Goal: Task Accomplishment & Management: Use online tool/utility

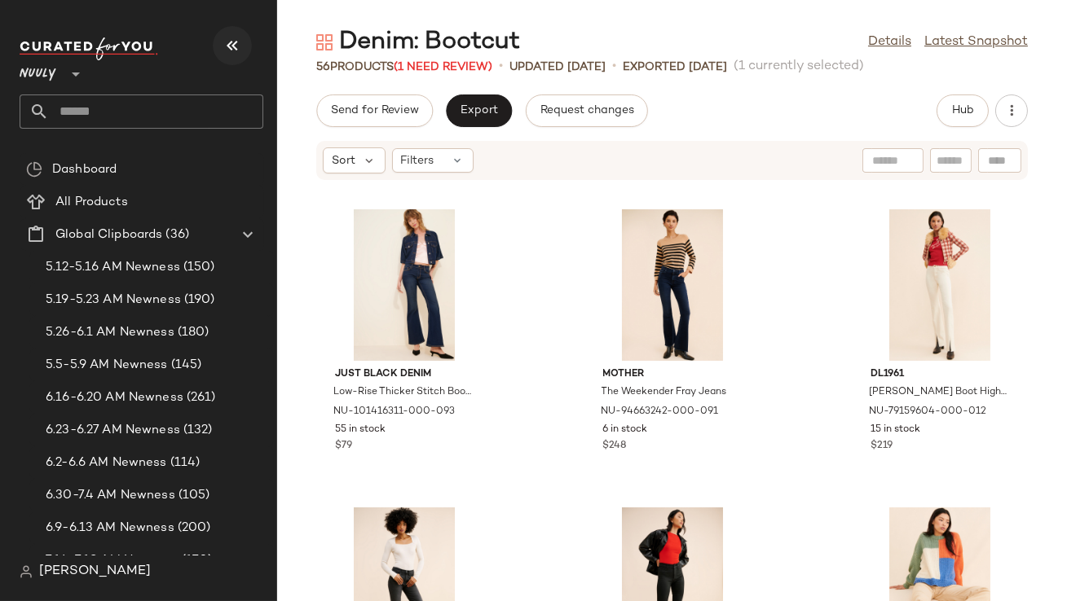
click at [242, 51] on button "button" at bounding box center [232, 45] width 39 height 39
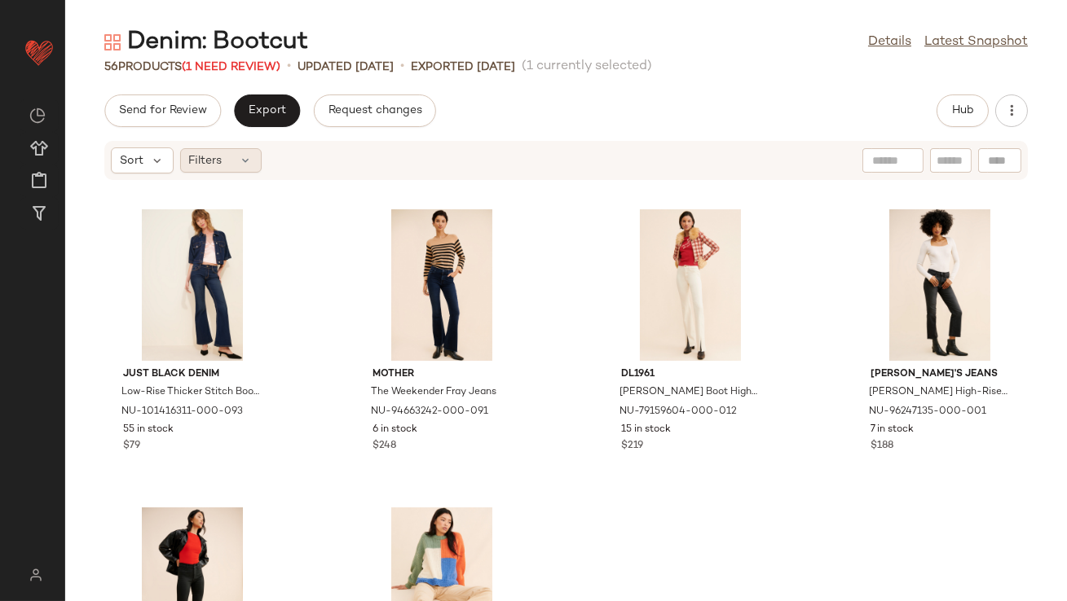
click at [241, 158] on icon at bounding box center [246, 160] width 13 height 13
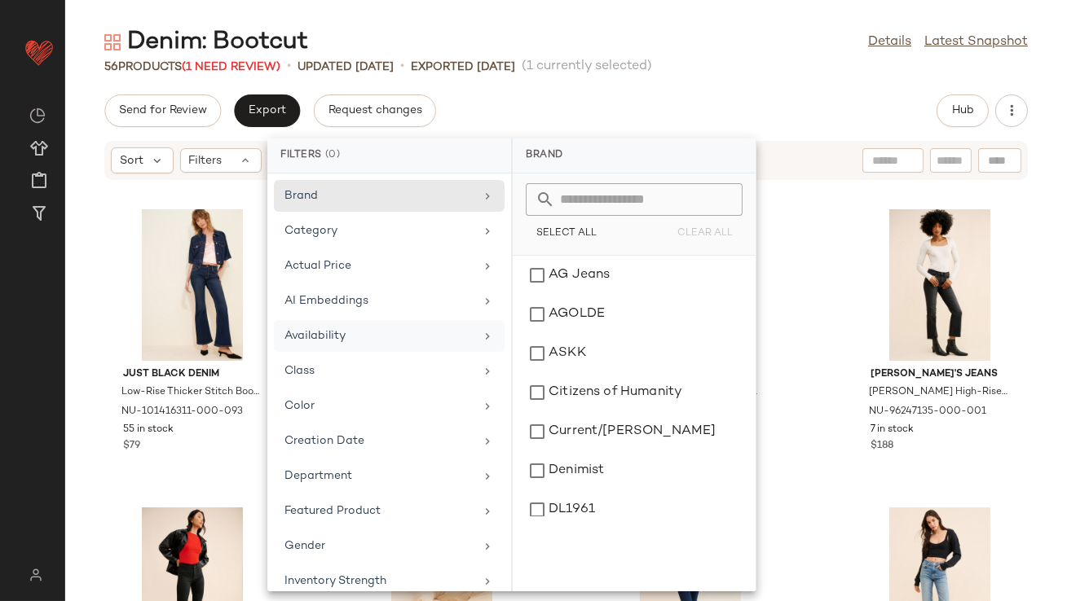
click at [308, 331] on div "Availability" at bounding box center [379, 336] width 190 height 17
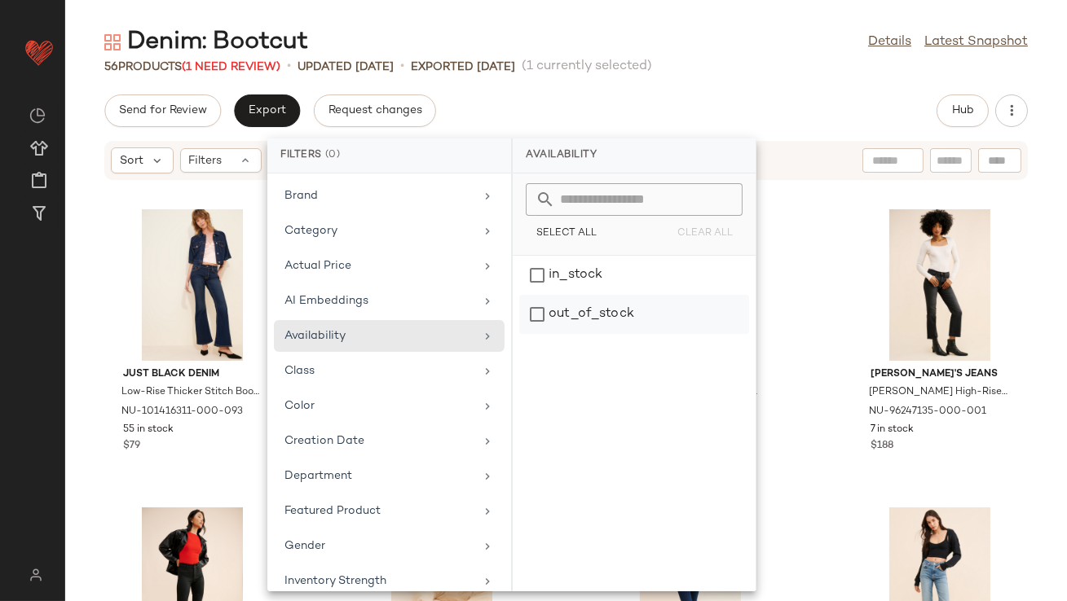
click at [583, 314] on div "out_of_stock" at bounding box center [634, 314] width 230 height 39
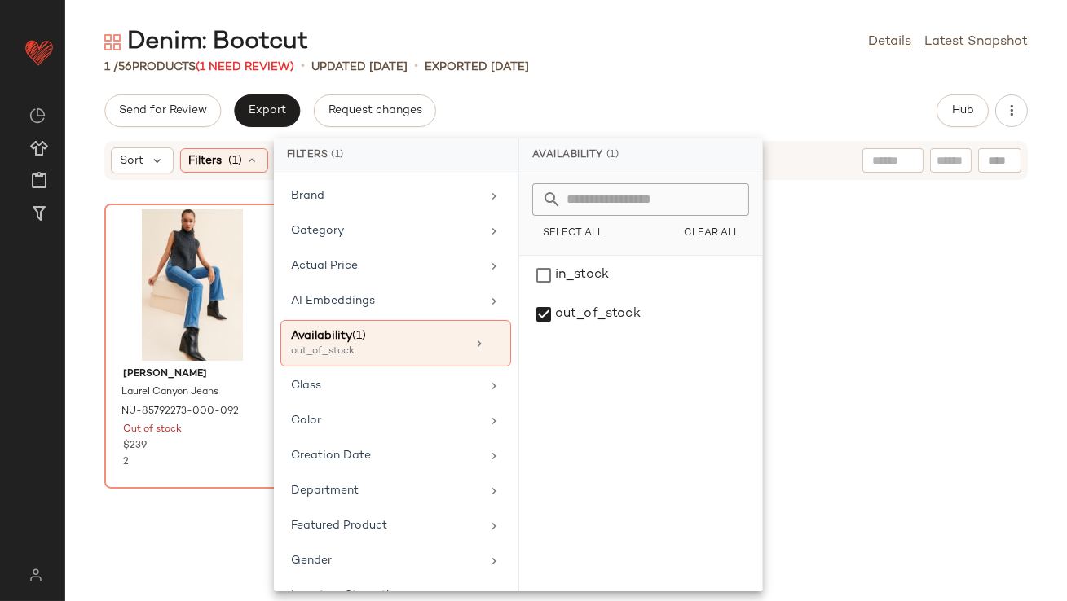
click at [640, 116] on div "Send for Review Export Request changes Hub" at bounding box center [565, 111] width 1001 height 33
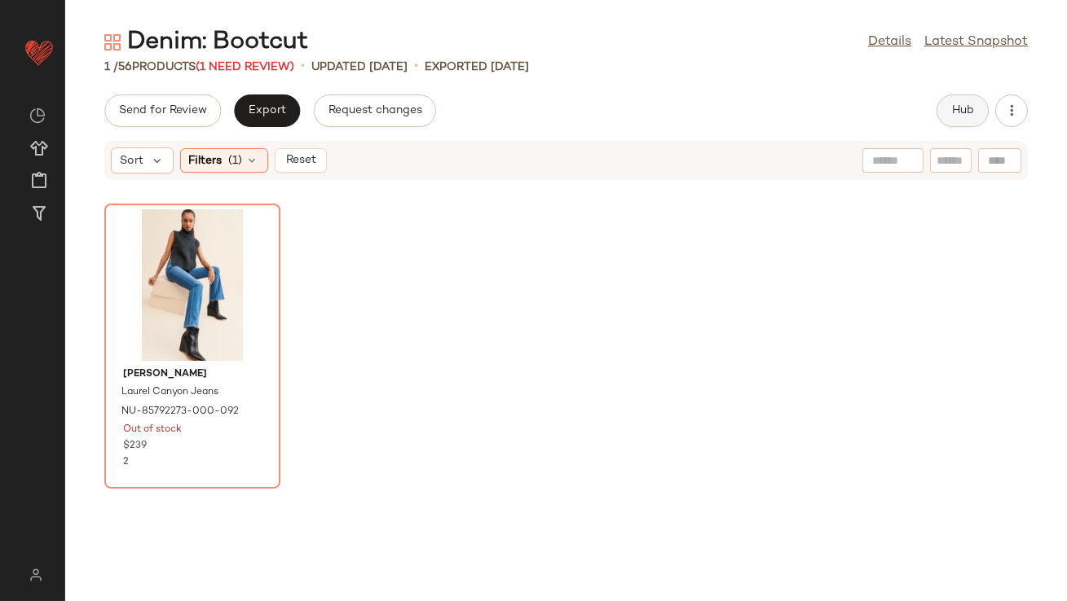
click at [963, 106] on span "Hub" at bounding box center [962, 110] width 23 height 13
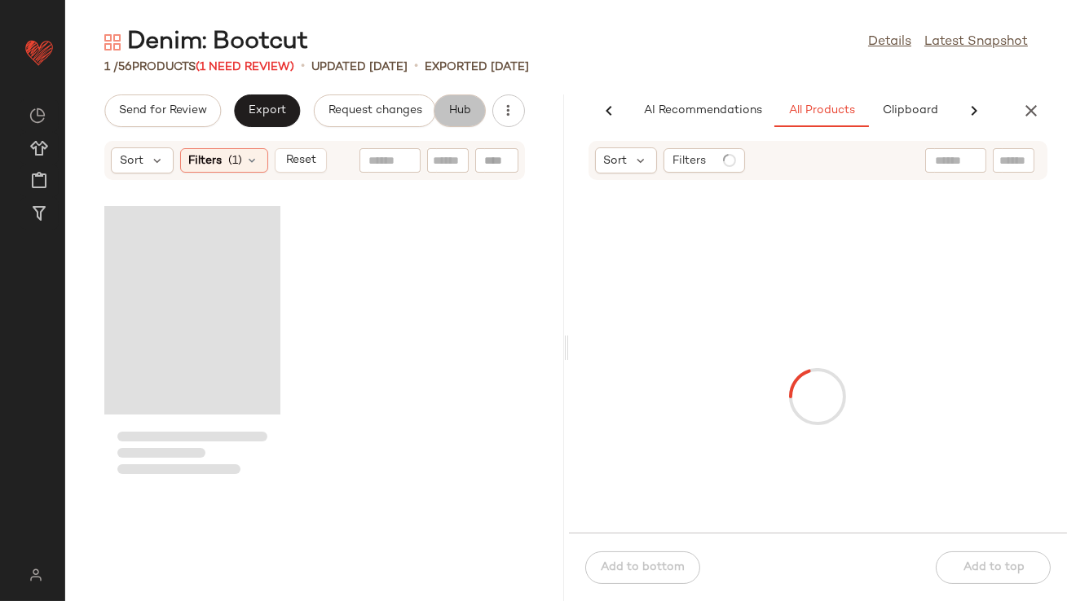
scroll to position [0, 91]
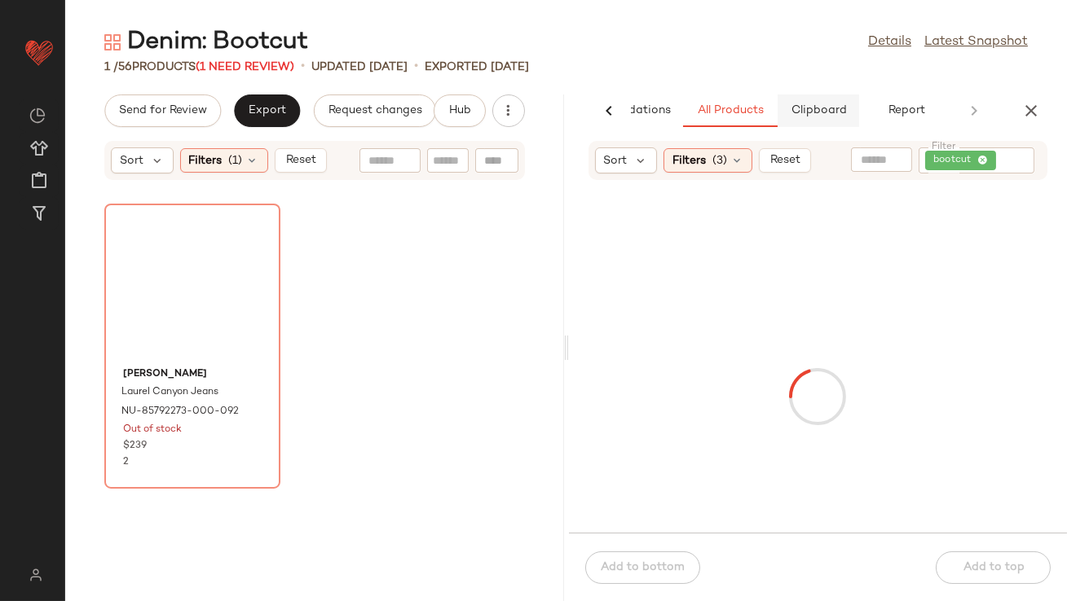
click at [796, 106] on span "Clipboard" at bounding box center [818, 110] width 56 height 13
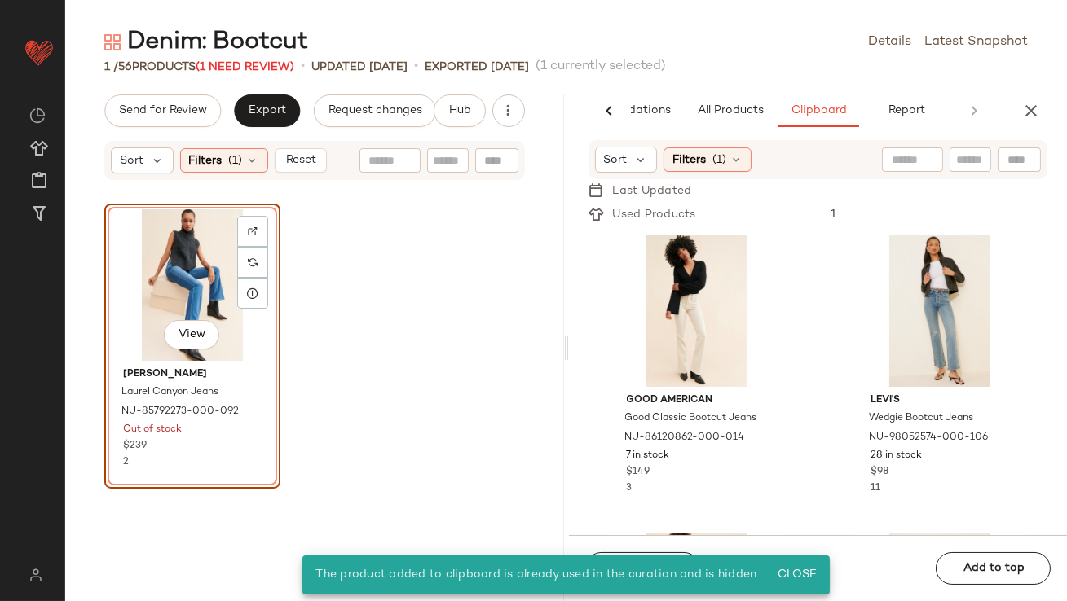
click at [173, 270] on div "View" at bounding box center [192, 285] width 165 height 152
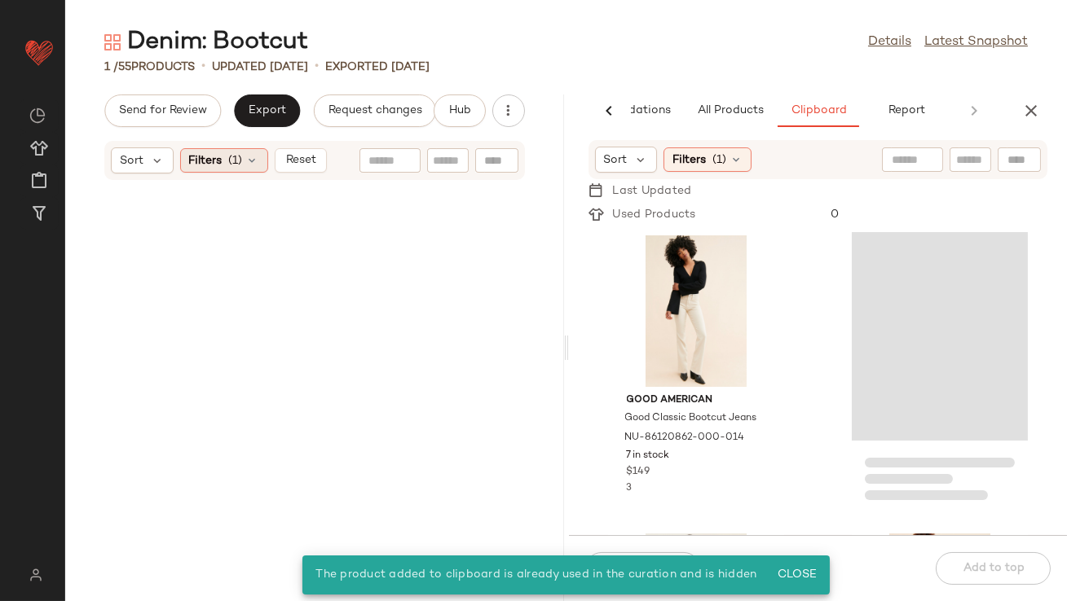
click at [249, 154] on icon at bounding box center [252, 160] width 13 height 13
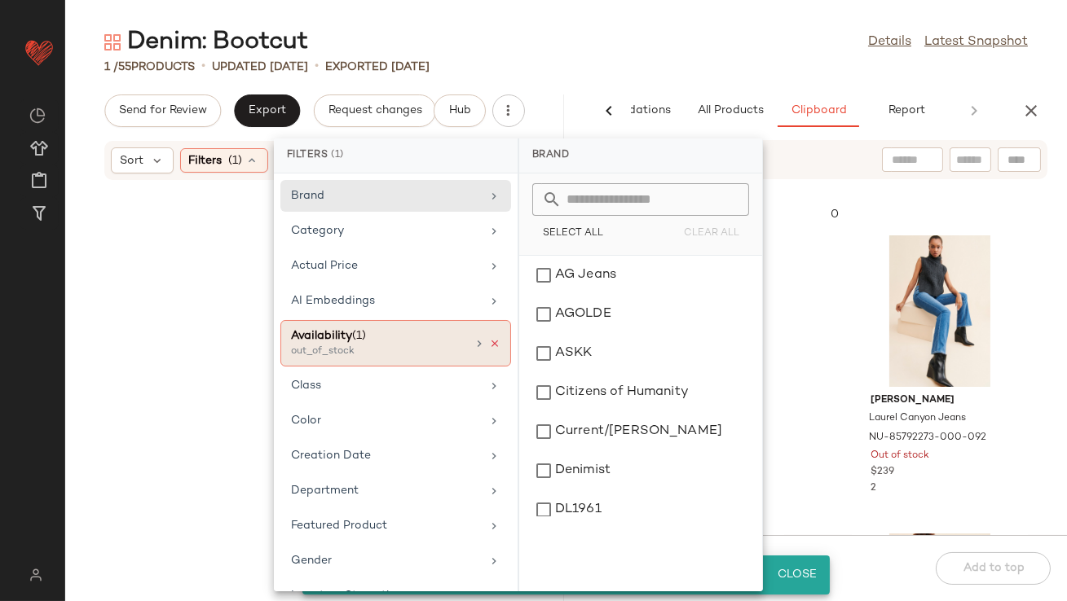
click at [489, 340] on icon at bounding box center [494, 343] width 11 height 11
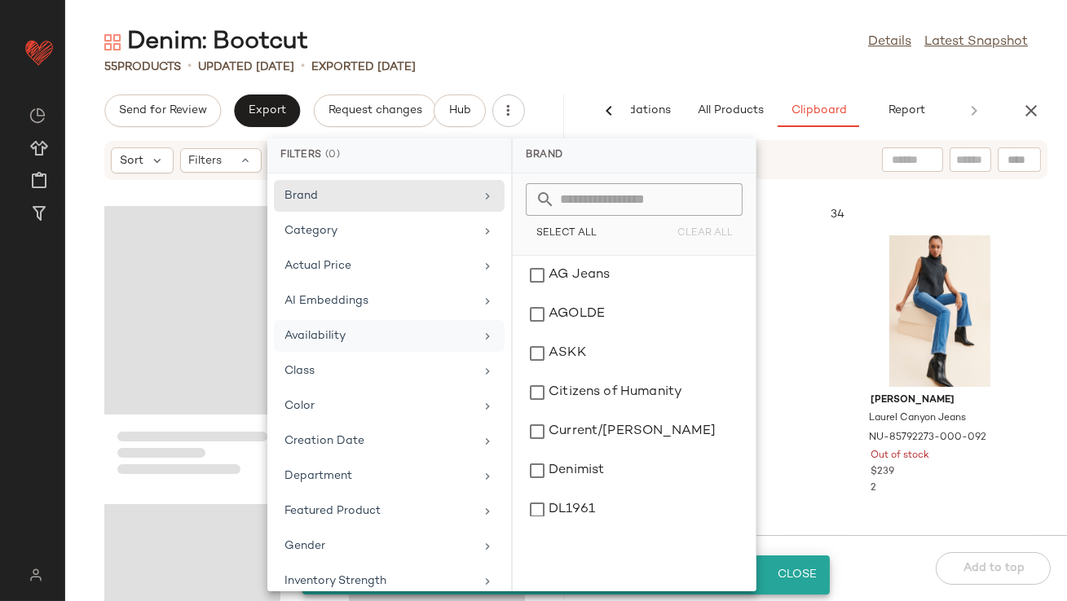
click at [708, 84] on div "Denim: Bootcut Details Latest Snapshot 55 Products • updated [DATE] • Exported …" at bounding box center [565, 313] width 1001 height 575
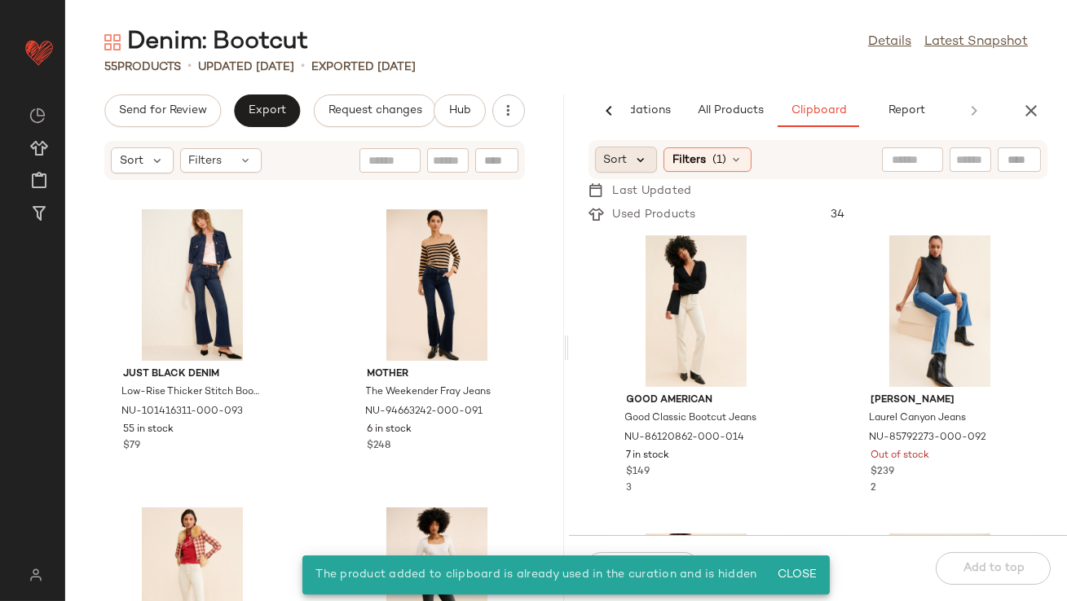
click at [648, 152] on div "Sort" at bounding box center [626, 160] width 63 height 26
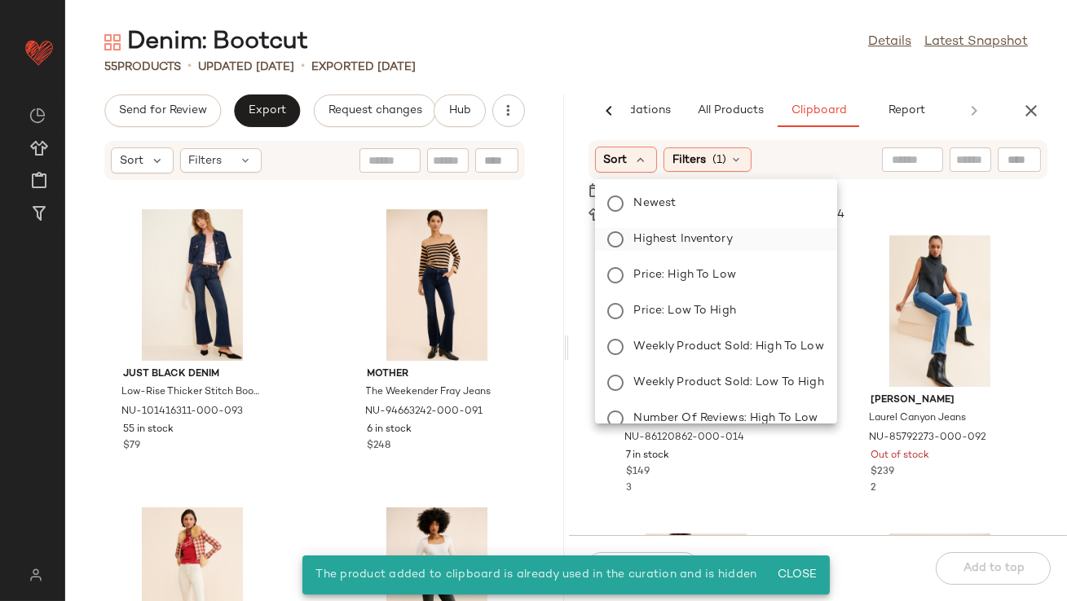
click at [639, 233] on span "Highest Inventory" at bounding box center [683, 239] width 99 height 17
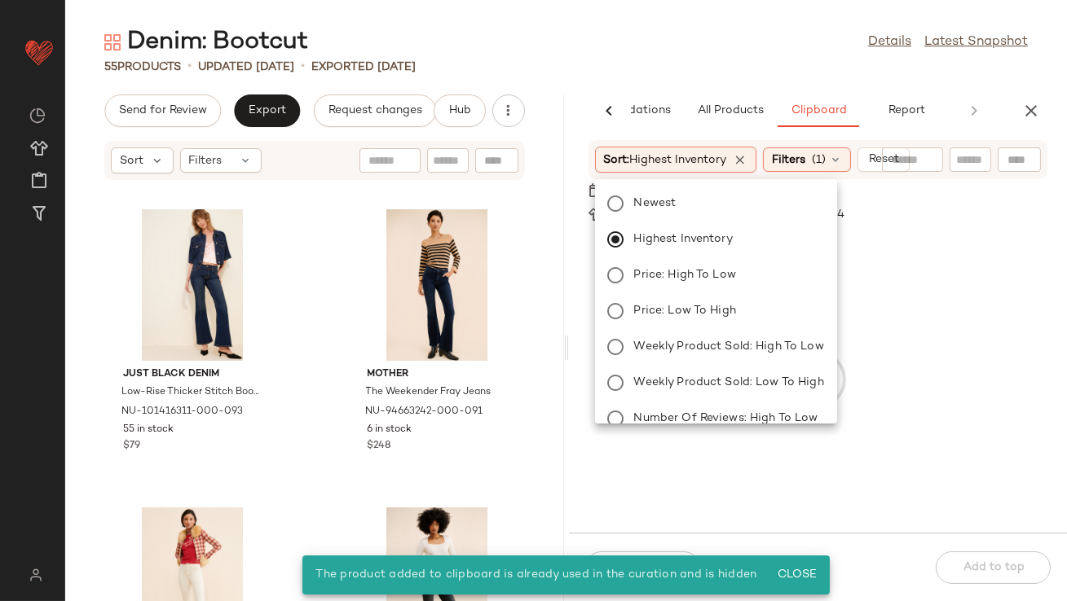
click at [658, 91] on div "Denim: Bootcut Details Latest Snapshot 55 Products • updated [DATE] • Exported …" at bounding box center [565, 313] width 1001 height 575
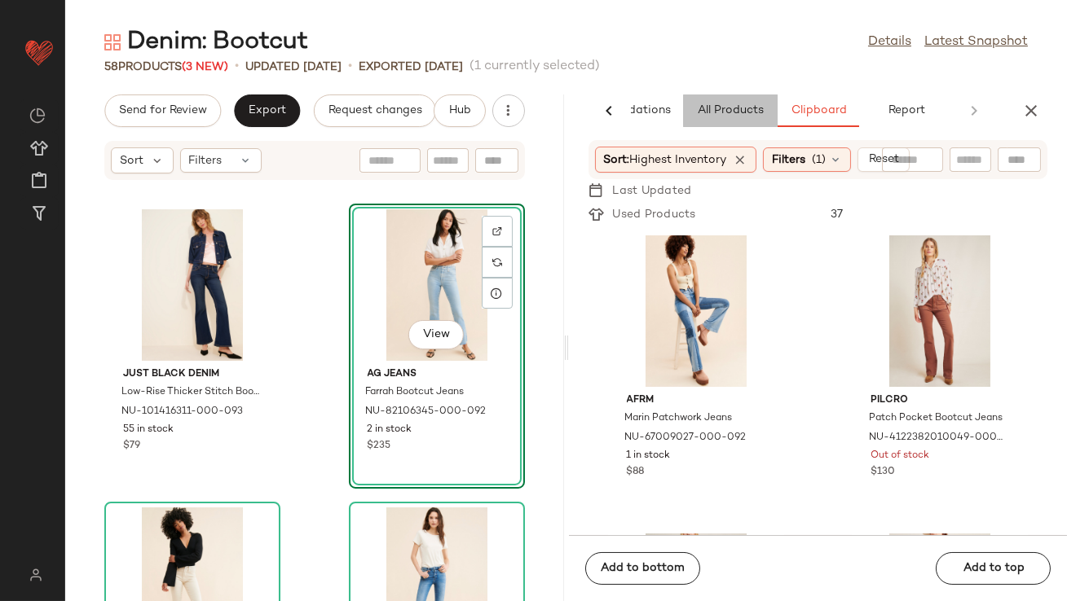
click at [708, 113] on span "All Products" at bounding box center [729, 110] width 67 height 13
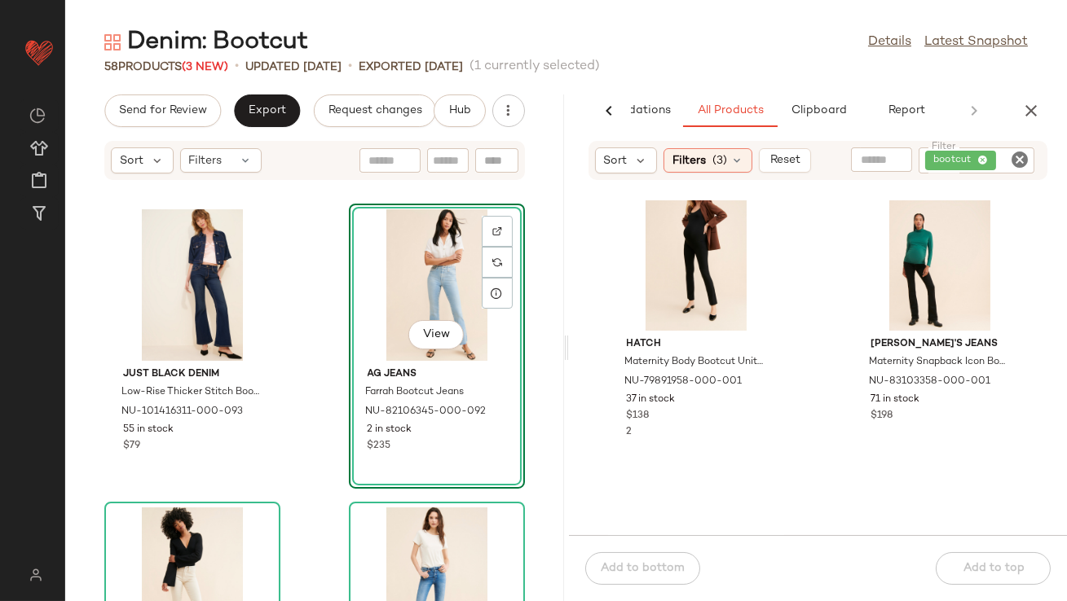
scroll to position [562, 0]
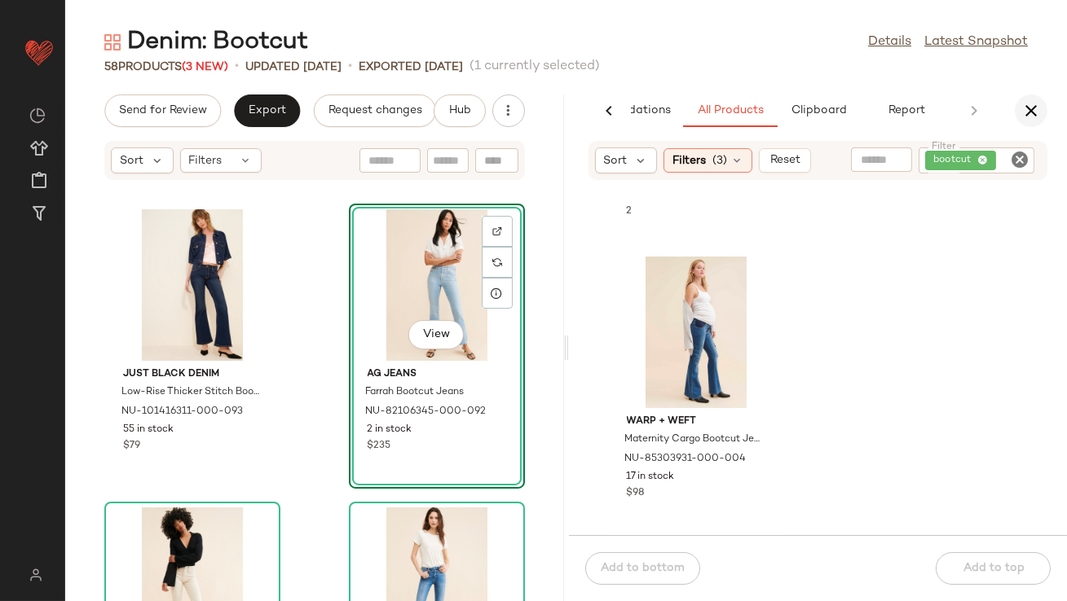
click at [1027, 104] on icon "button" at bounding box center [1031, 111] width 20 height 20
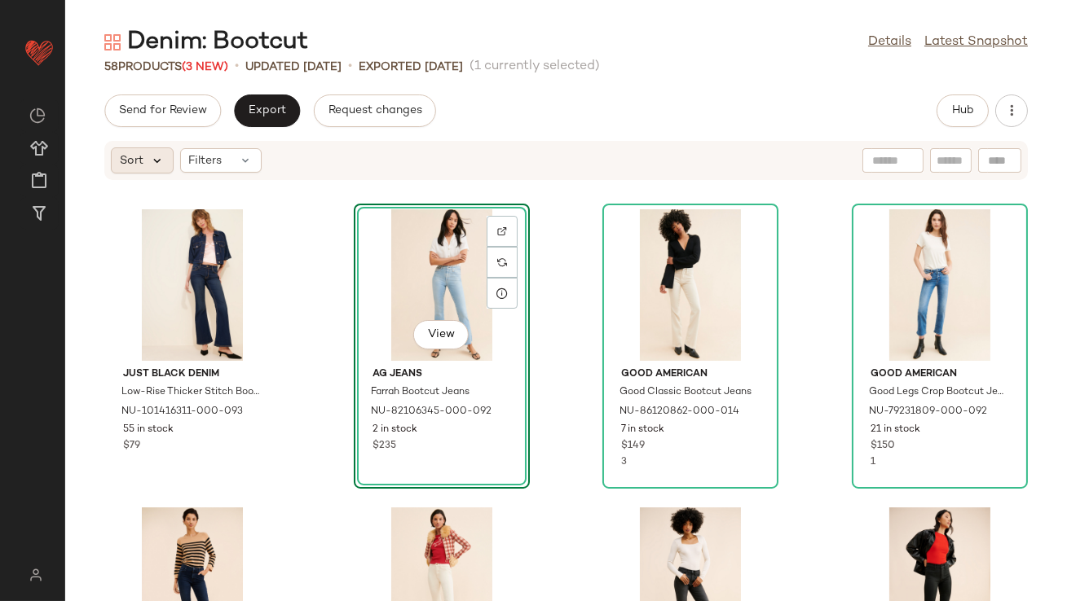
click at [160, 160] on icon at bounding box center [157, 160] width 15 height 15
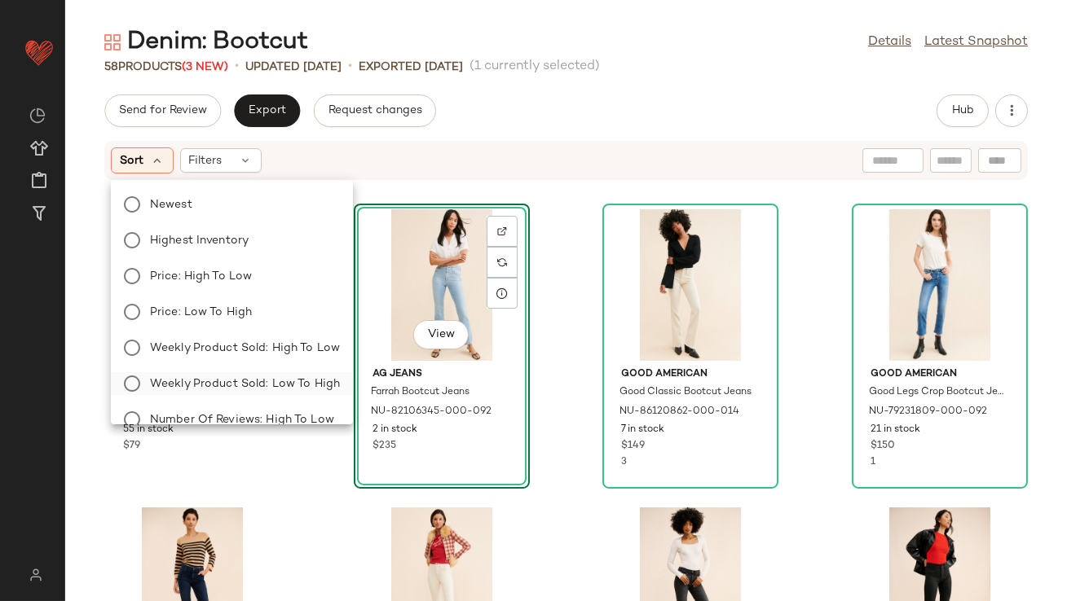
click at [224, 379] on span "Weekly Product Sold: Low to High" at bounding box center [245, 384] width 190 height 17
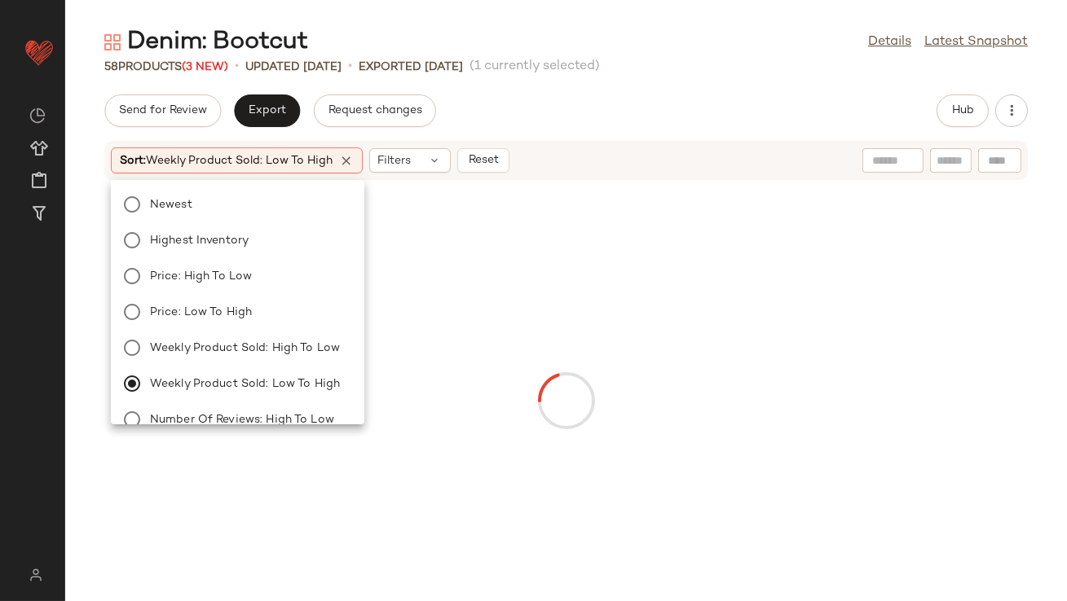
click at [682, 64] on div "58 Products (3 New) • updated [DATE] • Exported [DATE] (1 currently selected)" at bounding box center [565, 67] width 1001 height 16
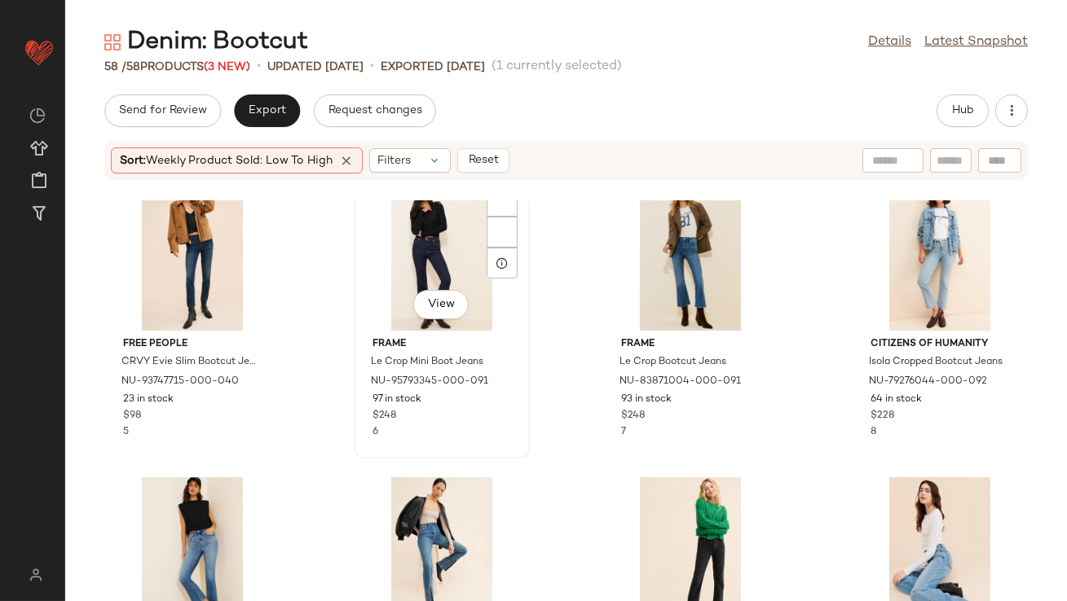
scroll to position [1815, 0]
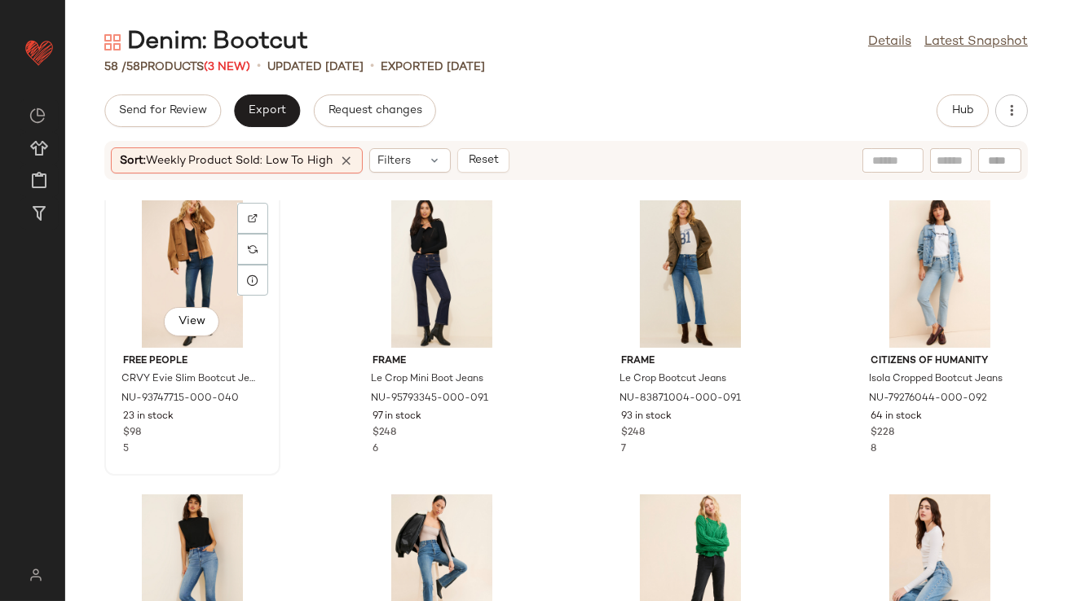
click at [199, 266] on div "View" at bounding box center [192, 272] width 165 height 152
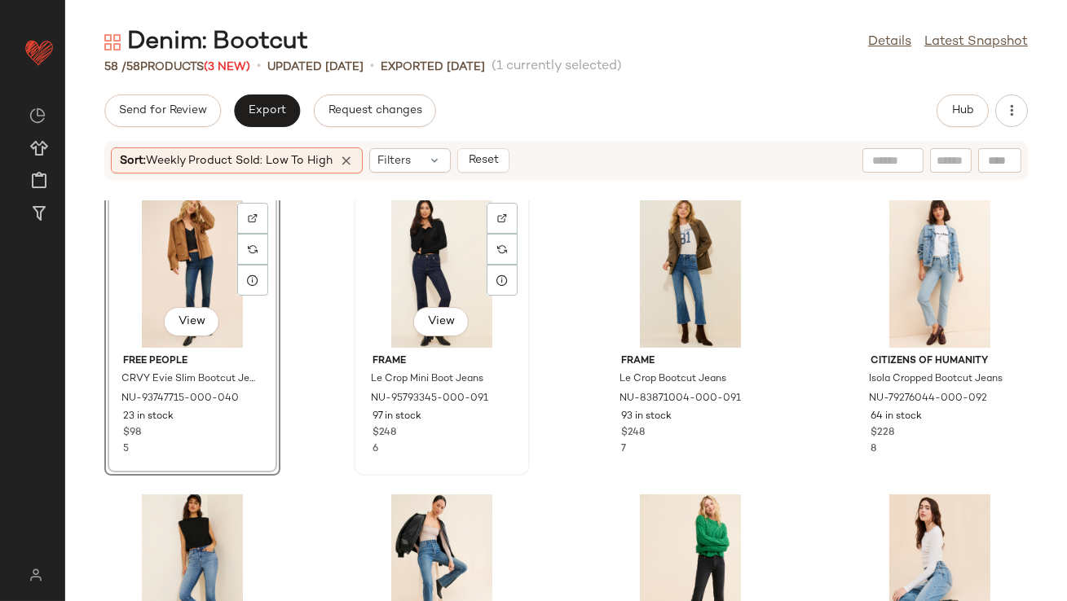
click at [401, 262] on div "View" at bounding box center [441, 272] width 165 height 152
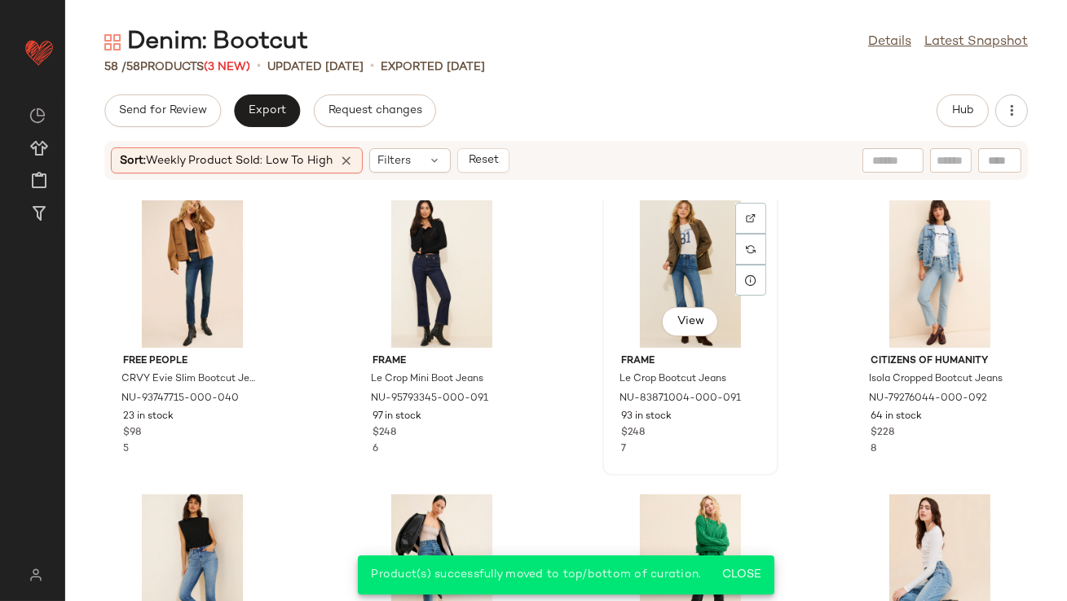
click at [680, 256] on div "View" at bounding box center [690, 272] width 165 height 152
click at [906, 264] on div "View" at bounding box center [939, 272] width 165 height 152
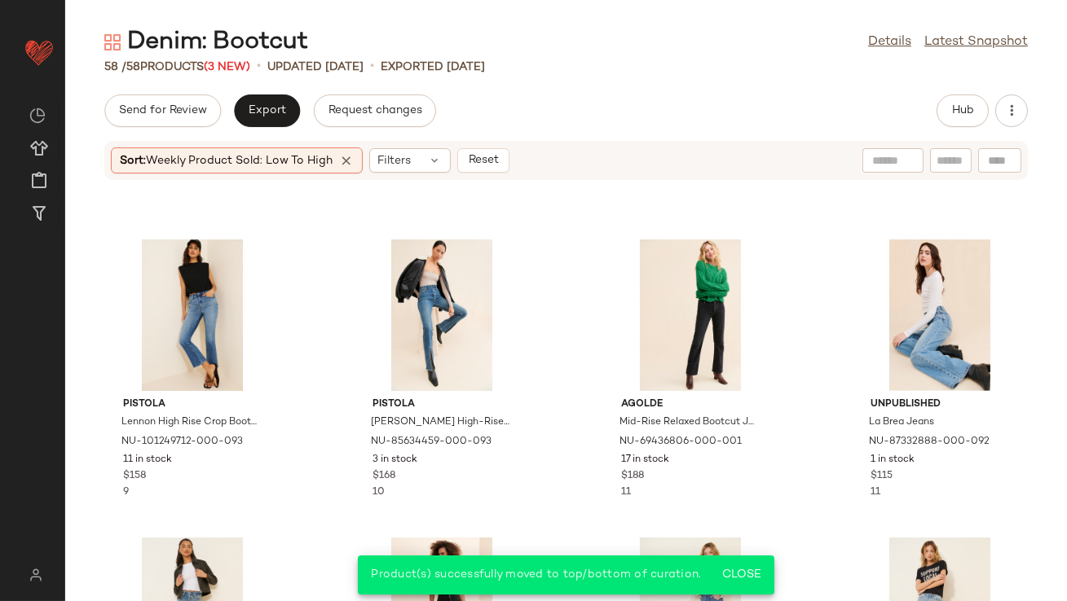
scroll to position [2059, 0]
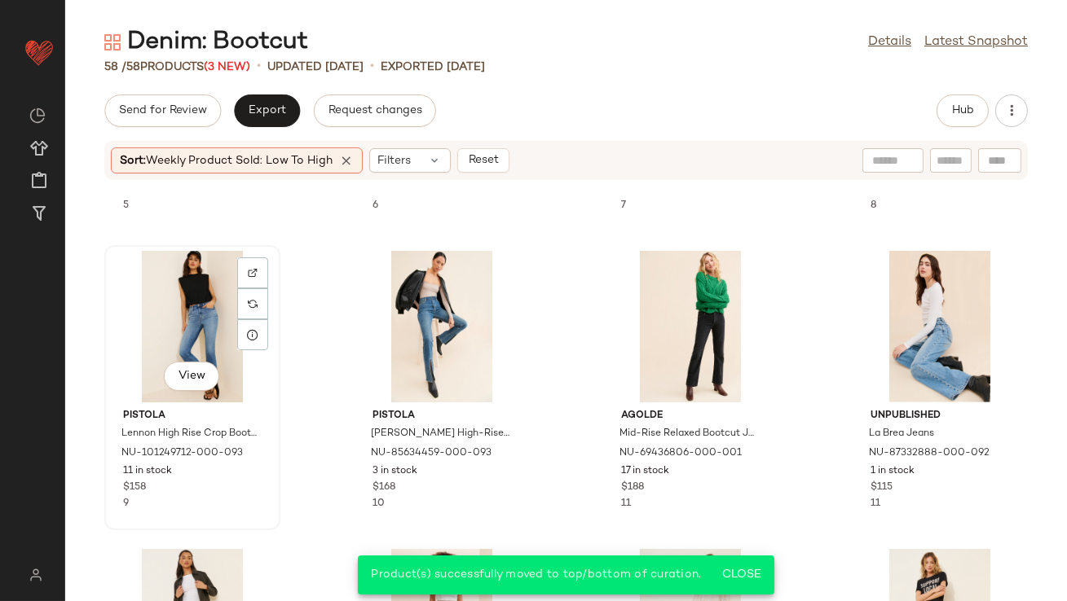
click at [175, 297] on div "View" at bounding box center [192, 327] width 165 height 152
click at [680, 309] on div "View" at bounding box center [690, 327] width 165 height 152
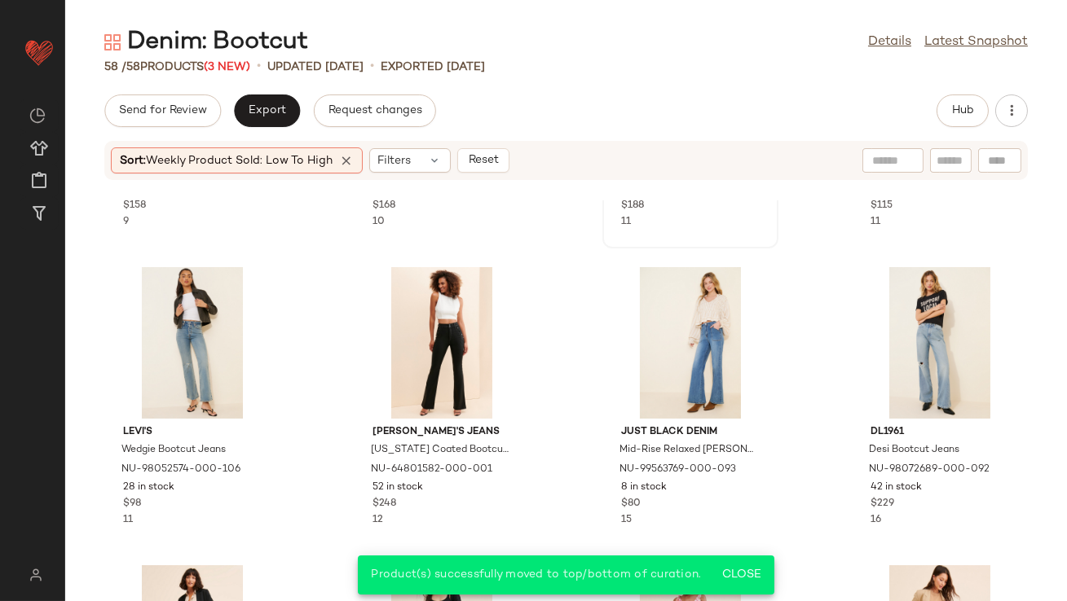
scroll to position [2387, 0]
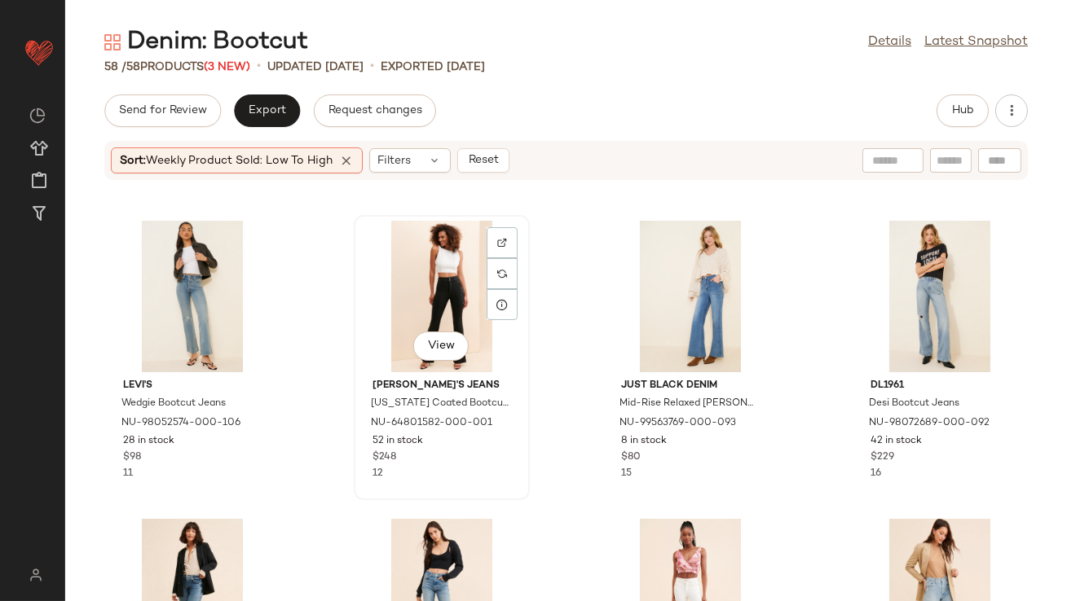
click at [398, 310] on div "View" at bounding box center [441, 297] width 165 height 152
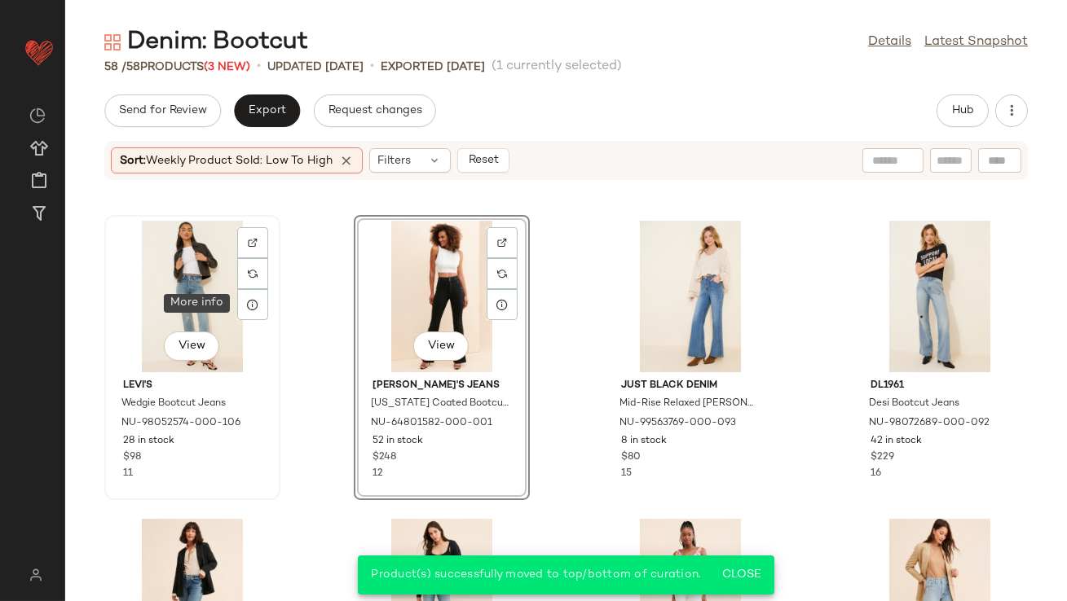
click at [209, 301] on div "View" at bounding box center [192, 297] width 165 height 152
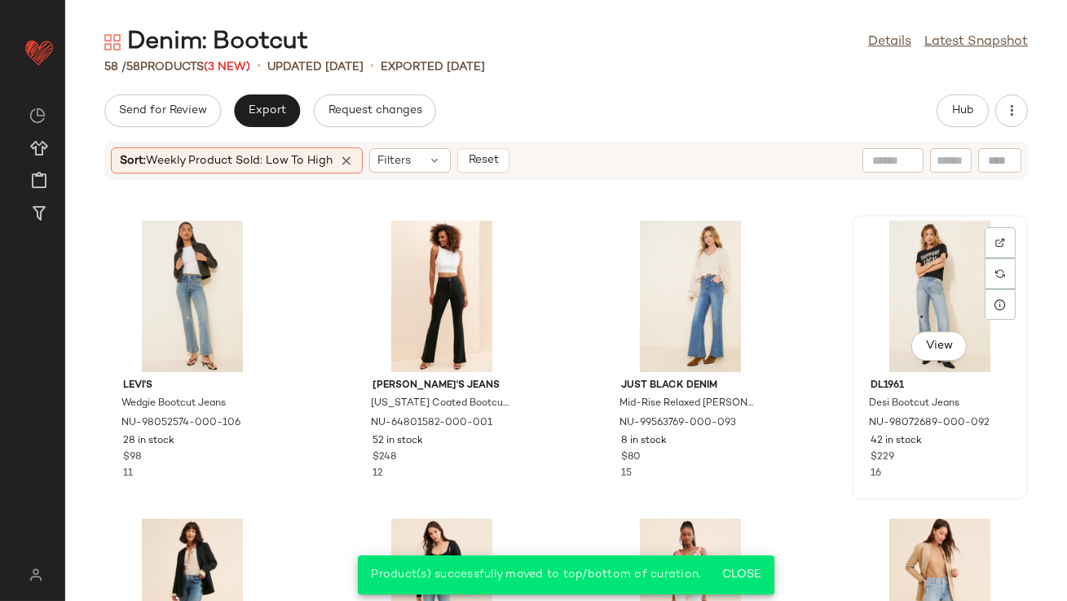
click at [897, 266] on div "View" at bounding box center [939, 297] width 165 height 152
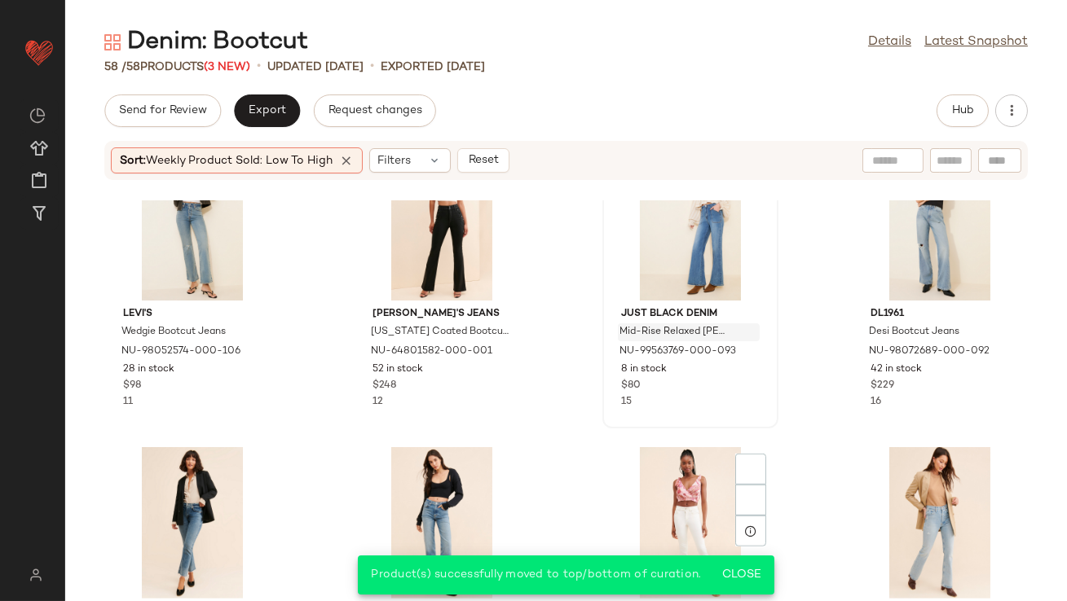
scroll to position [2774, 0]
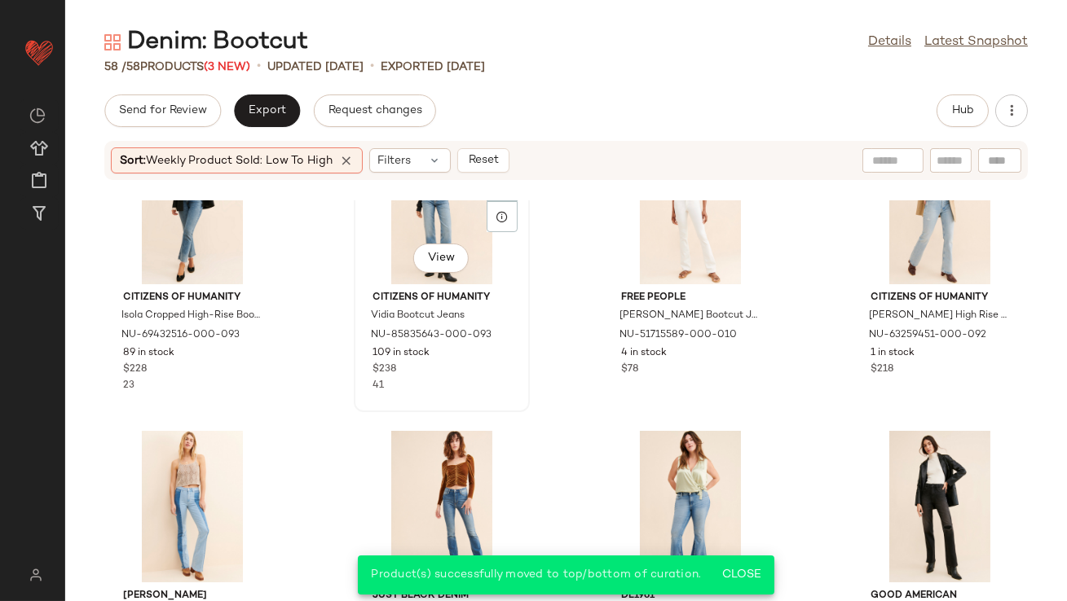
click at [421, 237] on div "View" at bounding box center [441, 209] width 165 height 152
click at [183, 222] on div "View" at bounding box center [192, 209] width 165 height 152
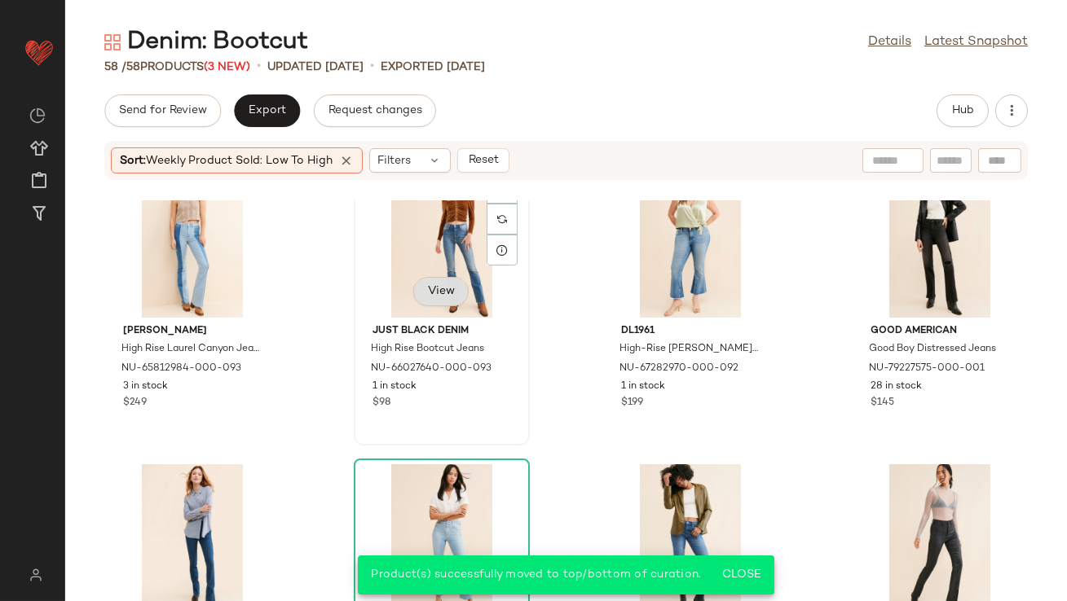
scroll to position [3026, 0]
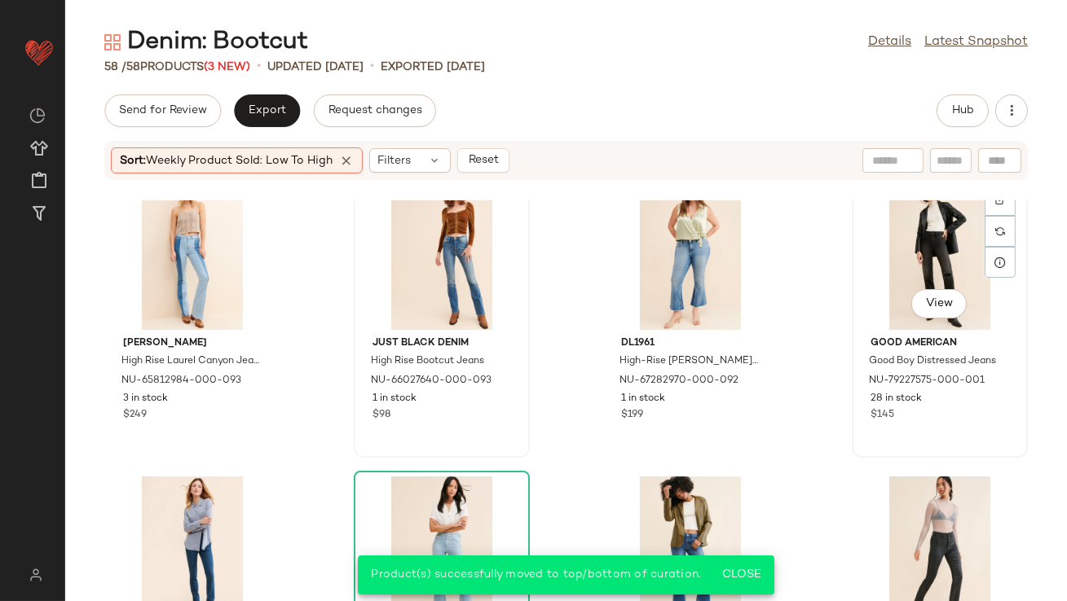
click at [892, 279] on div "View" at bounding box center [939, 254] width 165 height 152
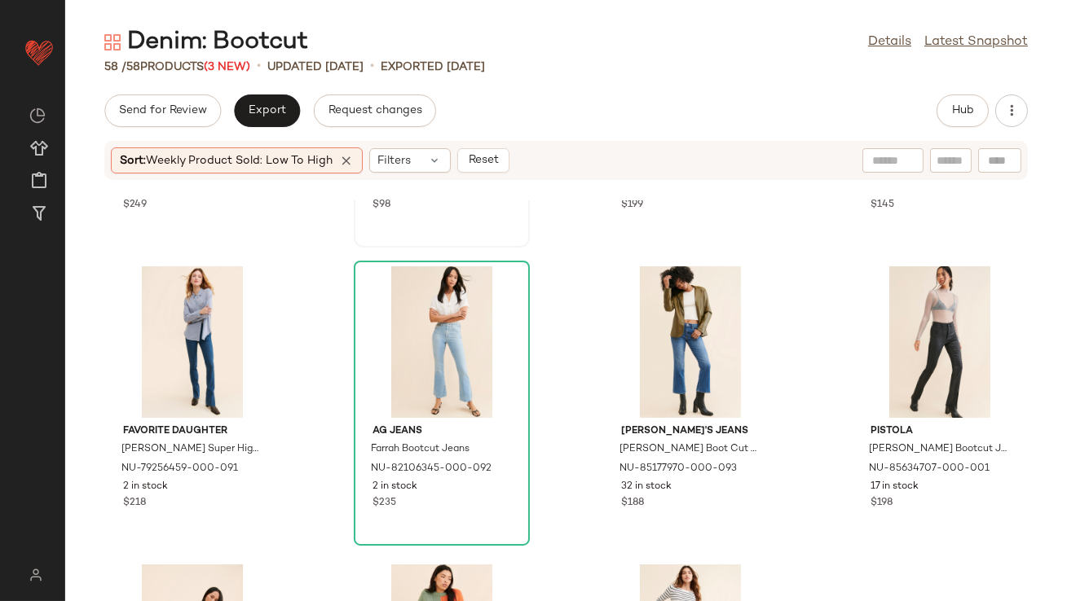
scroll to position [3290, 0]
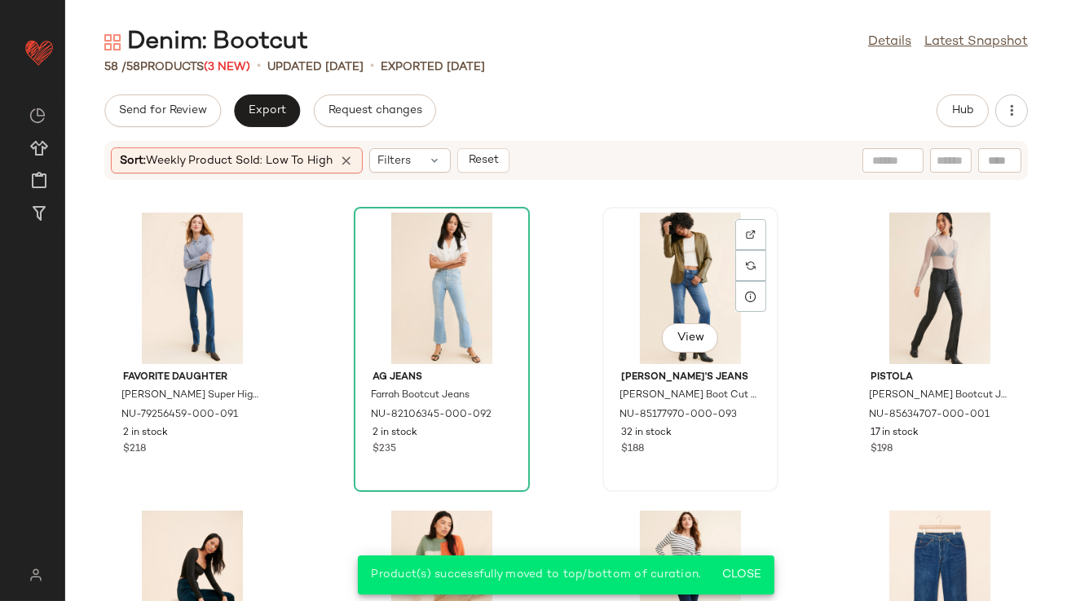
click at [681, 258] on div "View" at bounding box center [690, 289] width 165 height 152
click at [882, 275] on div "View" at bounding box center [939, 289] width 165 height 152
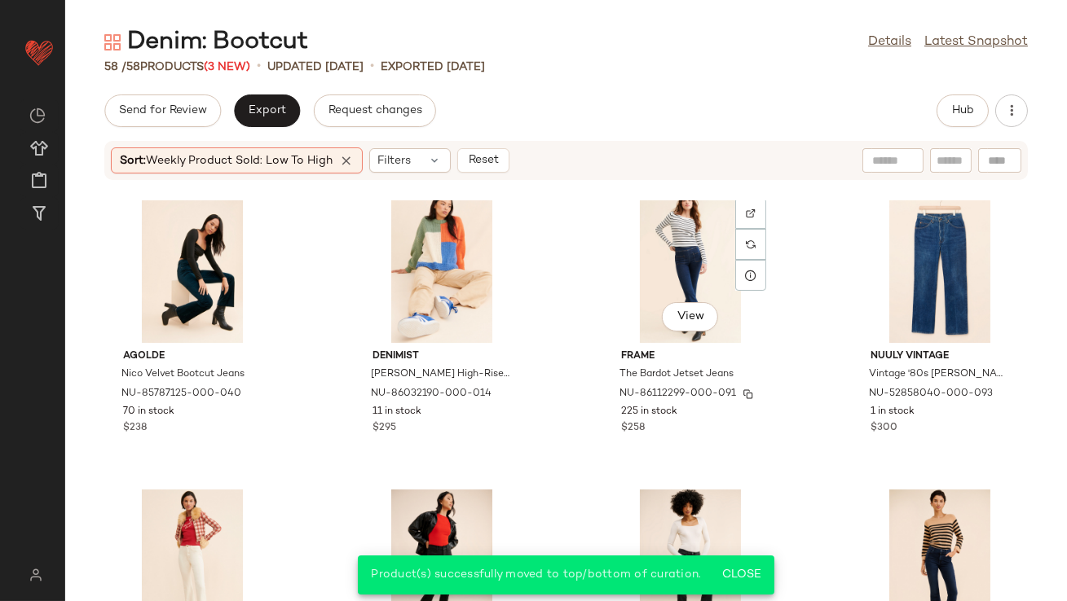
scroll to position [3603, 0]
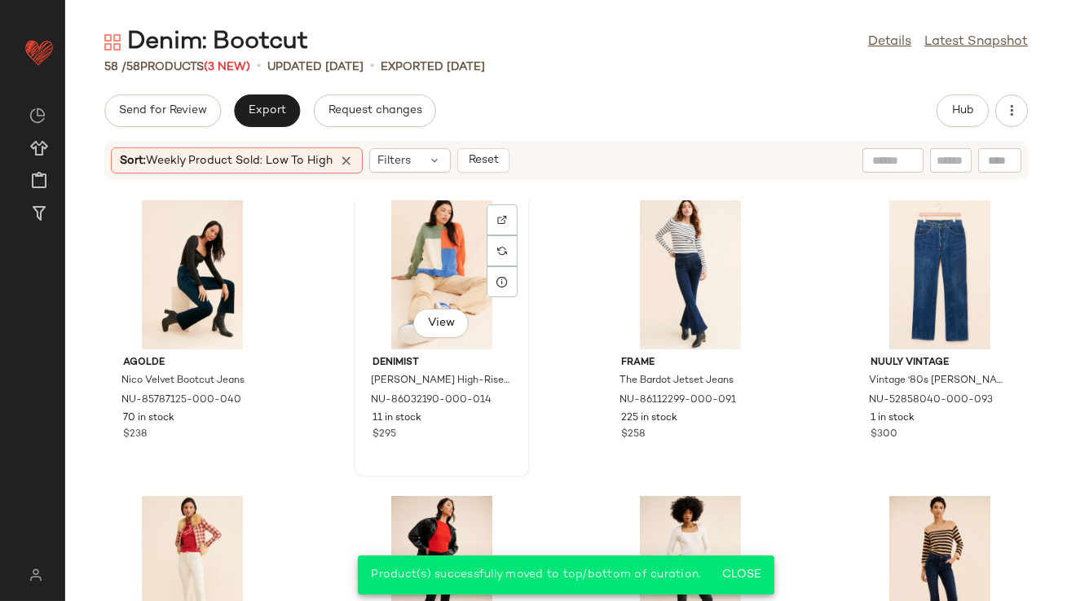
click at [427, 275] on div "View" at bounding box center [441, 274] width 165 height 152
click at [157, 262] on div "View" at bounding box center [192, 274] width 165 height 152
click at [642, 262] on div "View" at bounding box center [690, 274] width 165 height 152
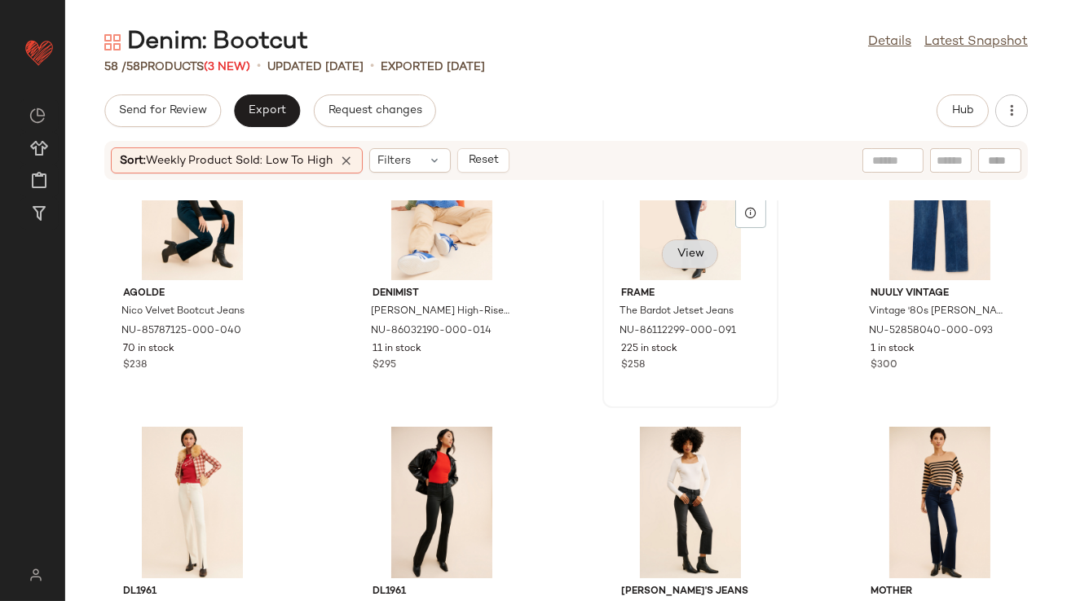
scroll to position [3891, 0]
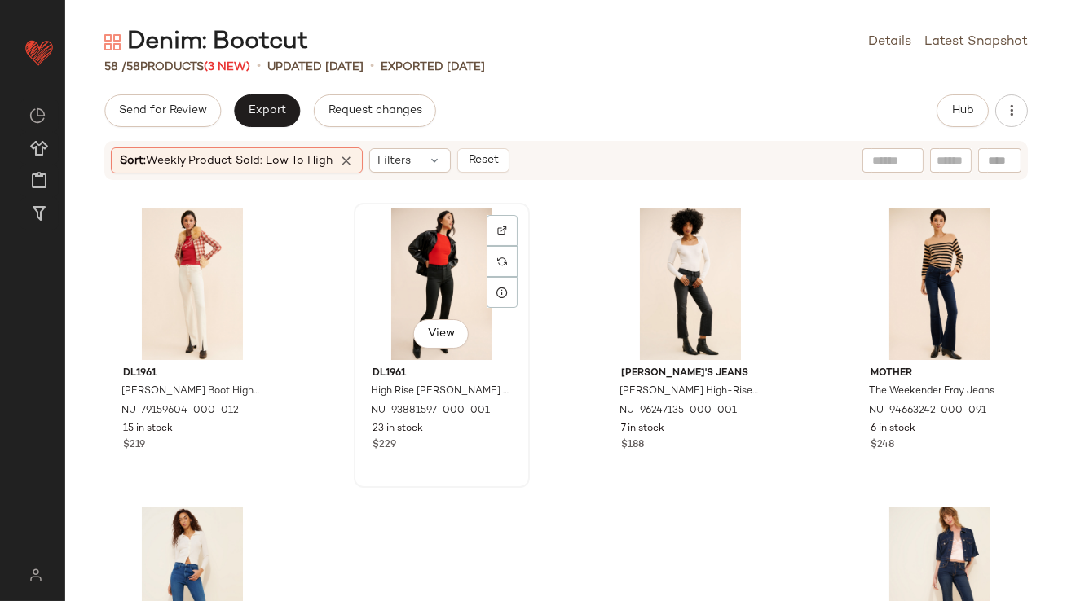
click at [401, 276] on div "View" at bounding box center [441, 285] width 165 height 152
click at [200, 277] on div "View" at bounding box center [192, 285] width 165 height 152
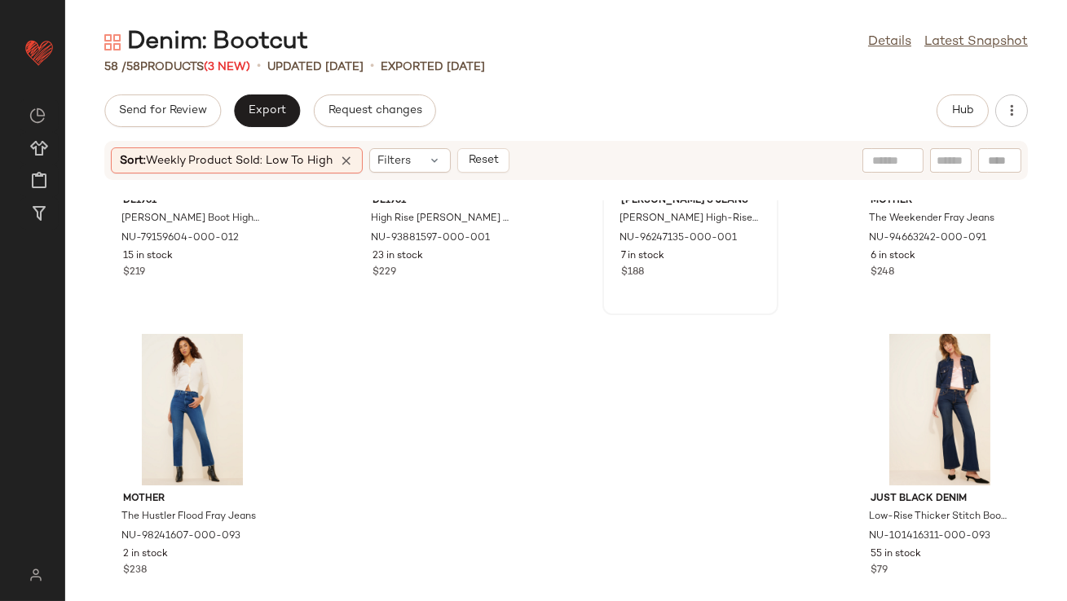
scroll to position [4075, 0]
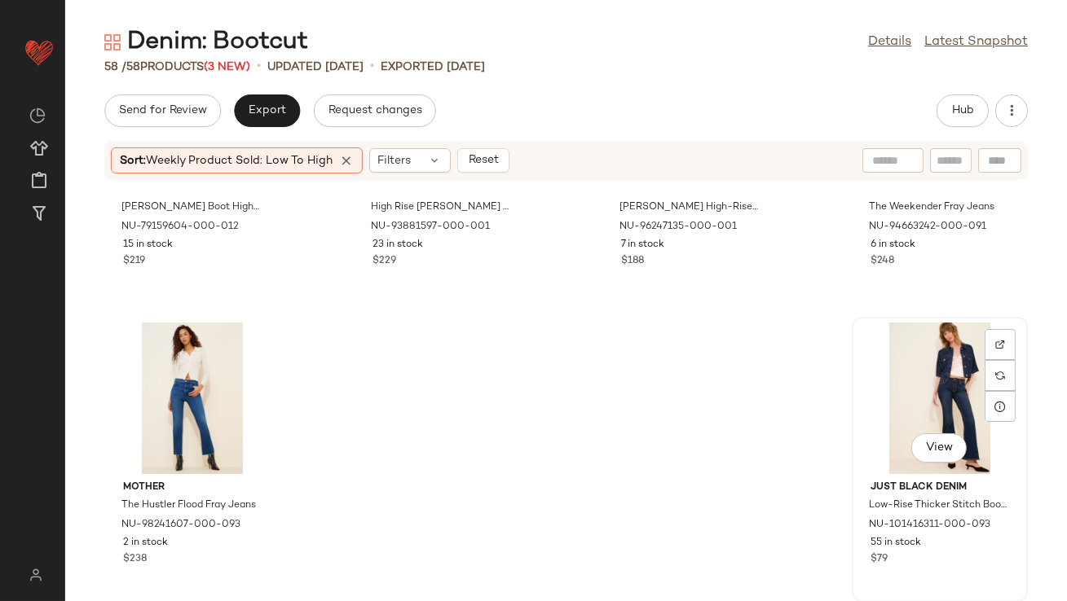
click at [903, 376] on div "View" at bounding box center [939, 399] width 165 height 152
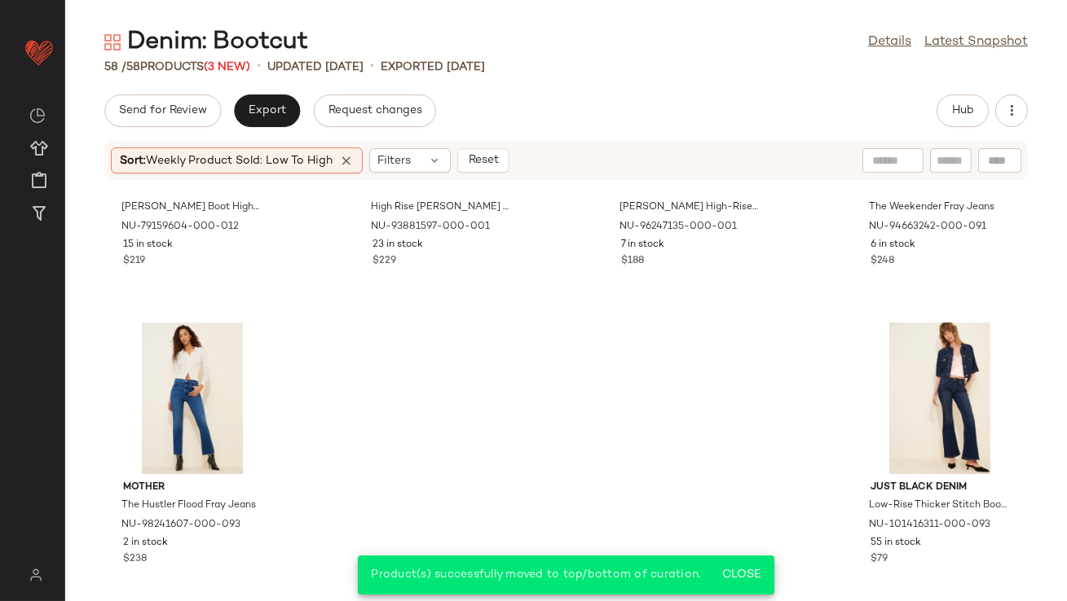
click at [353, 158] on icon at bounding box center [346, 160] width 15 height 15
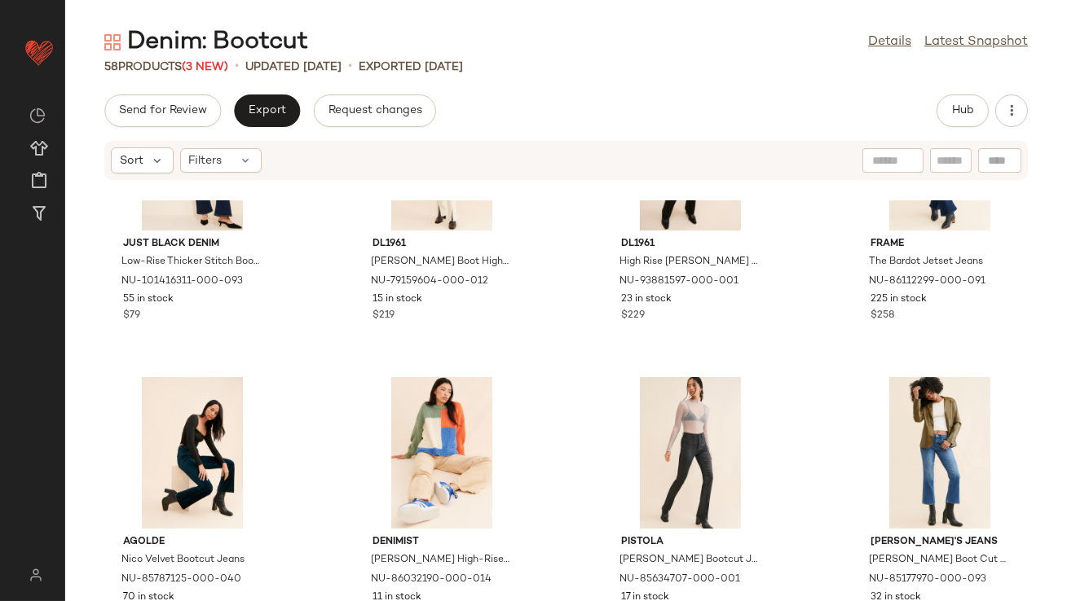
scroll to position [171, 0]
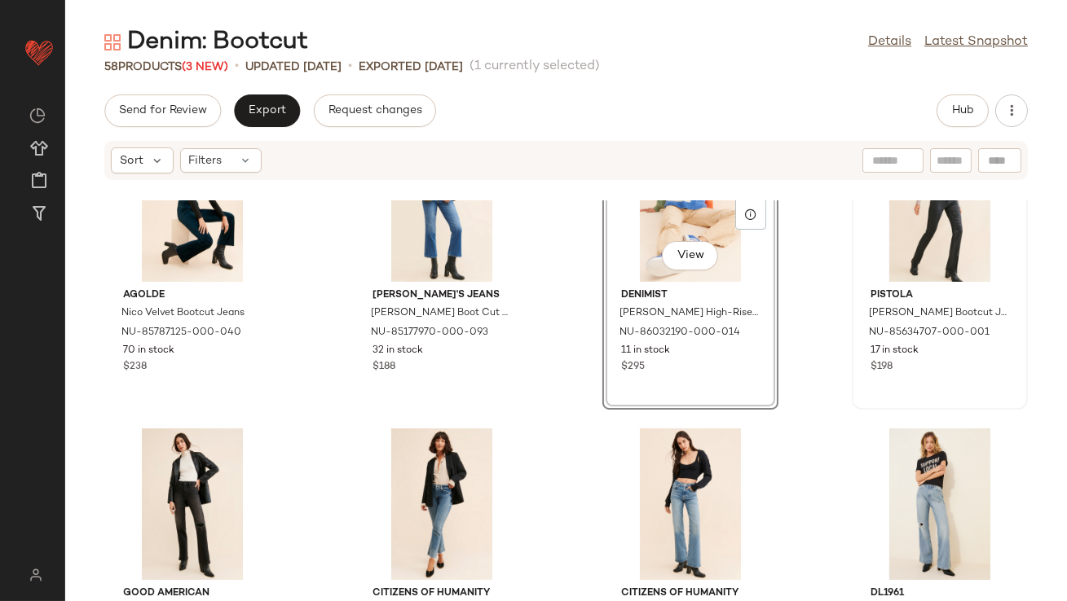
scroll to position [574, 0]
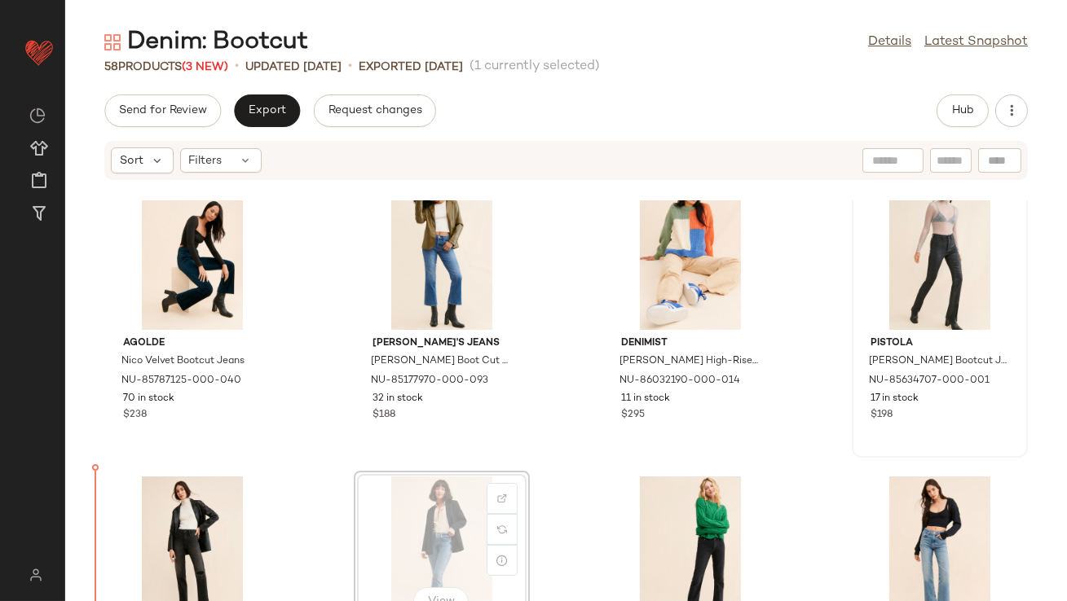
scroll to position [366, 0]
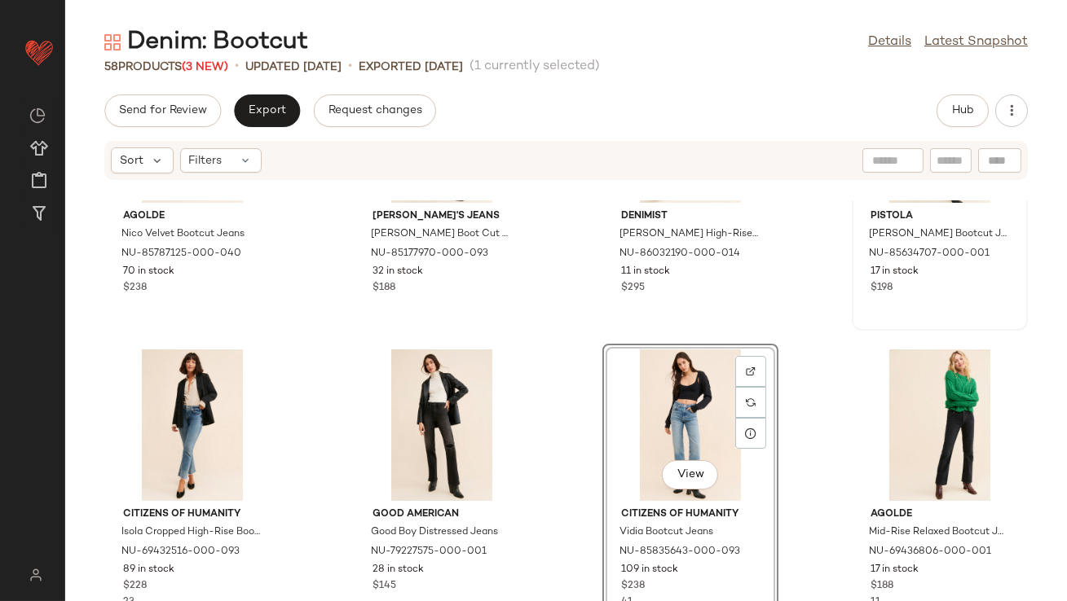
scroll to position [608, 0]
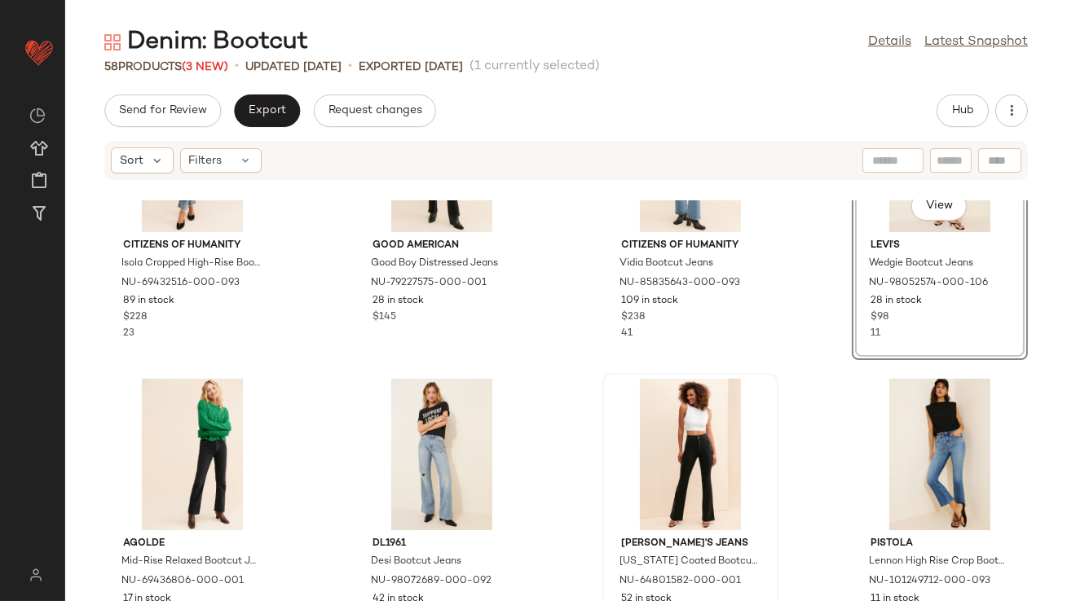
scroll to position [734, 0]
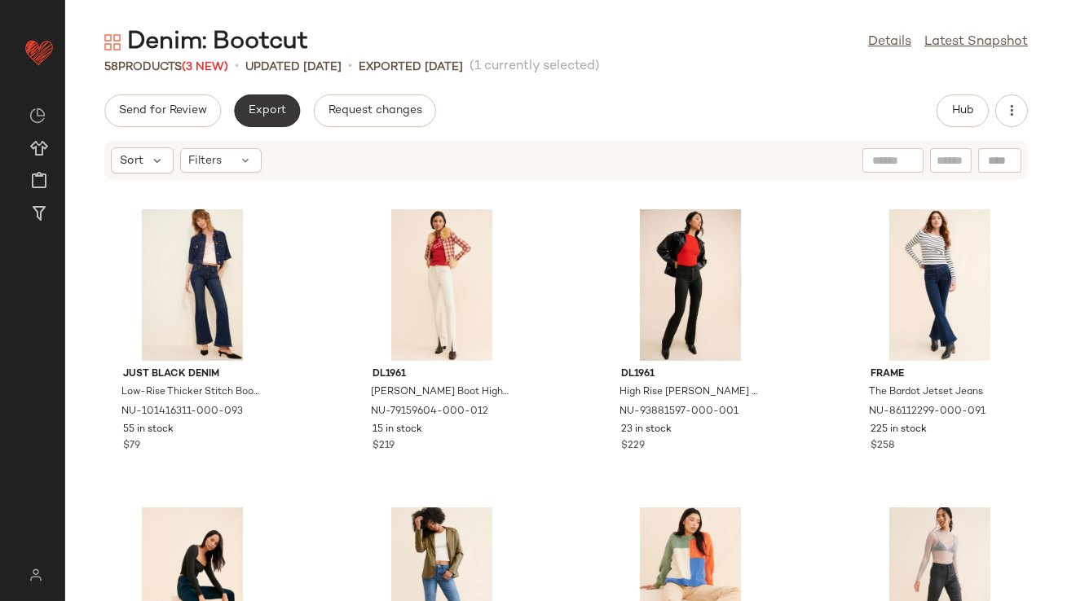
click at [284, 121] on button "Export" at bounding box center [267, 111] width 66 height 33
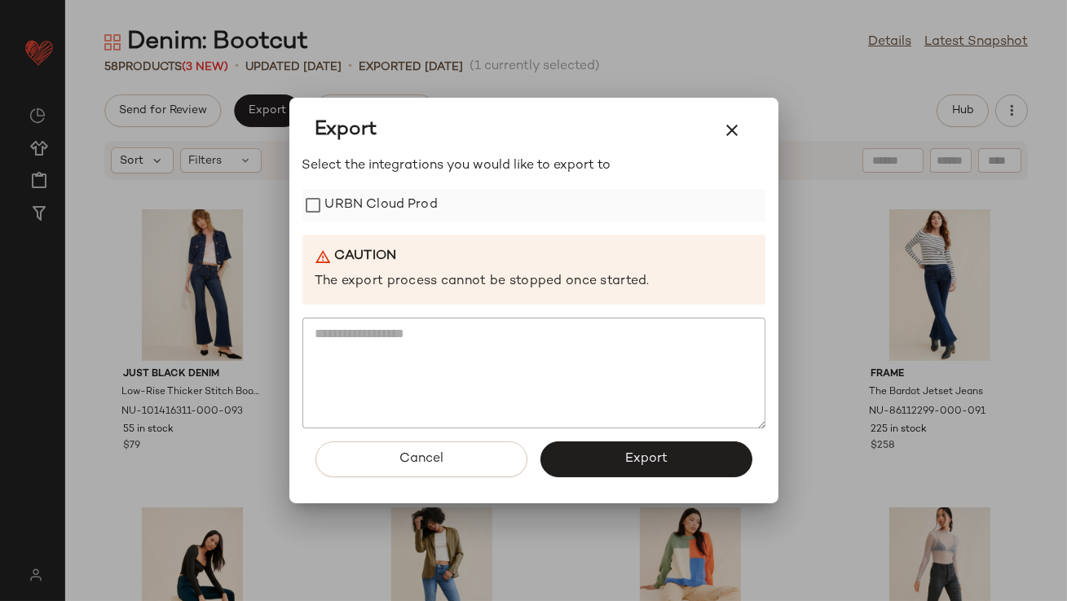
click at [372, 194] on label "URBN Cloud Prod" at bounding box center [381, 205] width 112 height 33
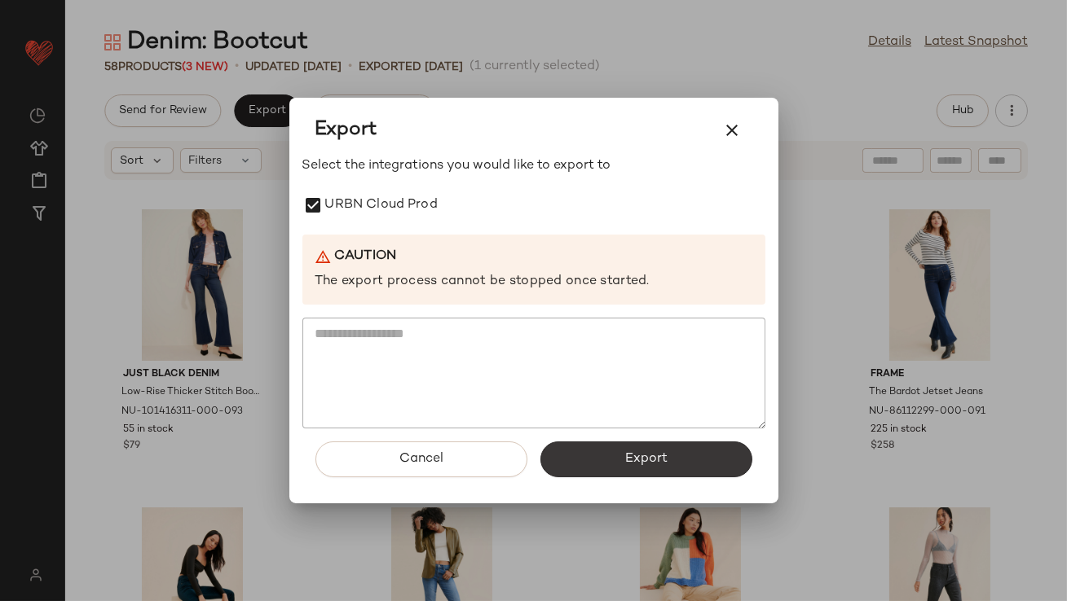
click at [601, 459] on button "Export" at bounding box center [646, 460] width 212 height 36
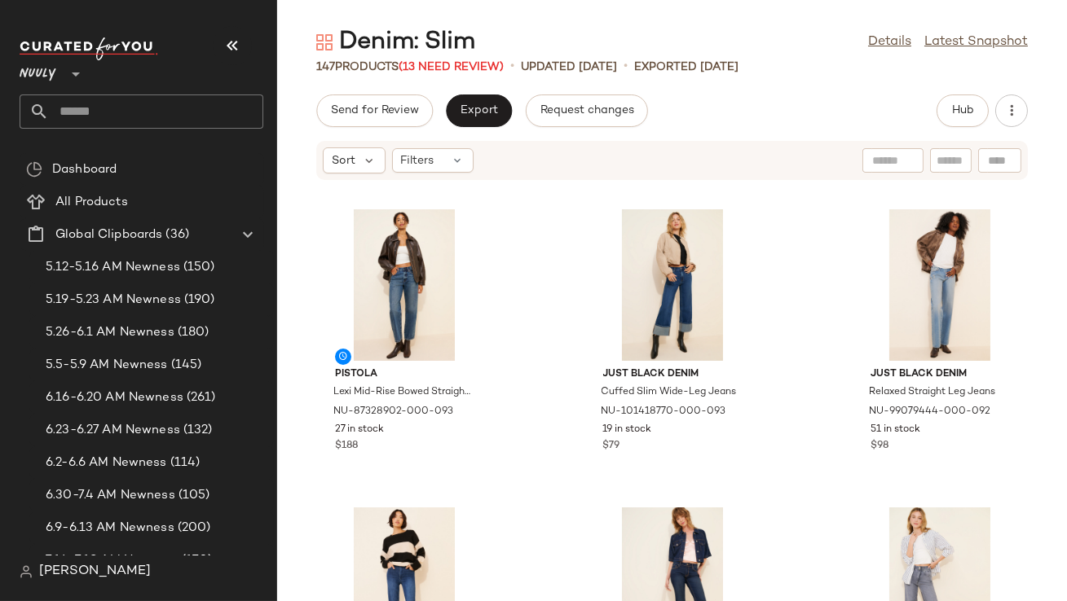
click at [219, 47] on button "button" at bounding box center [232, 45] width 39 height 39
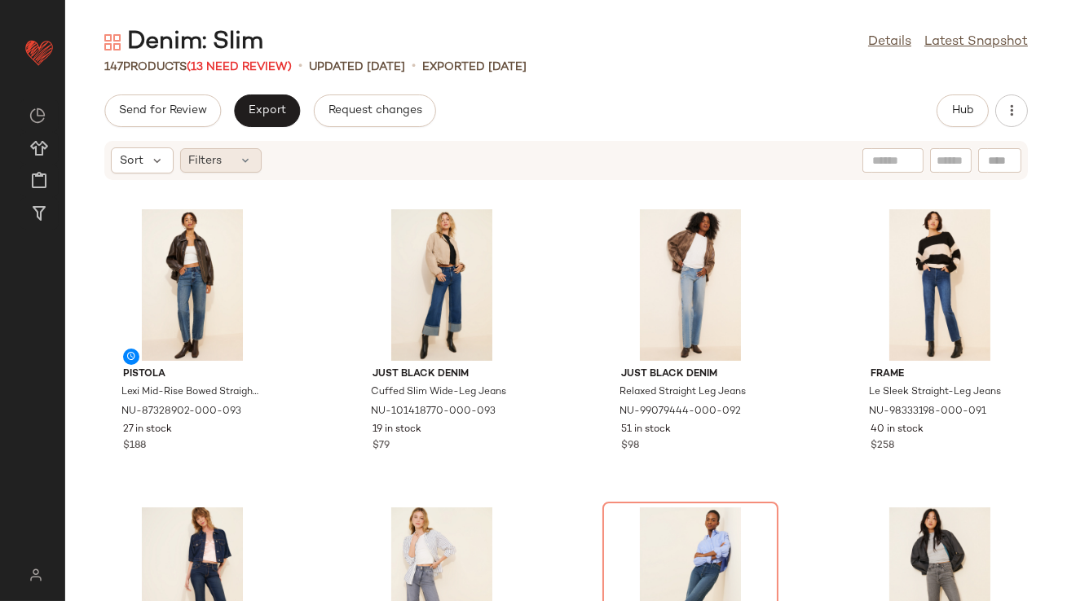
click at [250, 158] on icon at bounding box center [246, 160] width 13 height 13
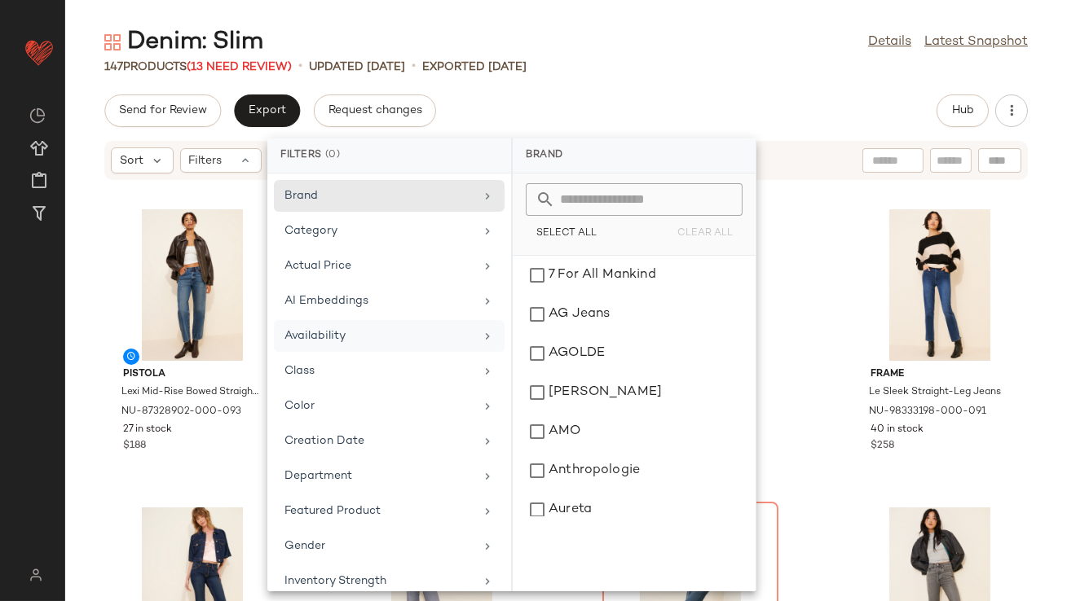
click at [314, 328] on div "Availability" at bounding box center [379, 336] width 190 height 17
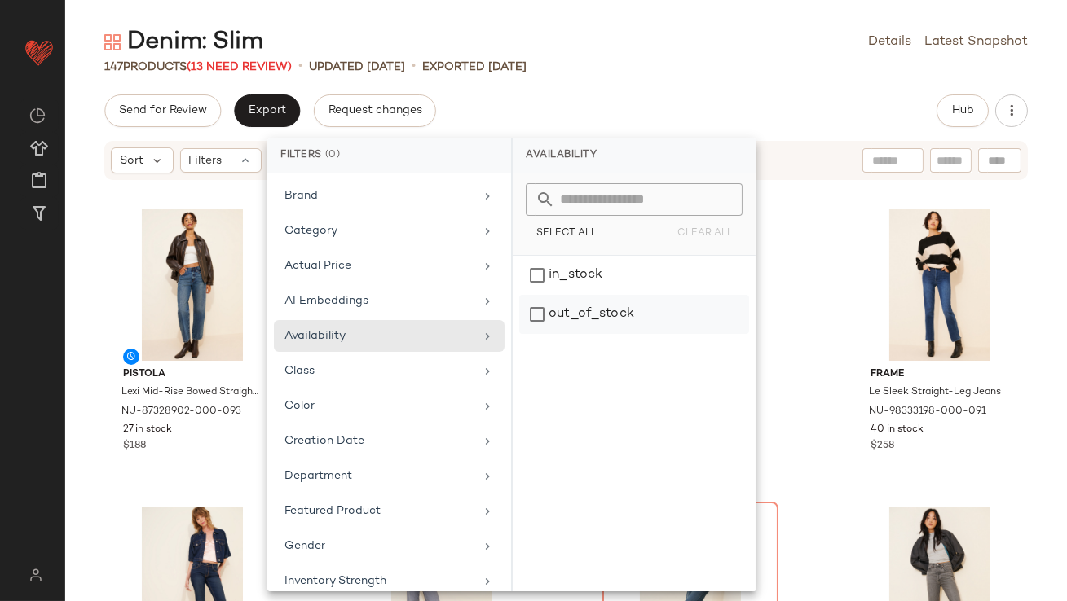
click at [577, 297] on div "out_of_stock" at bounding box center [634, 314] width 230 height 39
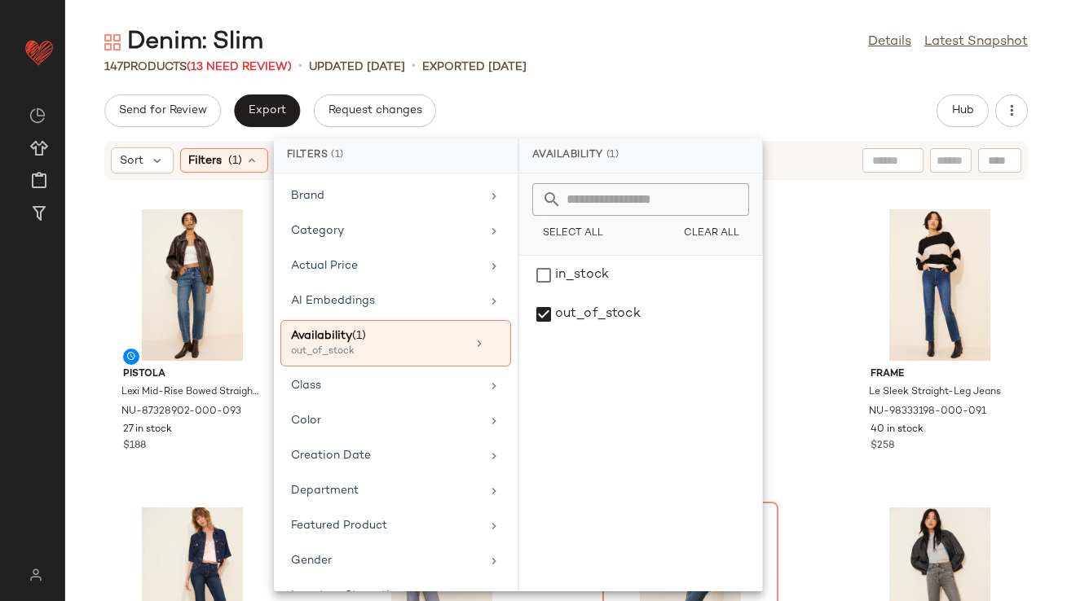
click at [620, 96] on div "Send for Review Export Request changes Hub" at bounding box center [565, 111] width 1001 height 33
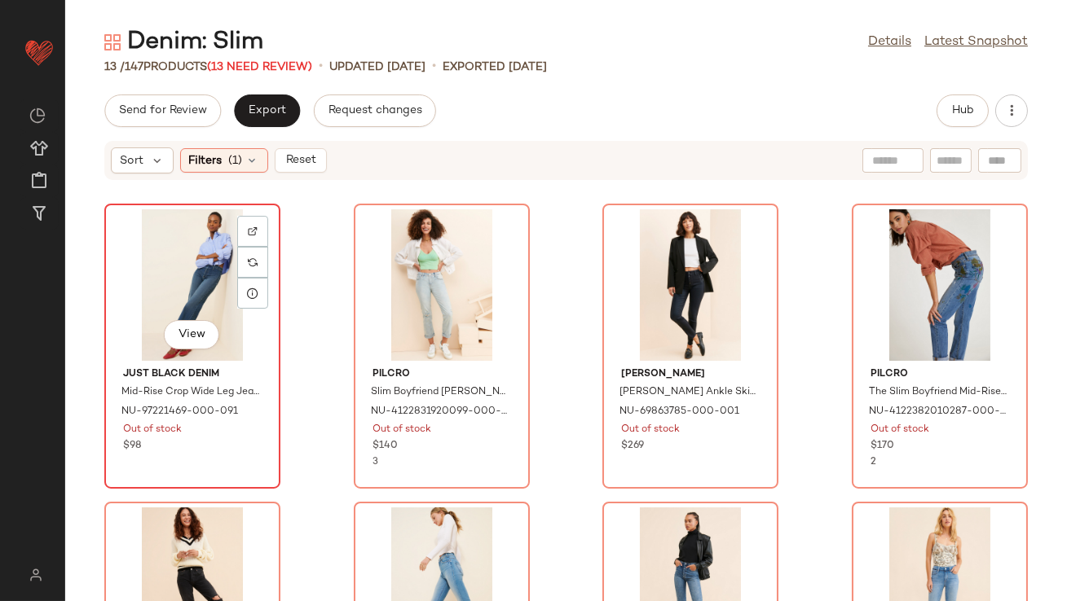
click at [213, 248] on div "View" at bounding box center [192, 285] width 165 height 152
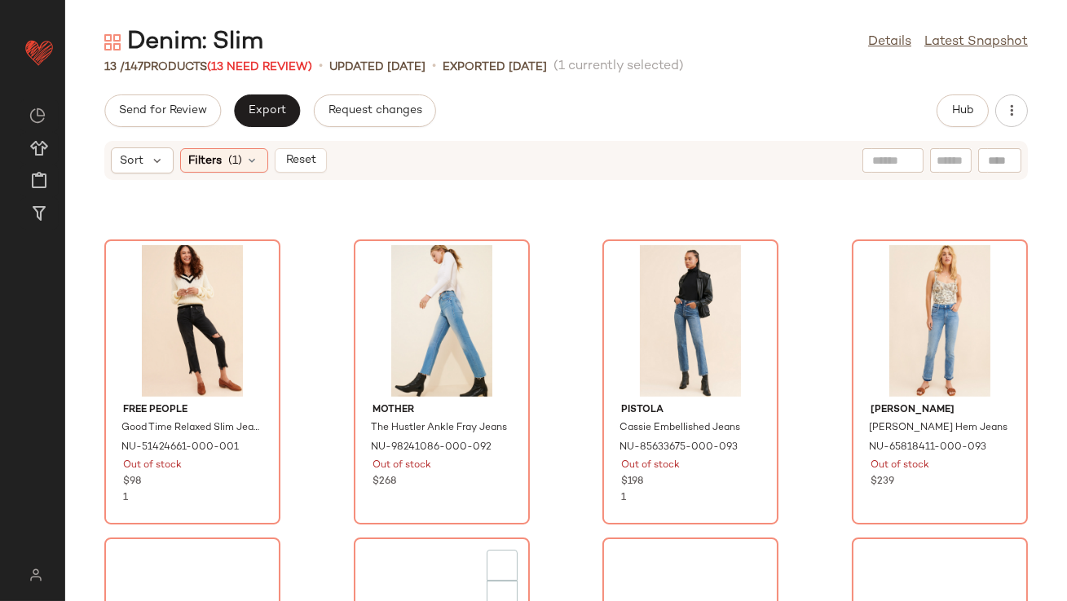
scroll to position [794, 0]
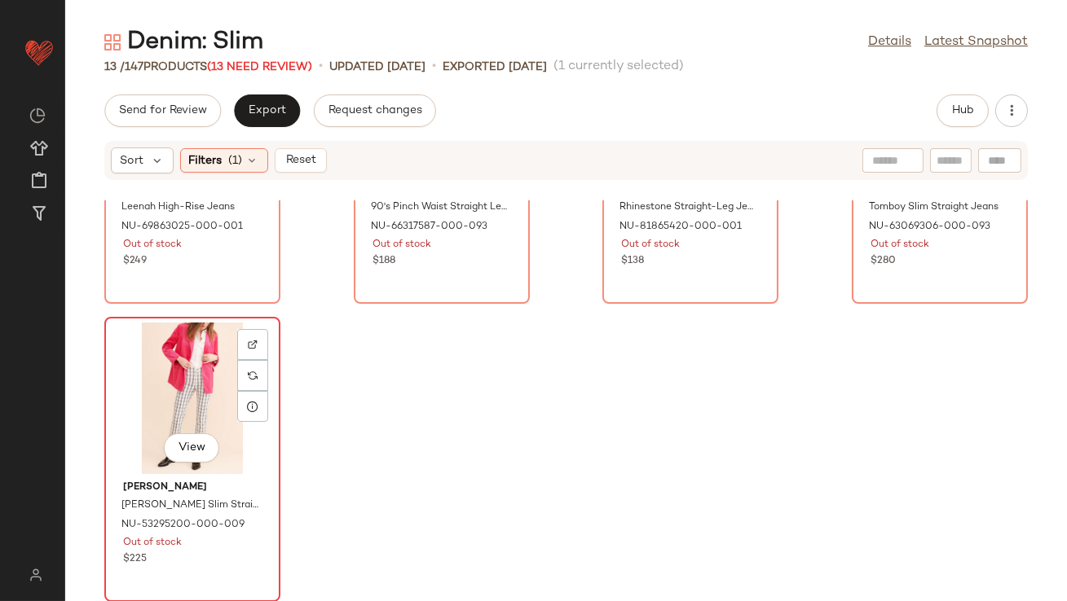
click at [209, 381] on div "View" at bounding box center [192, 399] width 165 height 152
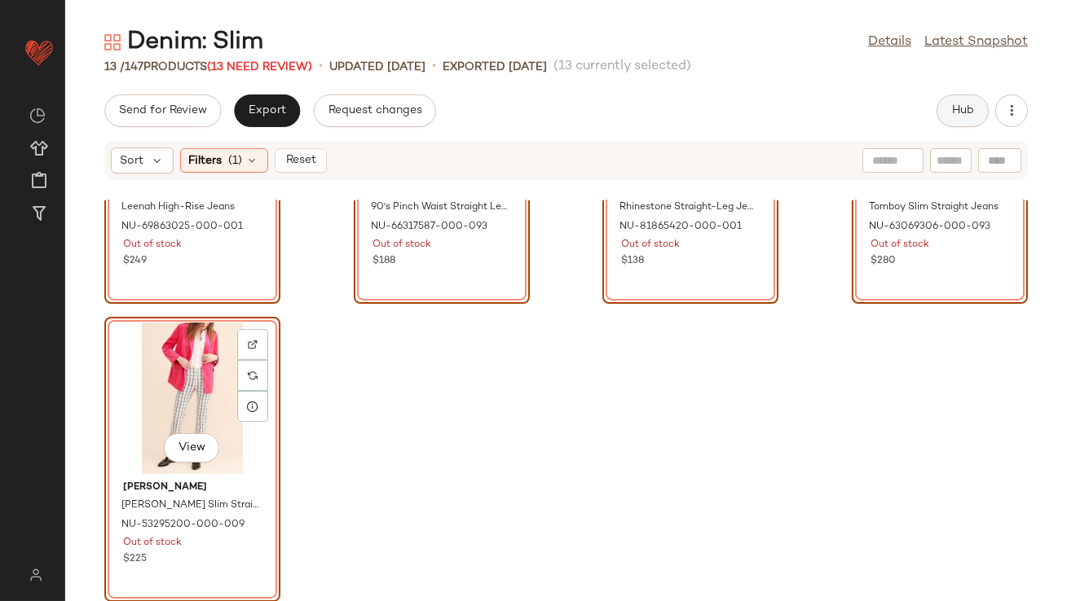
click at [971, 105] on span "Hub" at bounding box center [962, 110] width 23 height 13
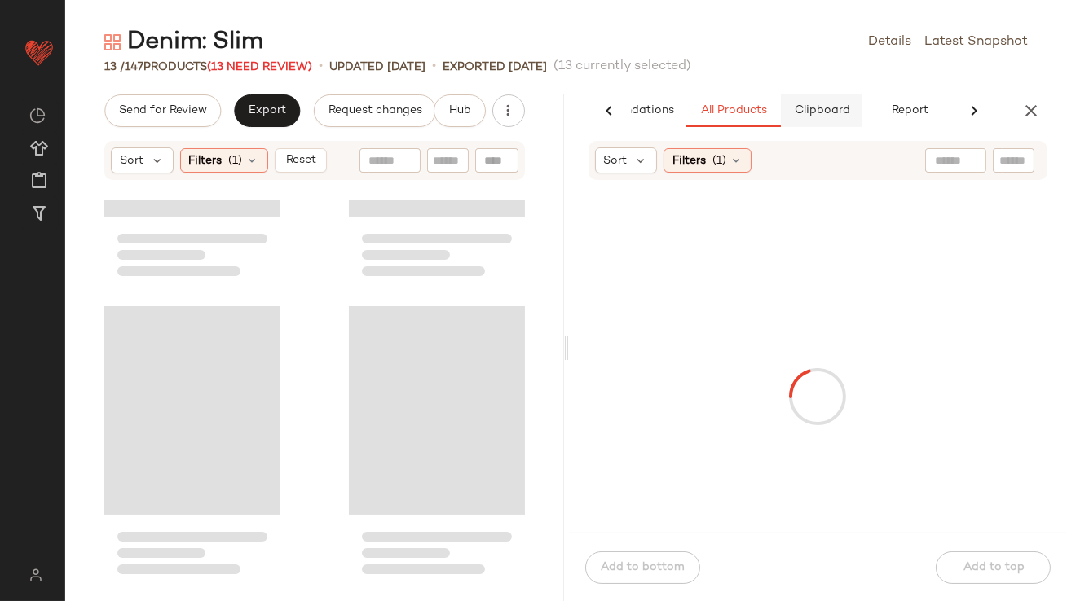
scroll to position [1689, 0]
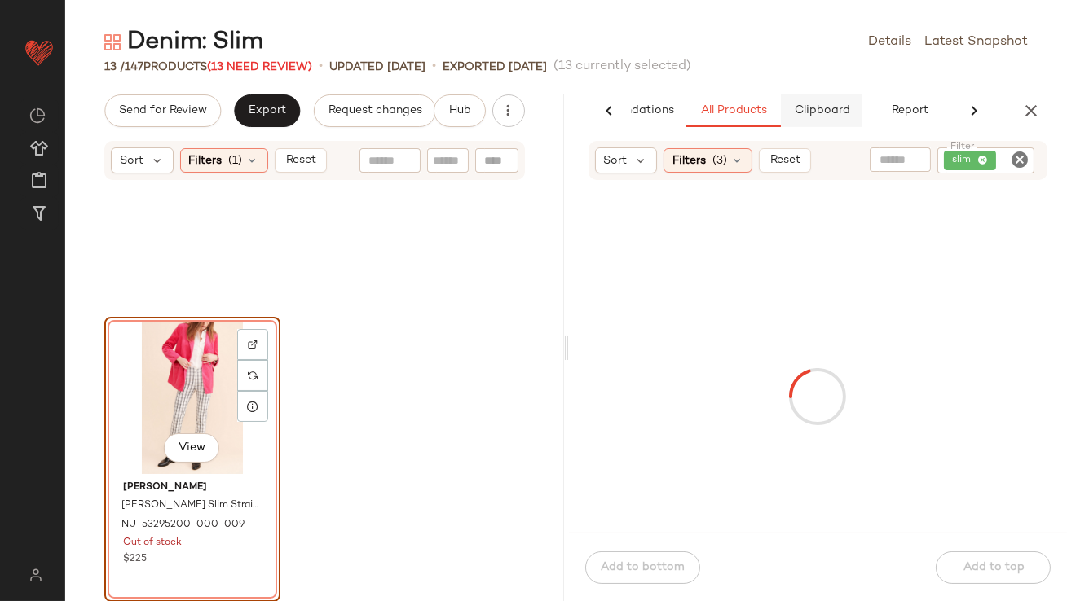
click at [830, 111] on span "Clipboard" at bounding box center [821, 110] width 56 height 13
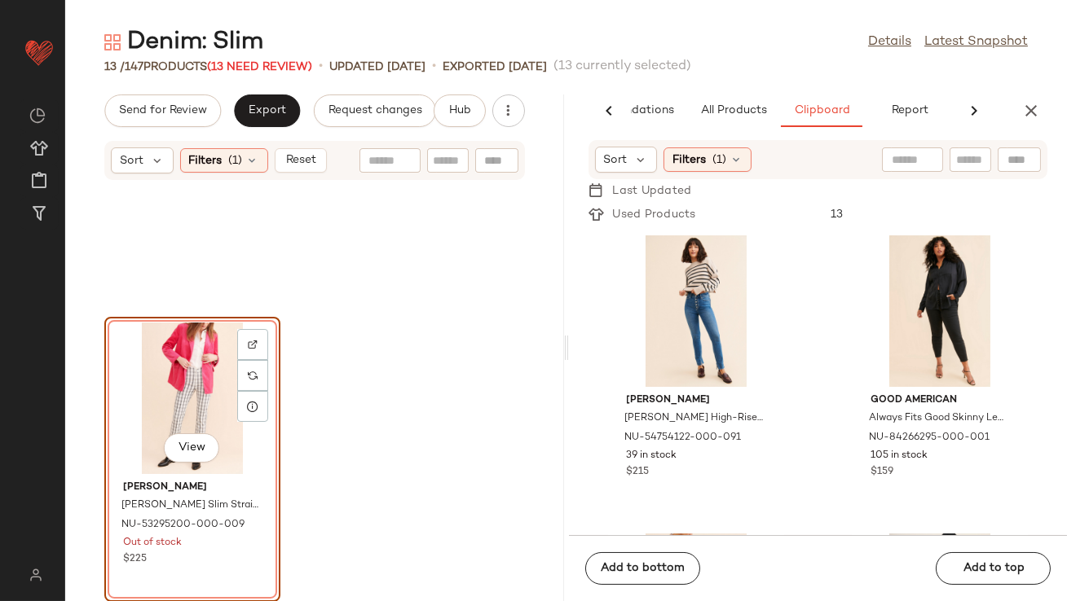
click at [150, 340] on div "View" at bounding box center [192, 399] width 165 height 152
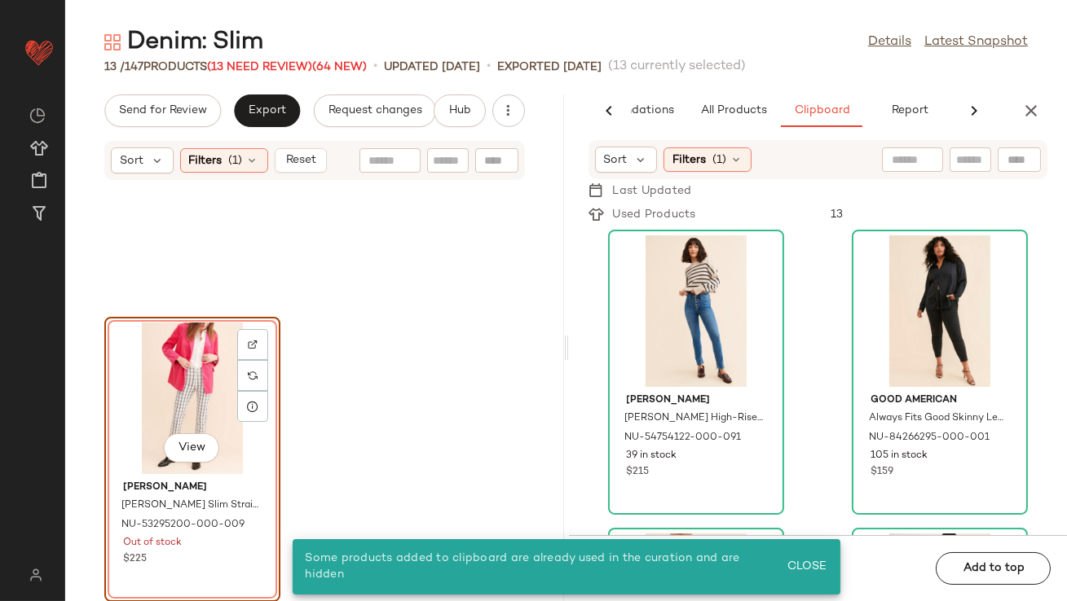
scroll to position [0, 0]
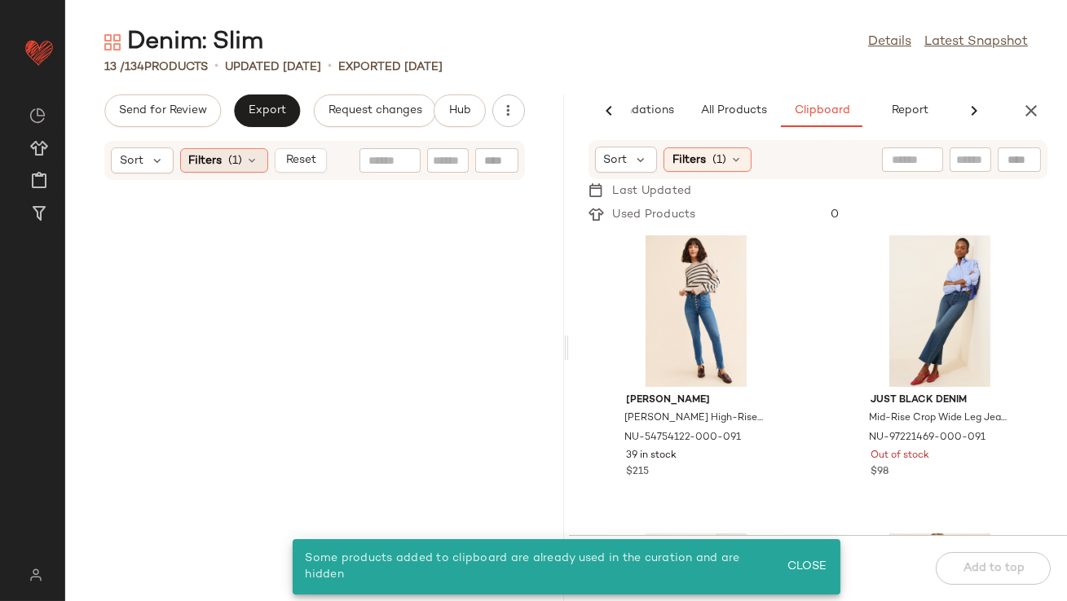
click at [240, 162] on span "(1)" at bounding box center [236, 160] width 14 height 17
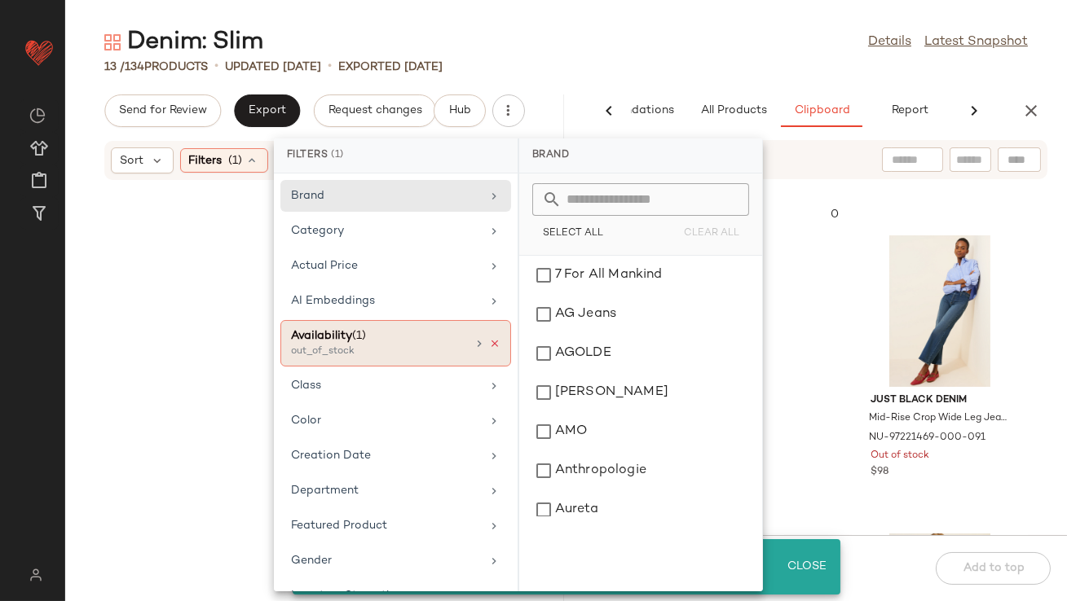
click at [489, 338] on icon at bounding box center [494, 343] width 11 height 11
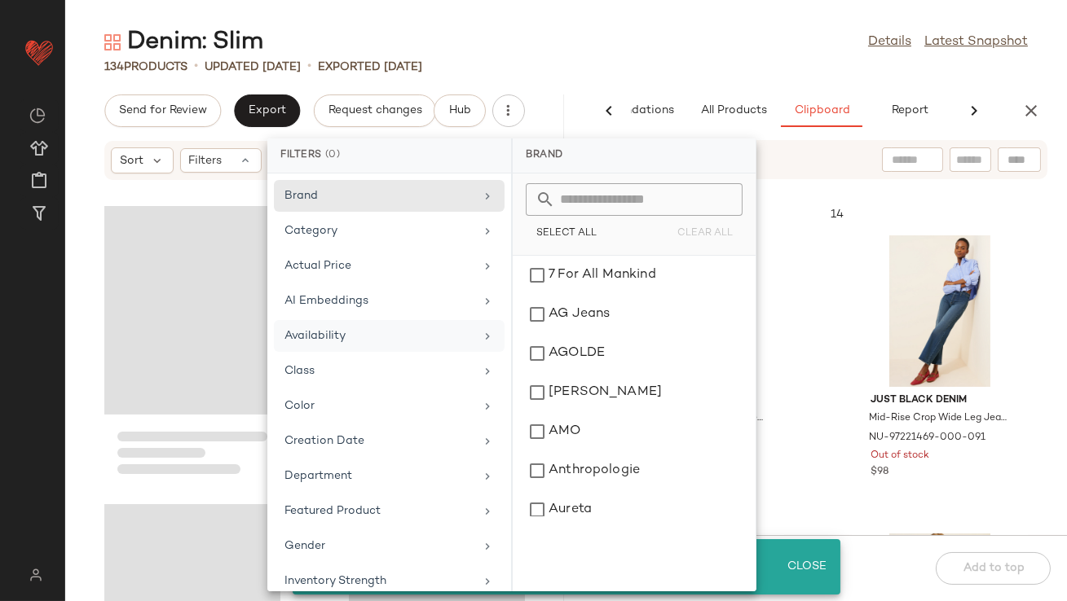
click at [730, 54] on div "Denim: Slim Details Latest Snapshot" at bounding box center [565, 42] width 1001 height 33
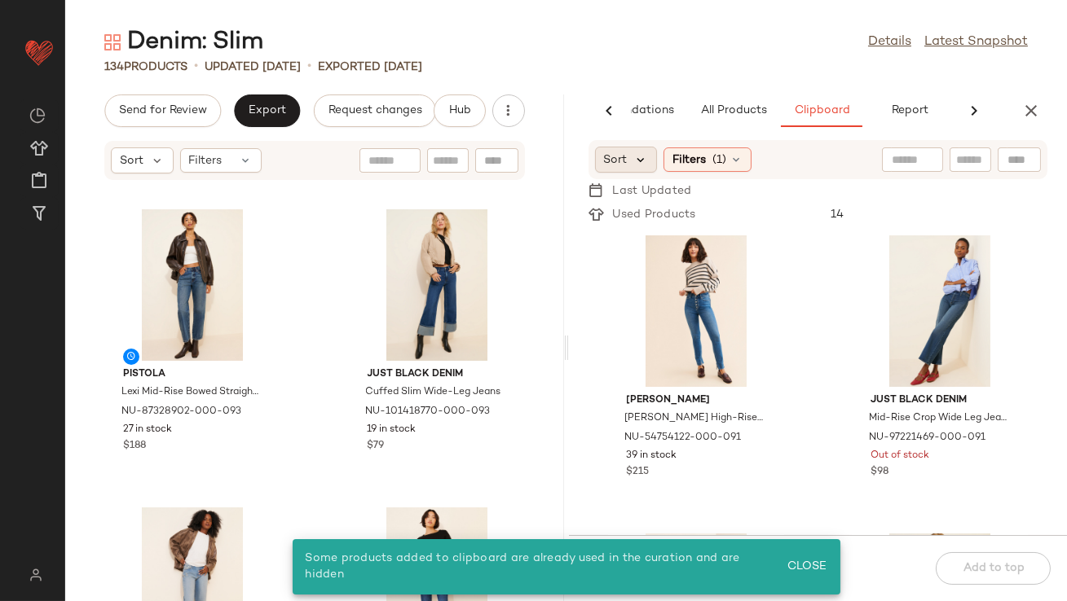
click at [646, 158] on icon at bounding box center [641, 159] width 15 height 15
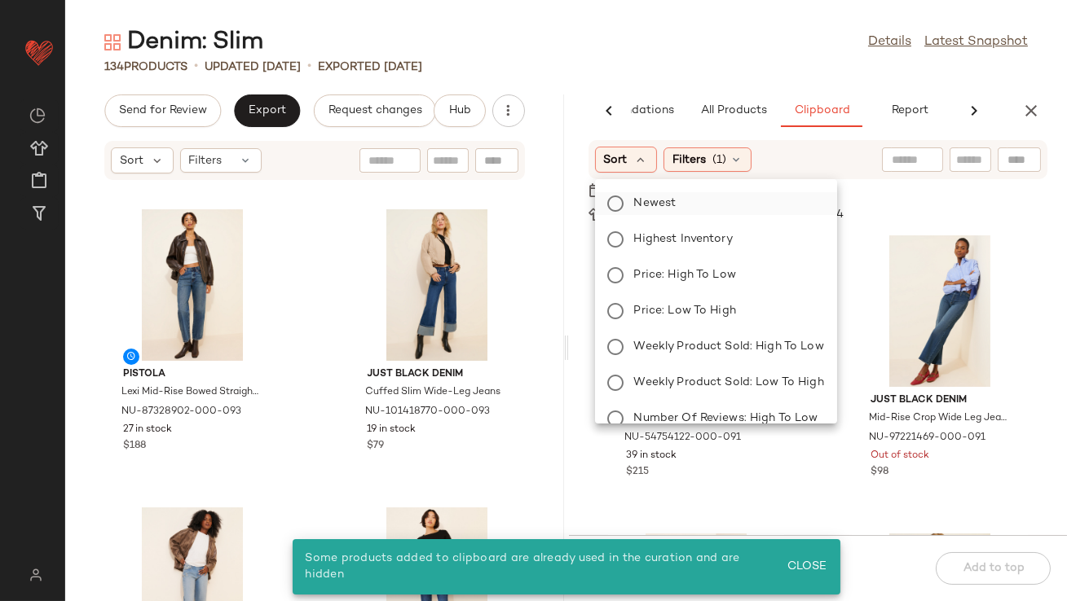
drag, startPoint x: 654, startPoint y: 231, endPoint x: 659, endPoint y: 213, distance: 19.4
click at [654, 231] on span "Highest Inventory" at bounding box center [683, 239] width 99 height 17
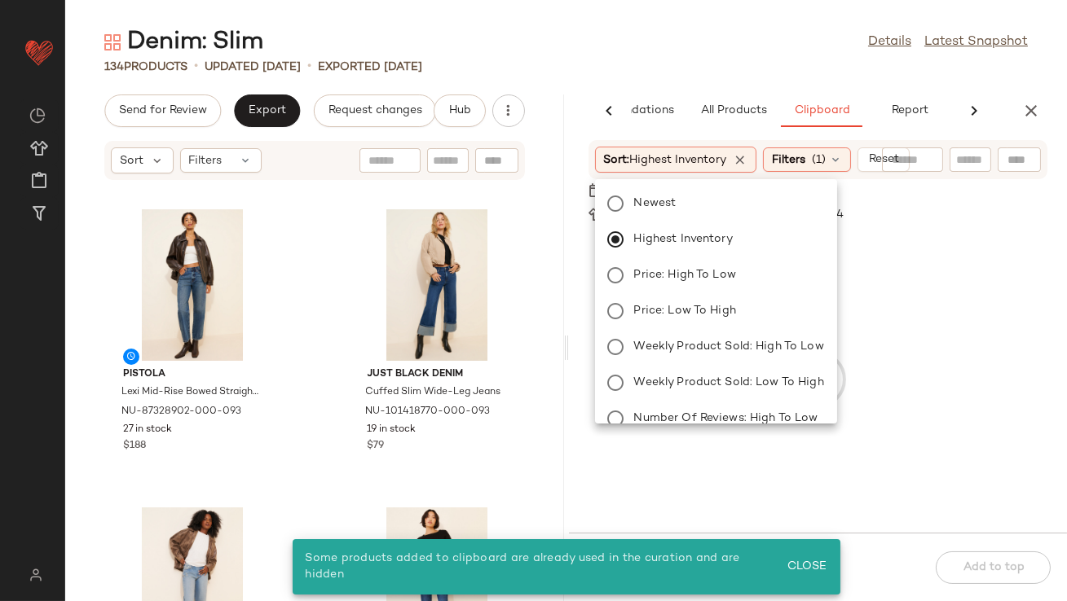
click at [736, 48] on div "Denim: Slim Details Latest Snapshot" at bounding box center [565, 42] width 1001 height 33
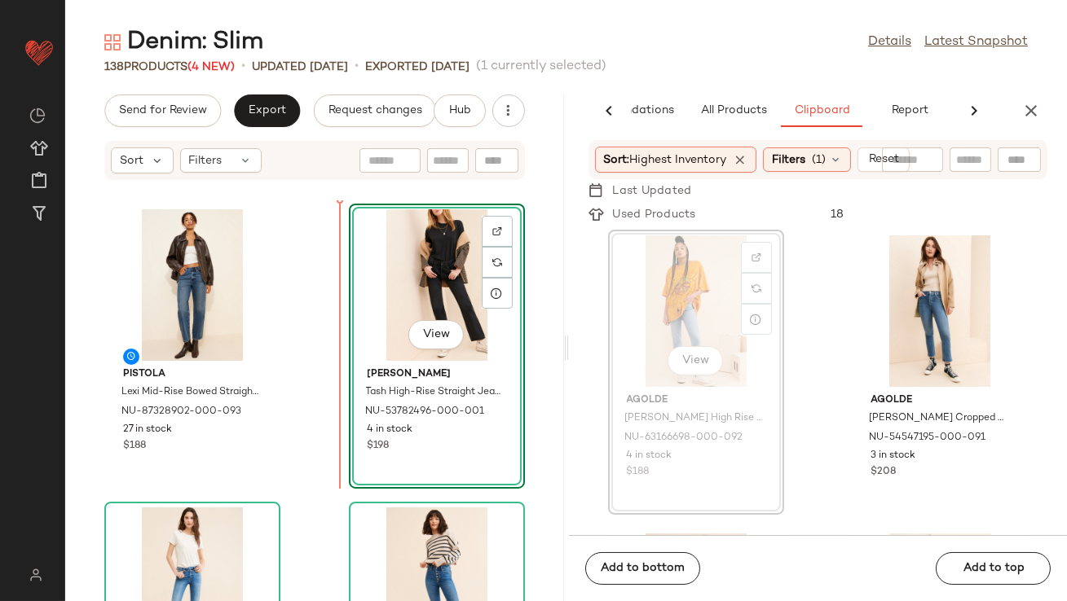
drag, startPoint x: 694, startPoint y: 281, endPoint x: 315, endPoint y: 289, distance: 379.0
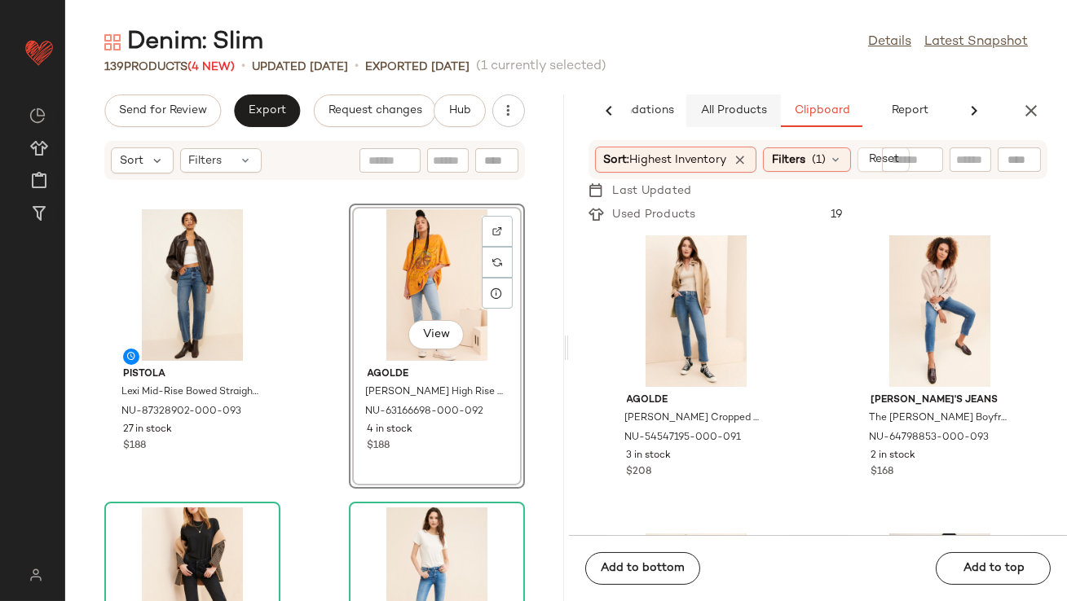
click at [753, 112] on span "All Products" at bounding box center [732, 110] width 67 height 13
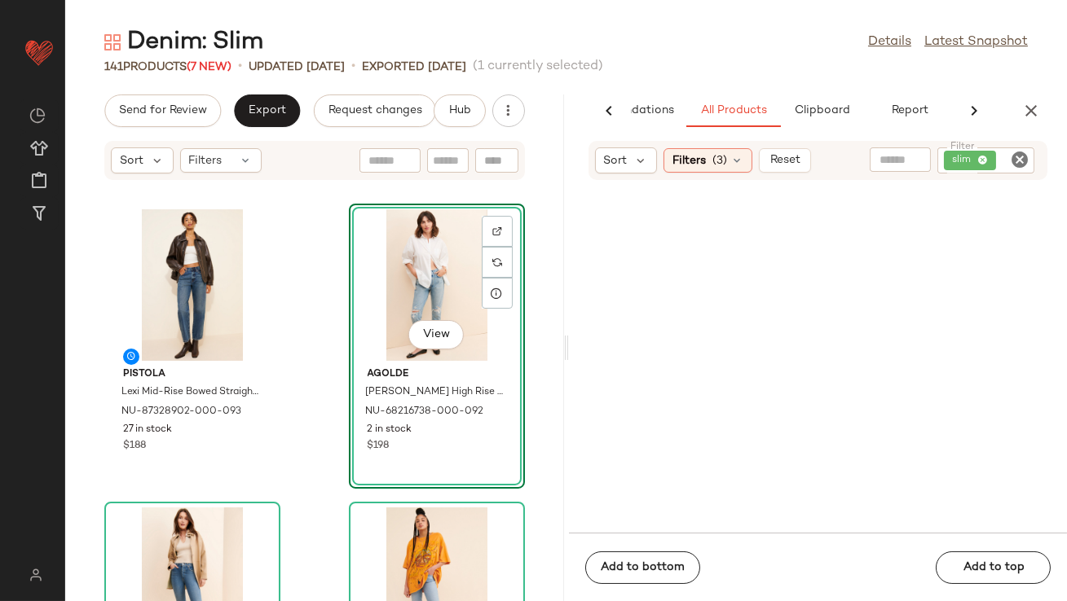
click at [1027, 110] on icon "button" at bounding box center [1031, 111] width 20 height 20
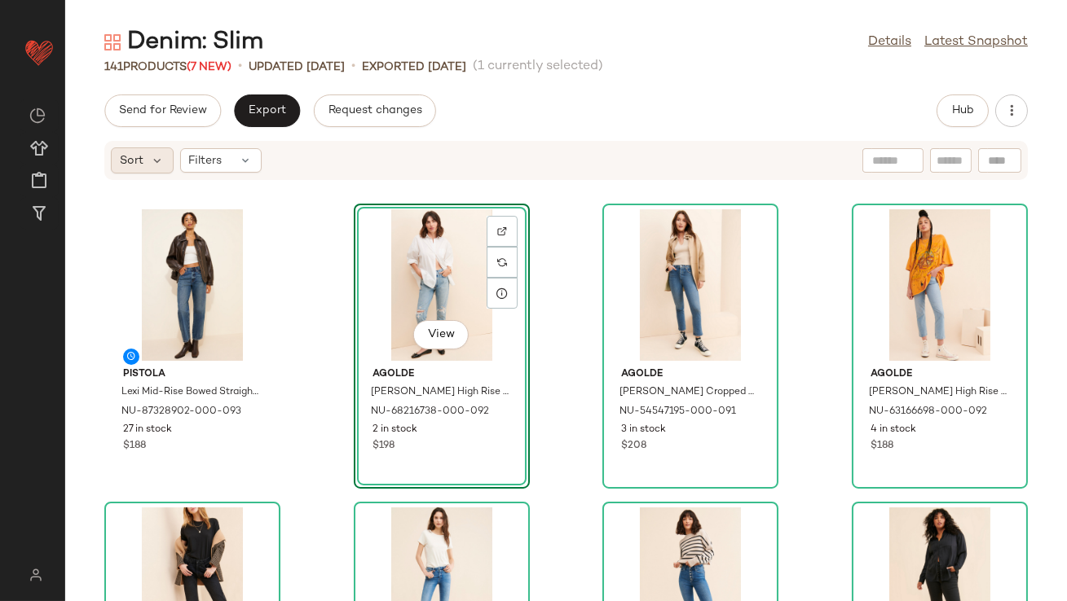
click at [148, 162] on div "Sort" at bounding box center [142, 160] width 63 height 26
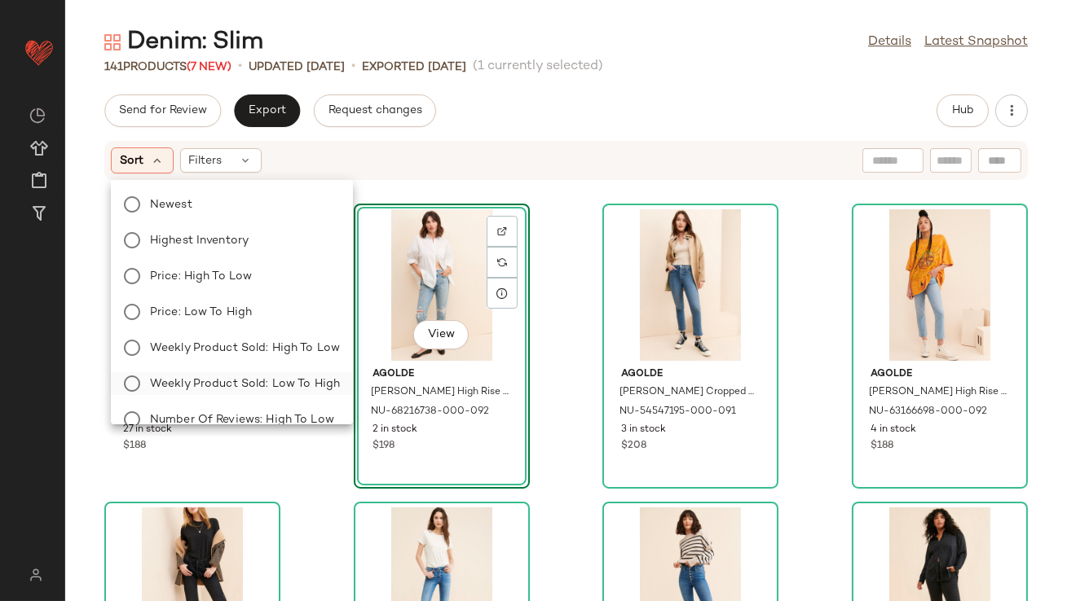
click at [218, 382] on span "Weekly Product Sold: Low to High" at bounding box center [245, 384] width 190 height 17
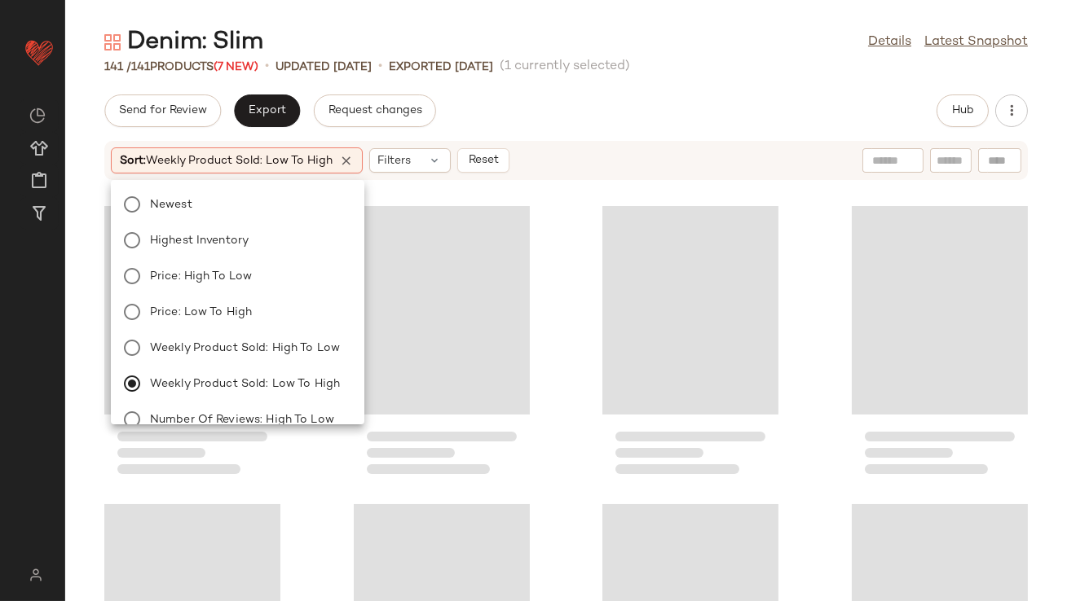
click at [574, 117] on div "Send for Review Export Request changes Hub" at bounding box center [565, 111] width 1001 height 33
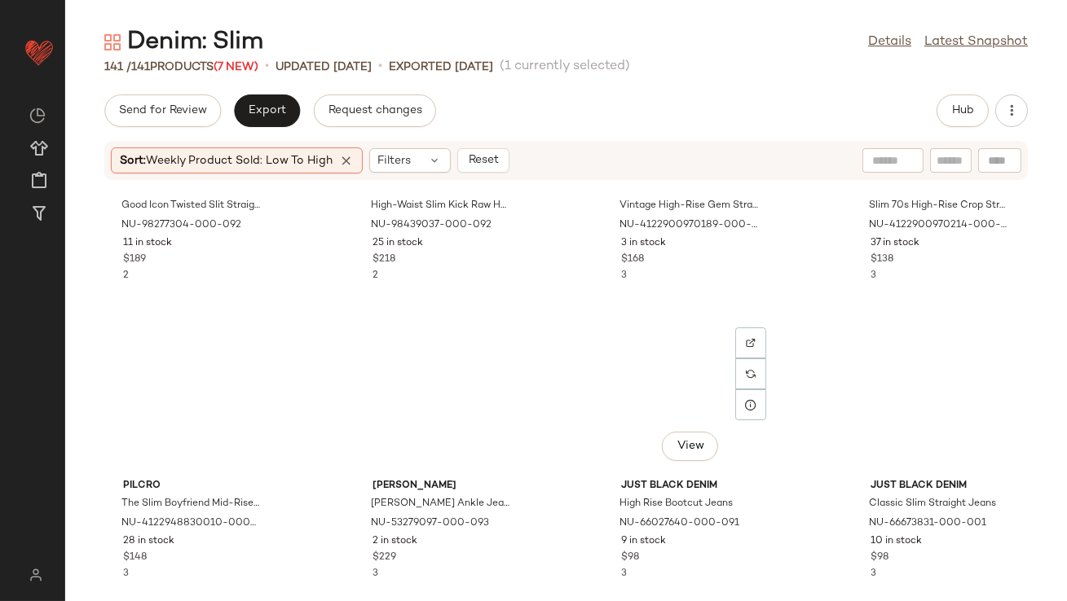
scroll to position [2677, 0]
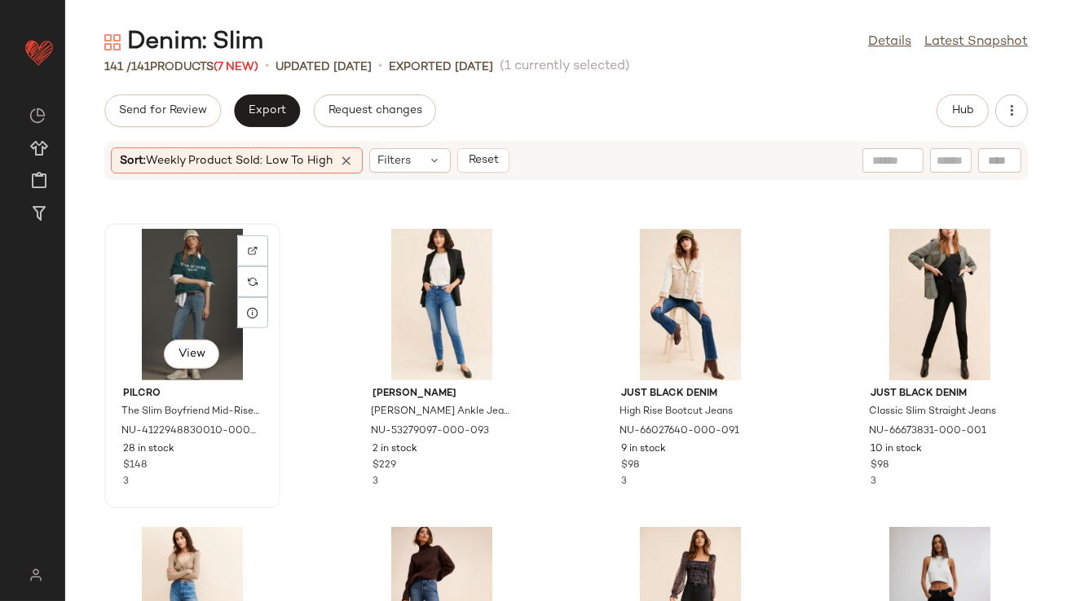
click at [190, 285] on div "View" at bounding box center [192, 305] width 165 height 152
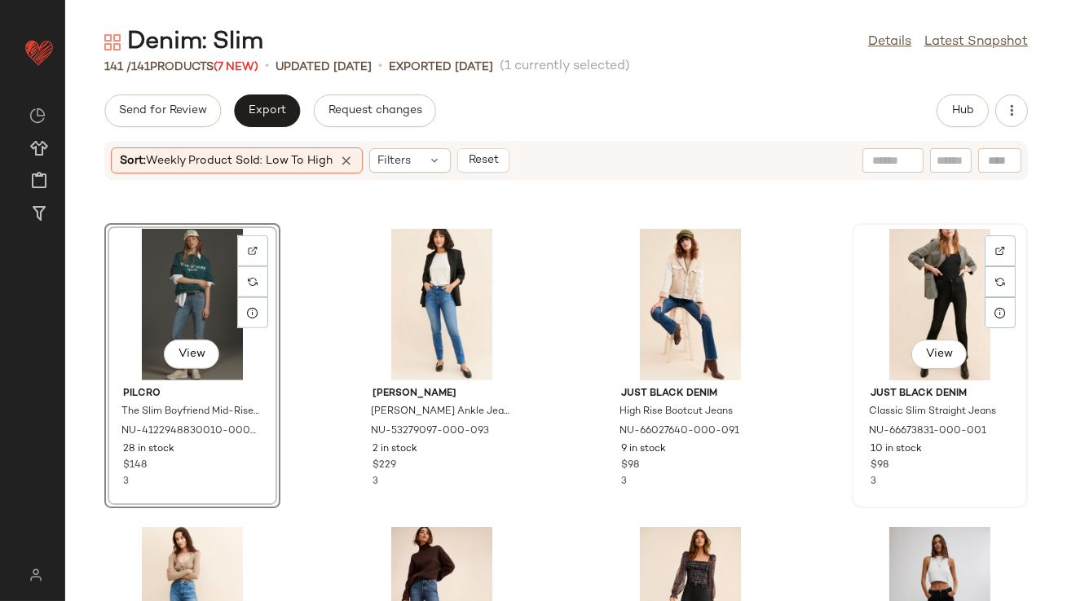
click at [869, 321] on div "View" at bounding box center [939, 305] width 165 height 152
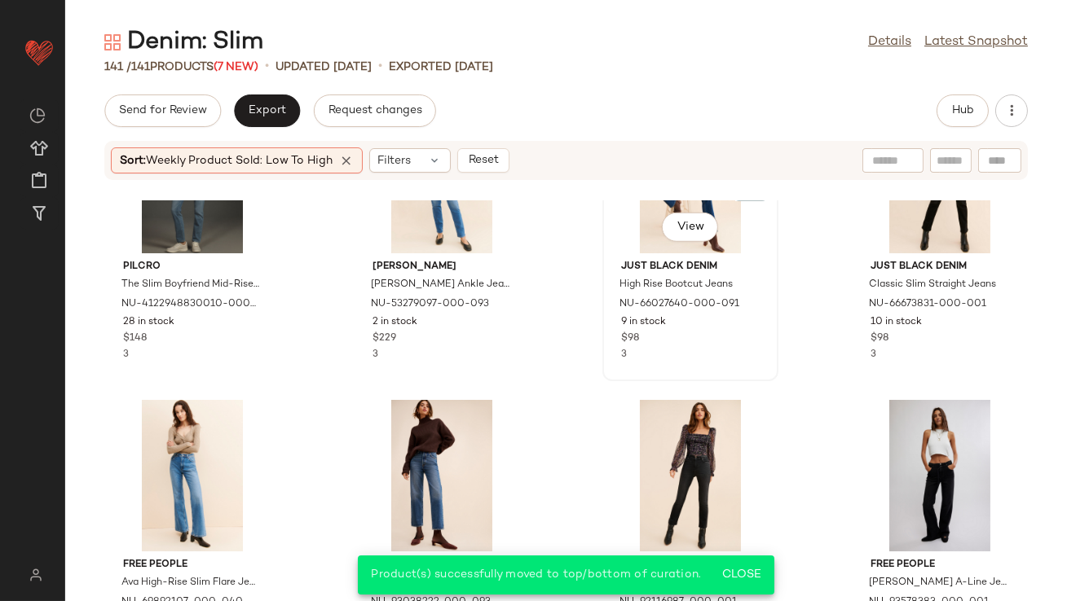
scroll to position [2906, 0]
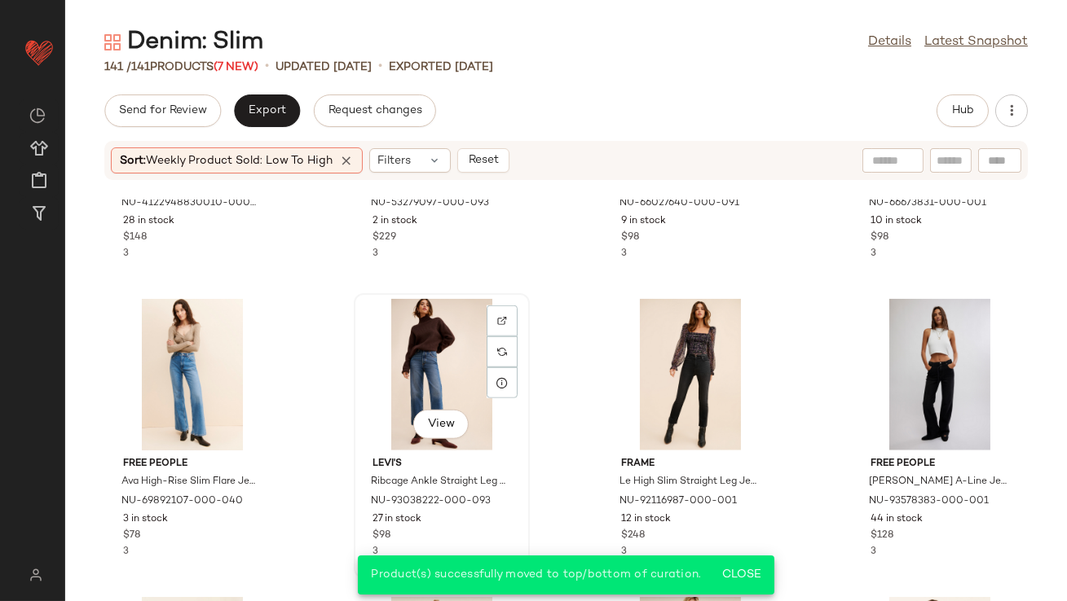
click at [453, 358] on div "View" at bounding box center [441, 375] width 165 height 152
click at [678, 365] on div "View" at bounding box center [690, 375] width 165 height 152
click at [939, 367] on div "View" at bounding box center [939, 375] width 165 height 152
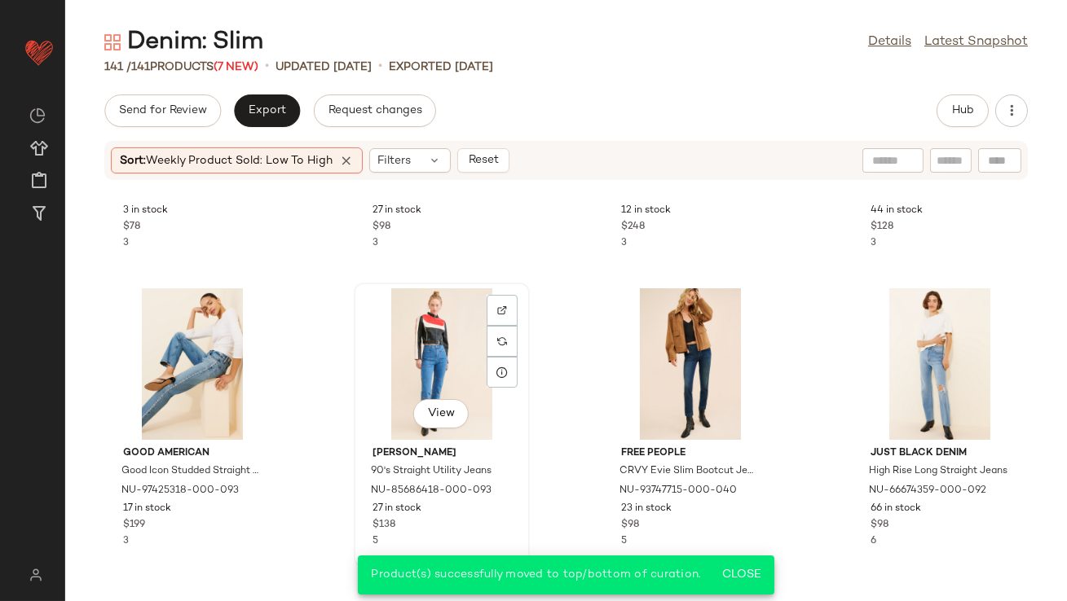
scroll to position [3219, 0]
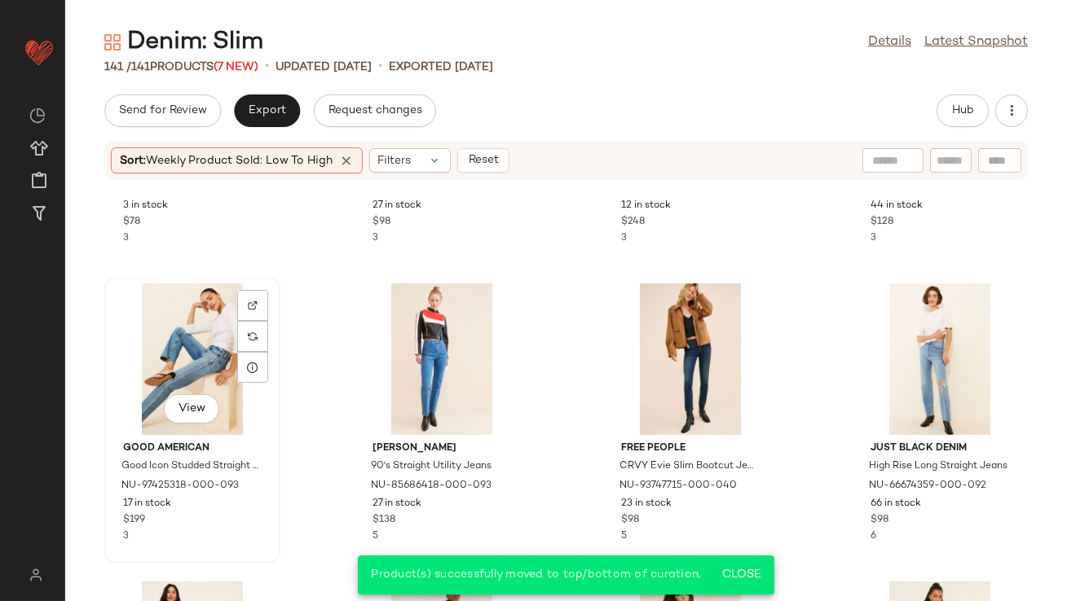
click at [213, 345] on div "View" at bounding box center [192, 360] width 165 height 152
click at [402, 346] on div "View" at bounding box center [441, 360] width 165 height 152
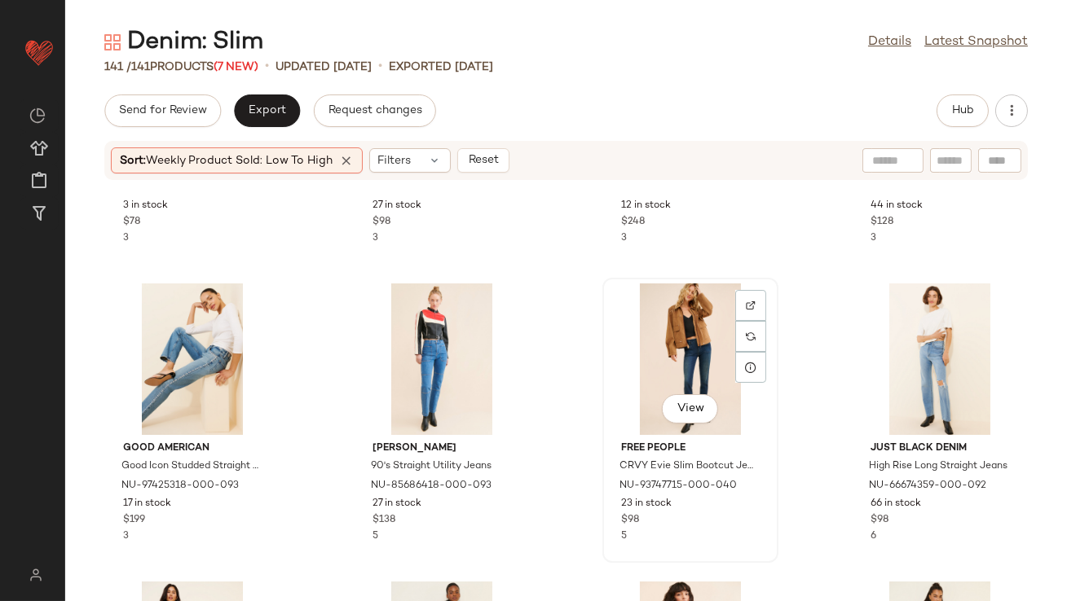
click at [688, 337] on div "View" at bounding box center [690, 360] width 165 height 152
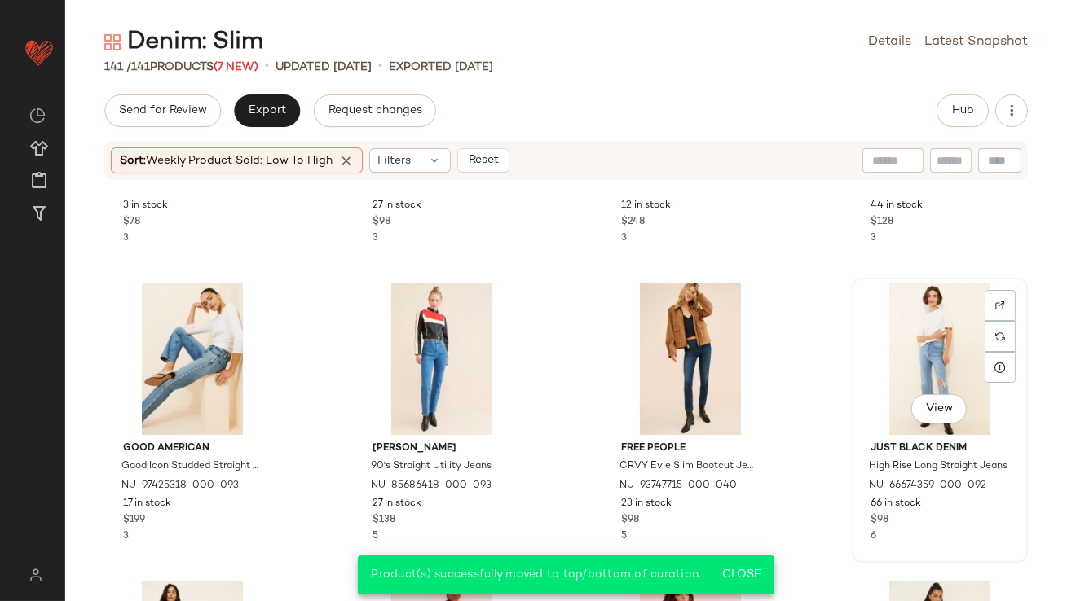
click at [932, 344] on div "View" at bounding box center [939, 360] width 165 height 152
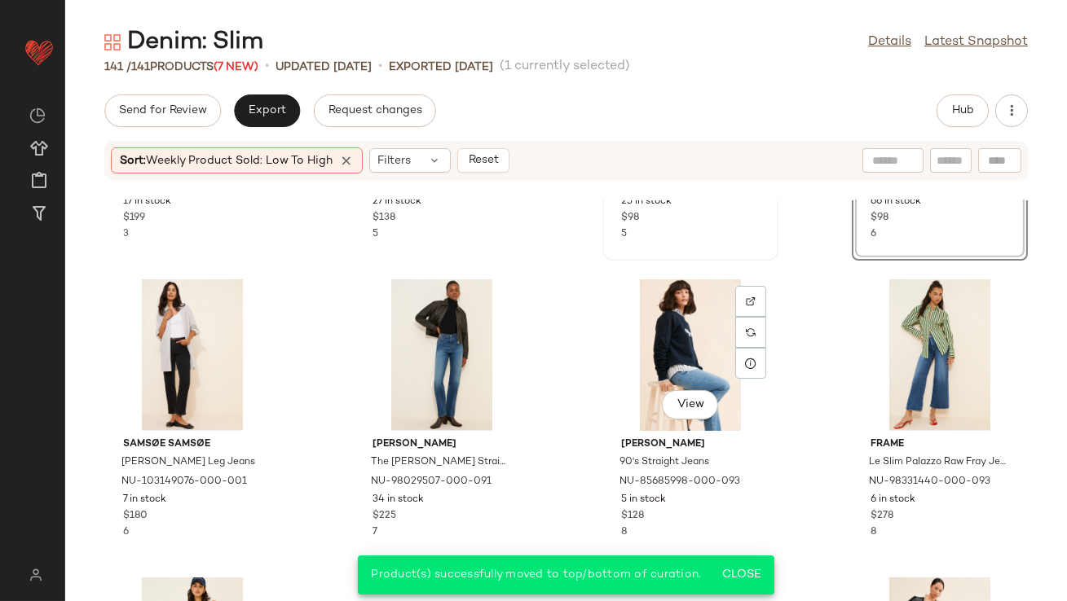
scroll to position [3540, 0]
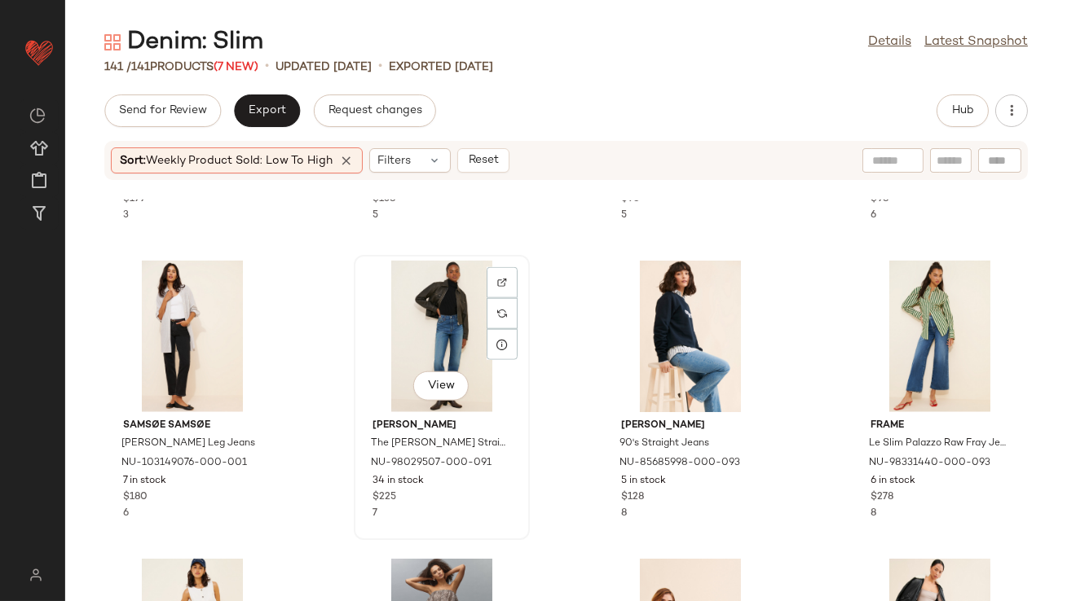
click at [461, 320] on div "View" at bounding box center [441, 337] width 165 height 152
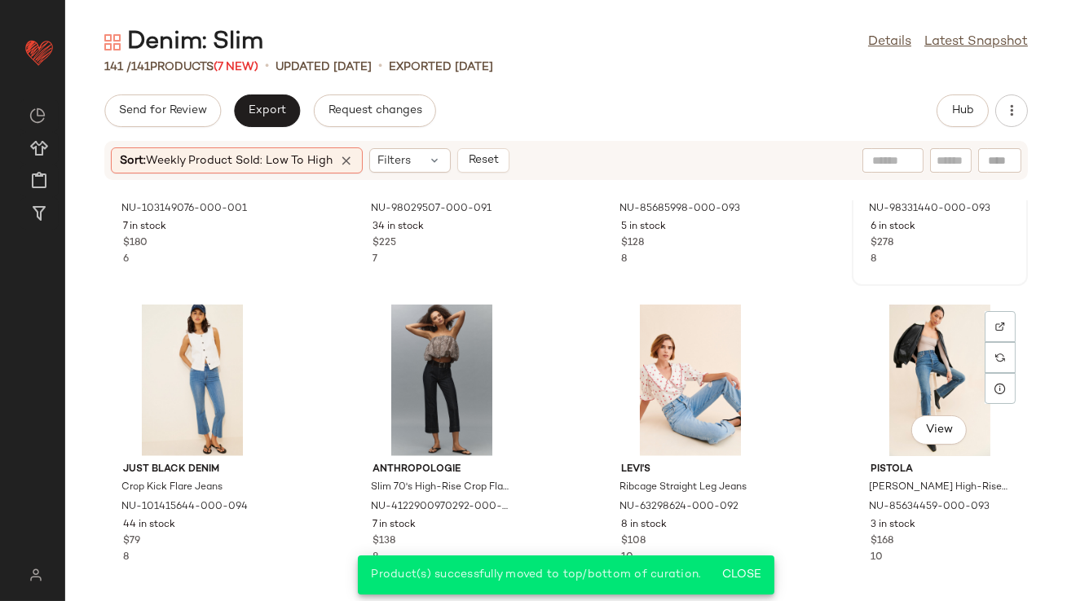
scroll to position [3829, 0]
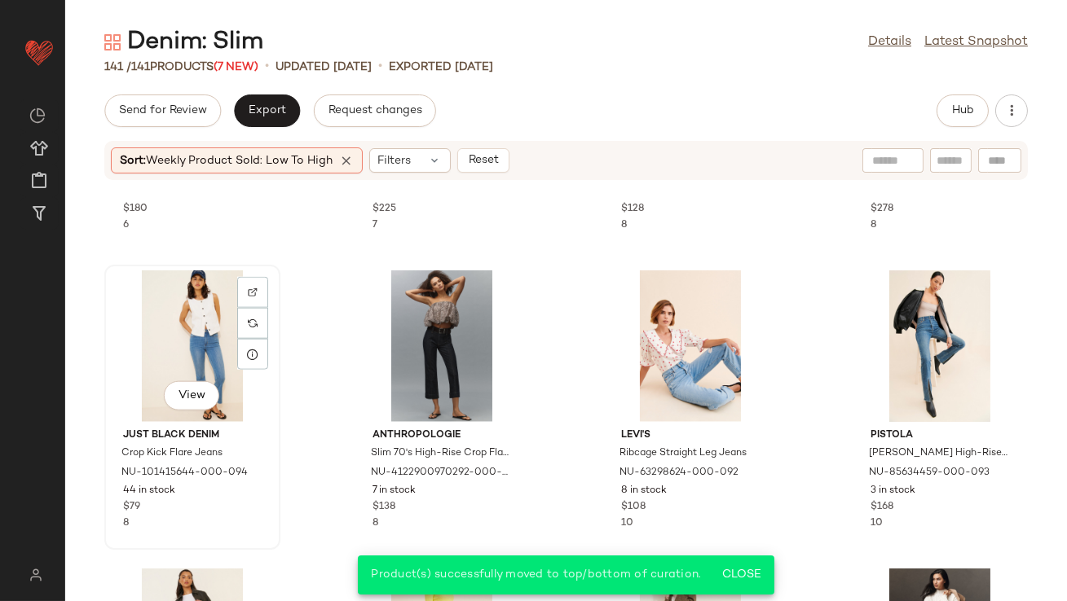
click at [190, 297] on div "View" at bounding box center [192, 347] width 165 height 152
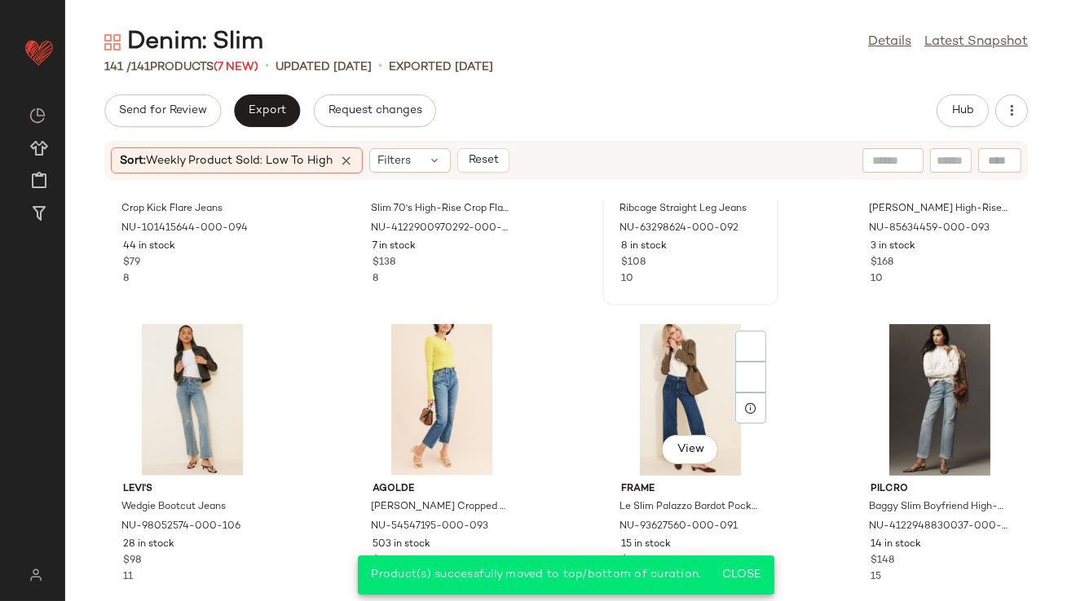
scroll to position [4097, 0]
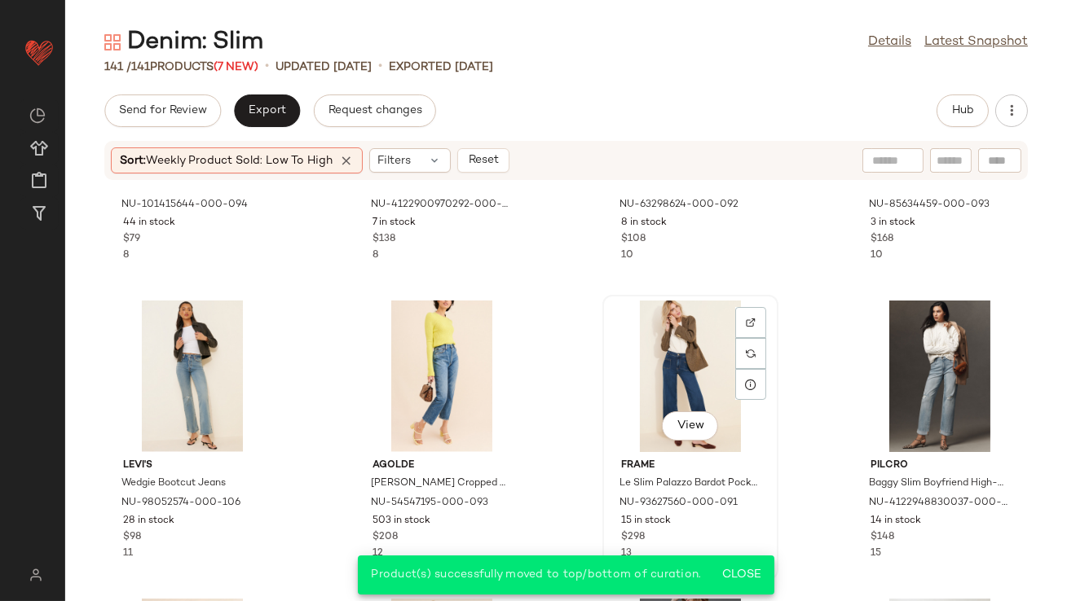
click at [681, 354] on div "View" at bounding box center [690, 377] width 165 height 152
click at [443, 370] on div "View" at bounding box center [441, 377] width 165 height 152
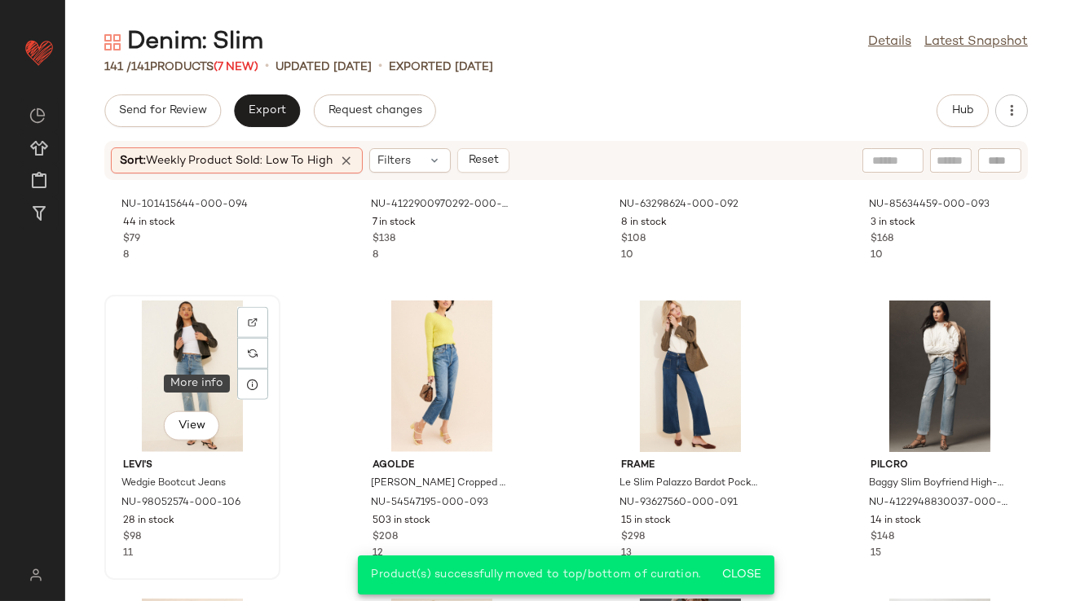
click at [204, 370] on div "View" at bounding box center [192, 377] width 165 height 152
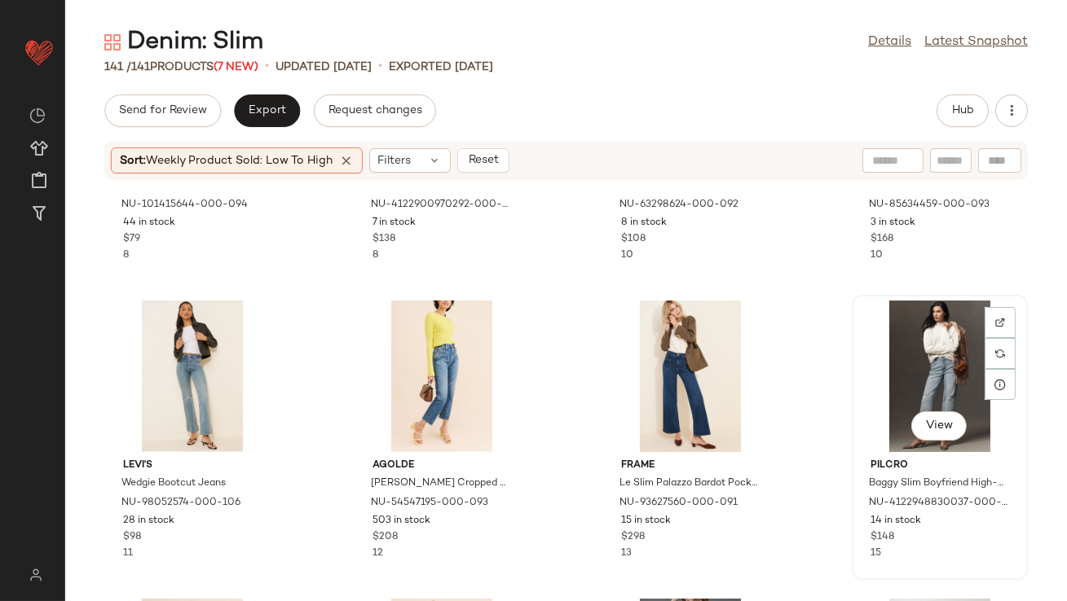
click at [877, 350] on div "View" at bounding box center [939, 377] width 165 height 152
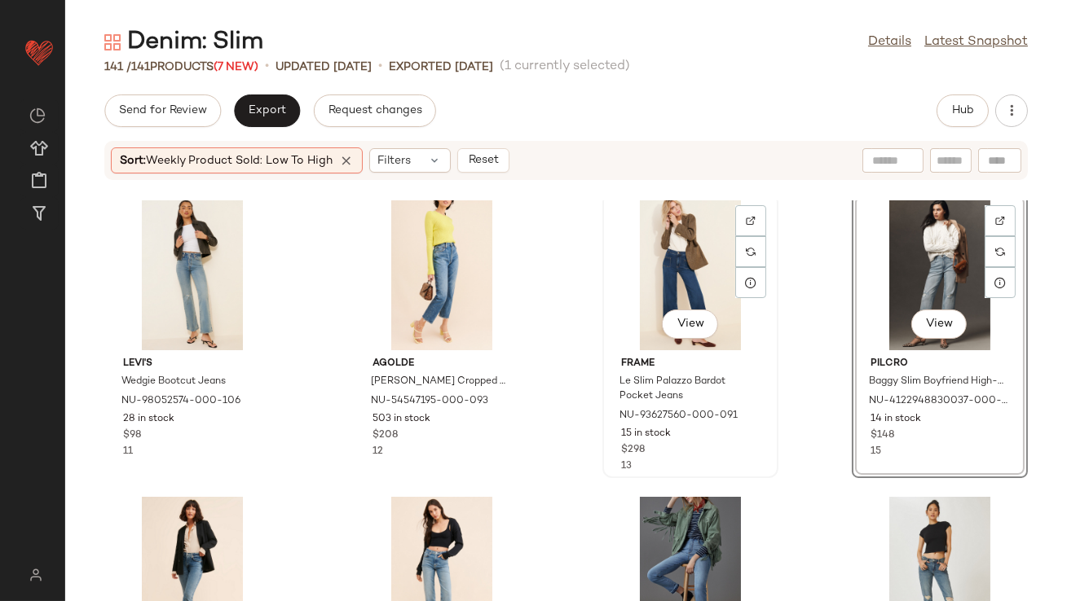
scroll to position [4385, 0]
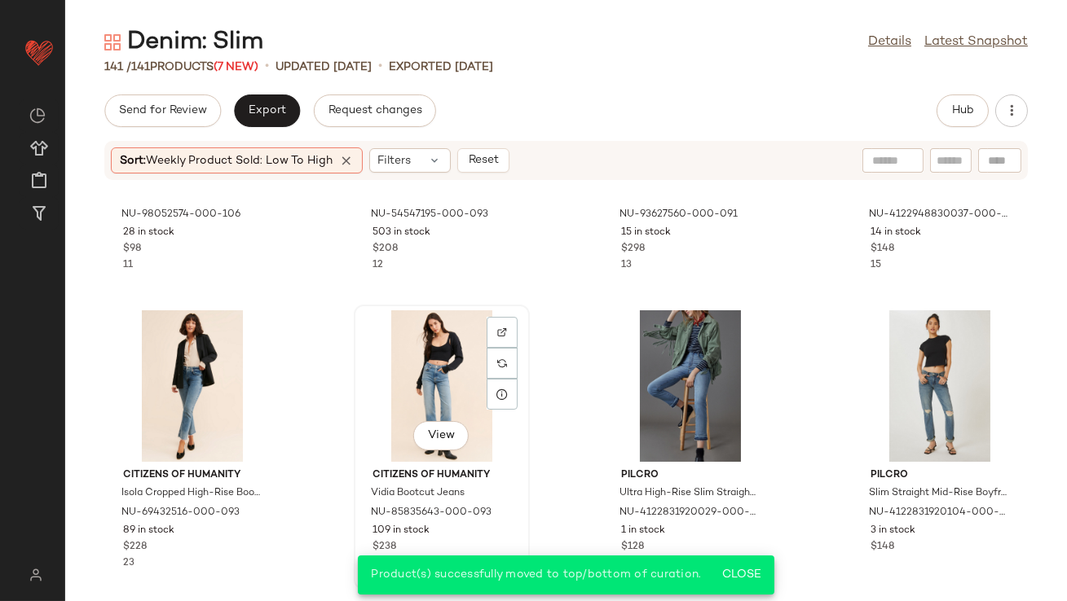
click at [445, 398] on div "View" at bounding box center [441, 386] width 165 height 152
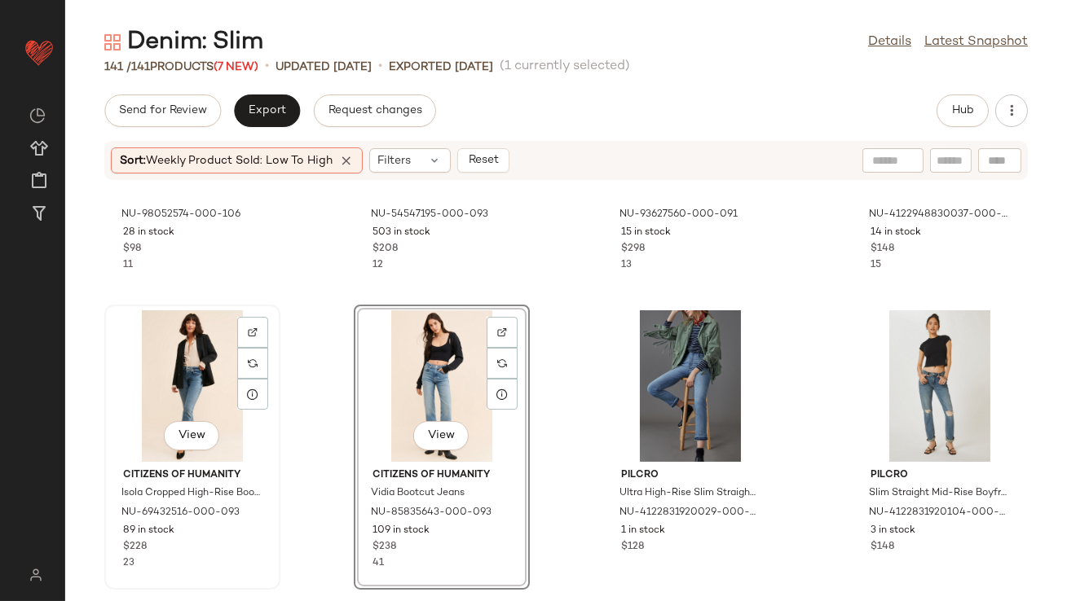
click at [200, 386] on div "View" at bounding box center [192, 386] width 165 height 152
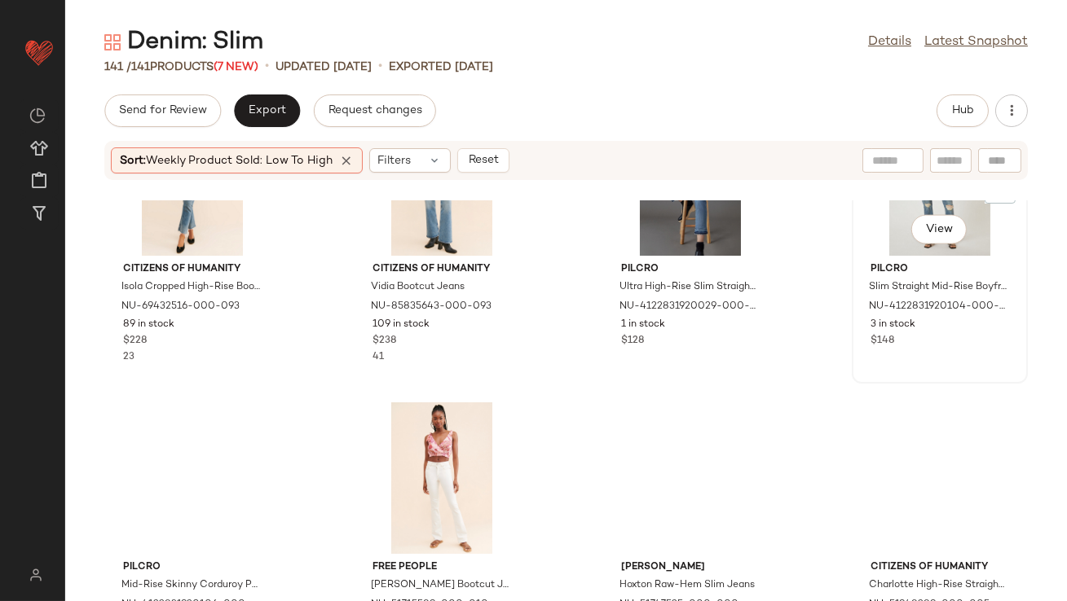
scroll to position [4774, 0]
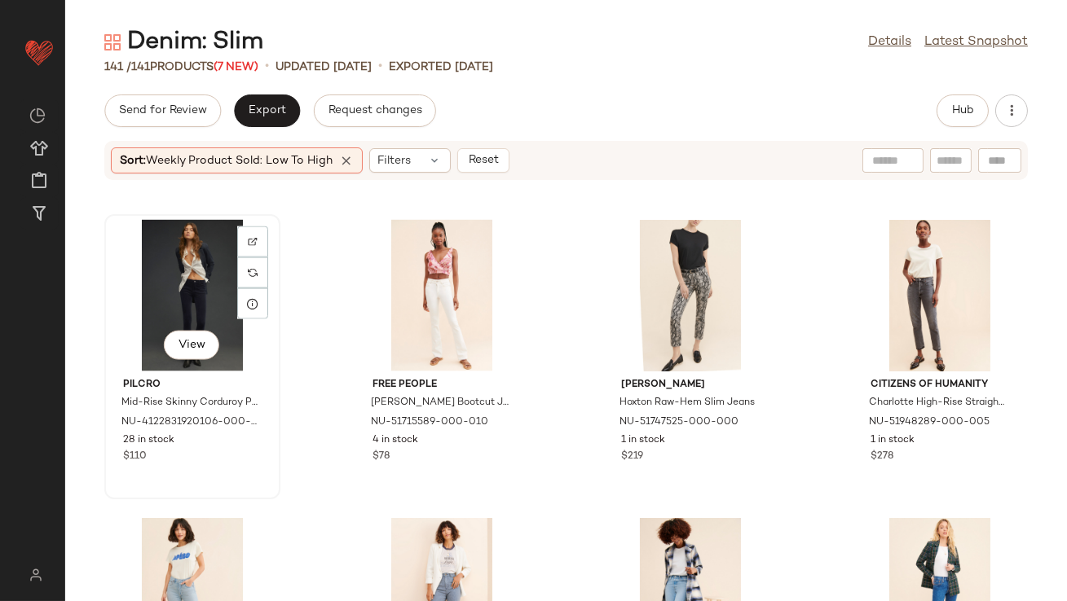
click at [186, 267] on div "View" at bounding box center [192, 296] width 165 height 152
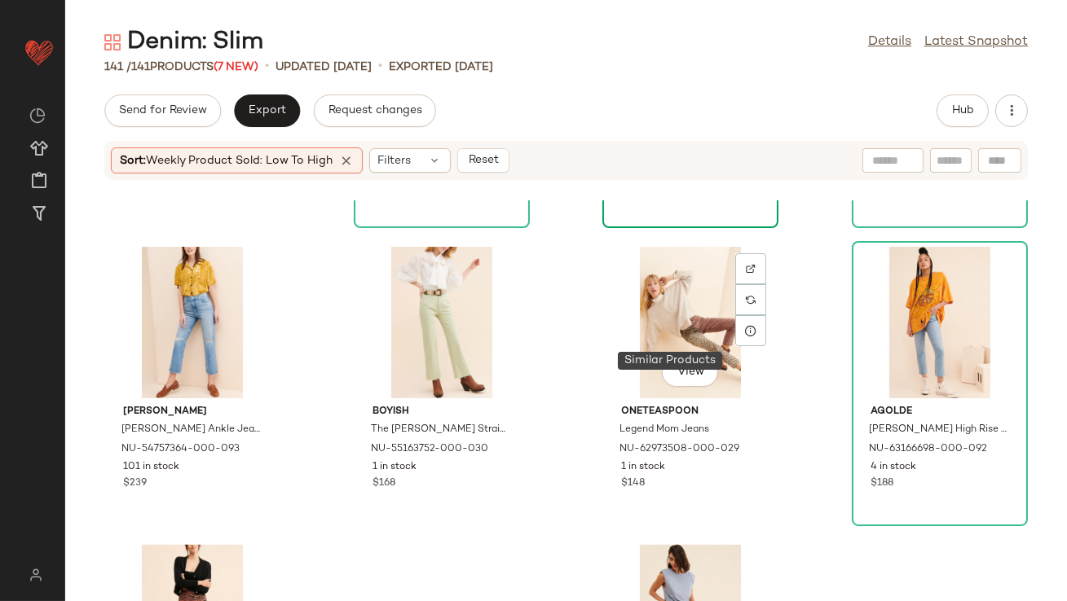
scroll to position [5460, 0]
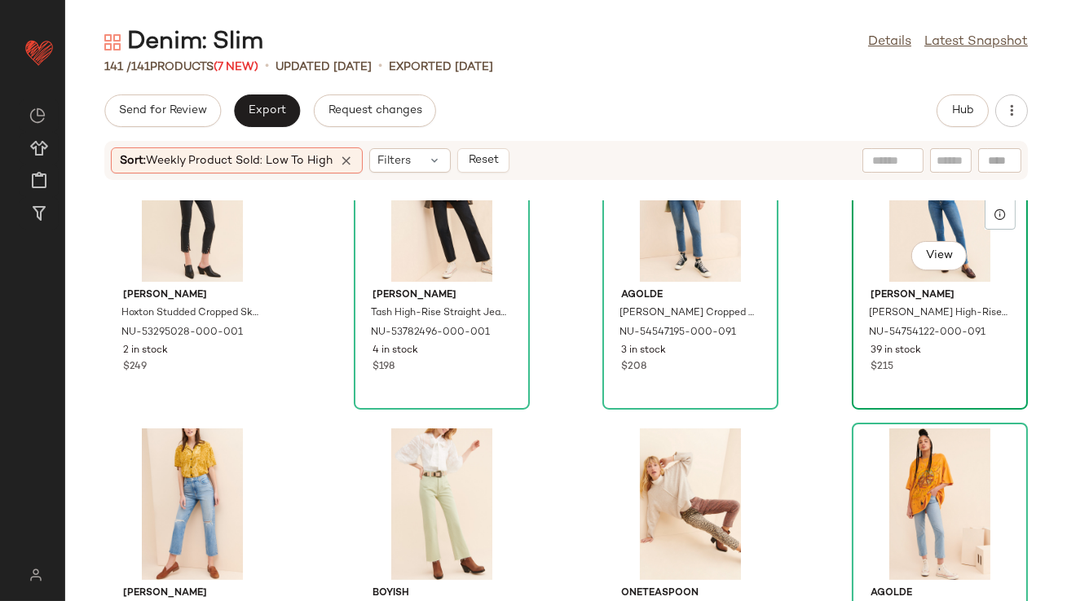
click at [864, 253] on div "View" at bounding box center [939, 206] width 165 height 152
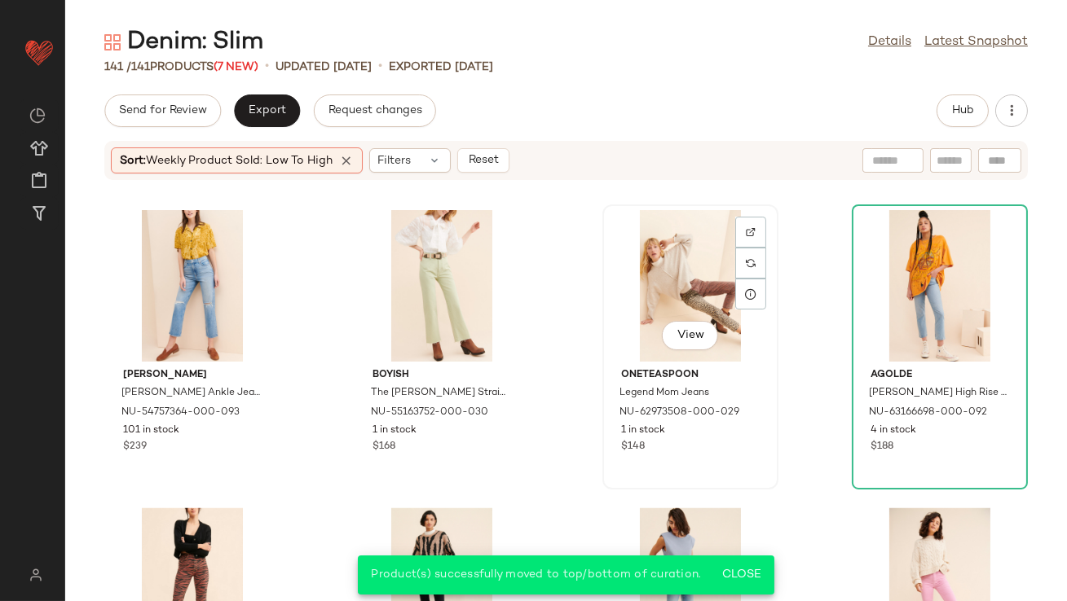
scroll to position [5700, 0]
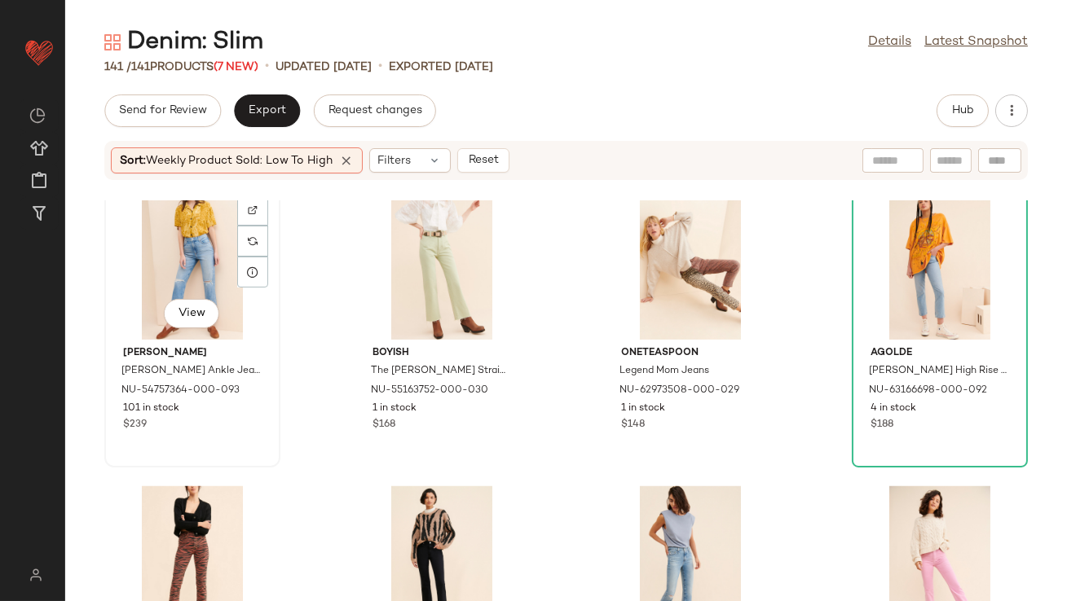
click at [176, 293] on div "View" at bounding box center [192, 264] width 165 height 152
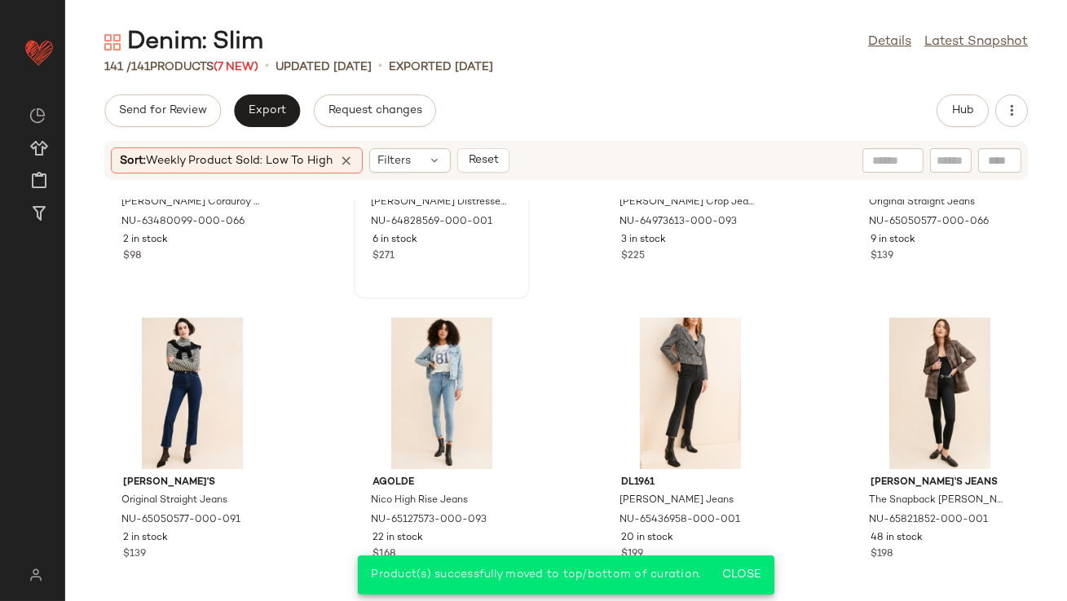
scroll to position [6243, 0]
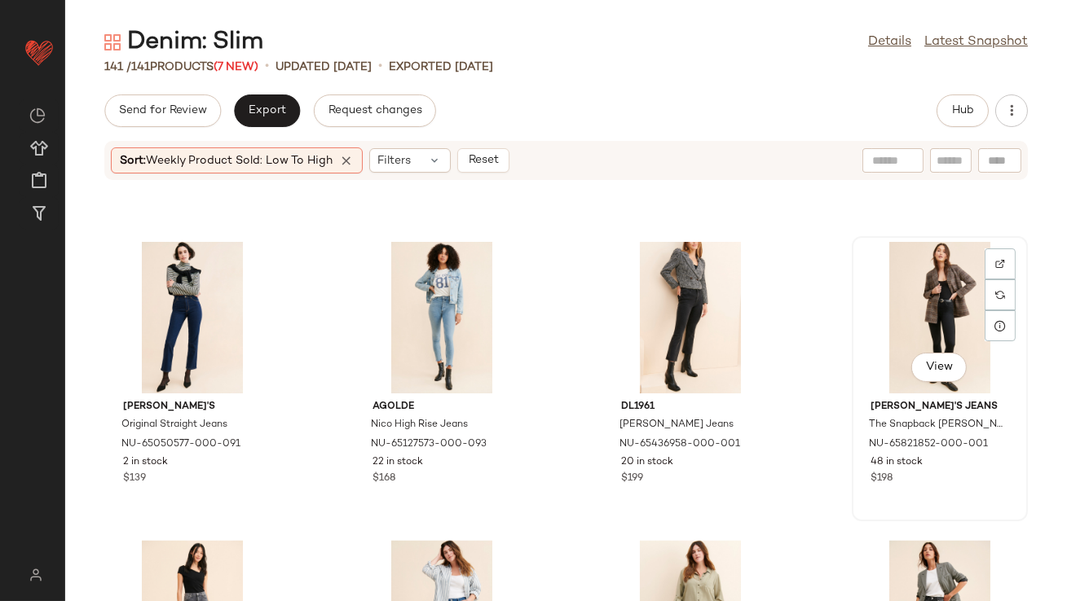
click at [923, 264] on div "View" at bounding box center [939, 318] width 165 height 152
click at [425, 306] on div "View" at bounding box center [441, 318] width 165 height 152
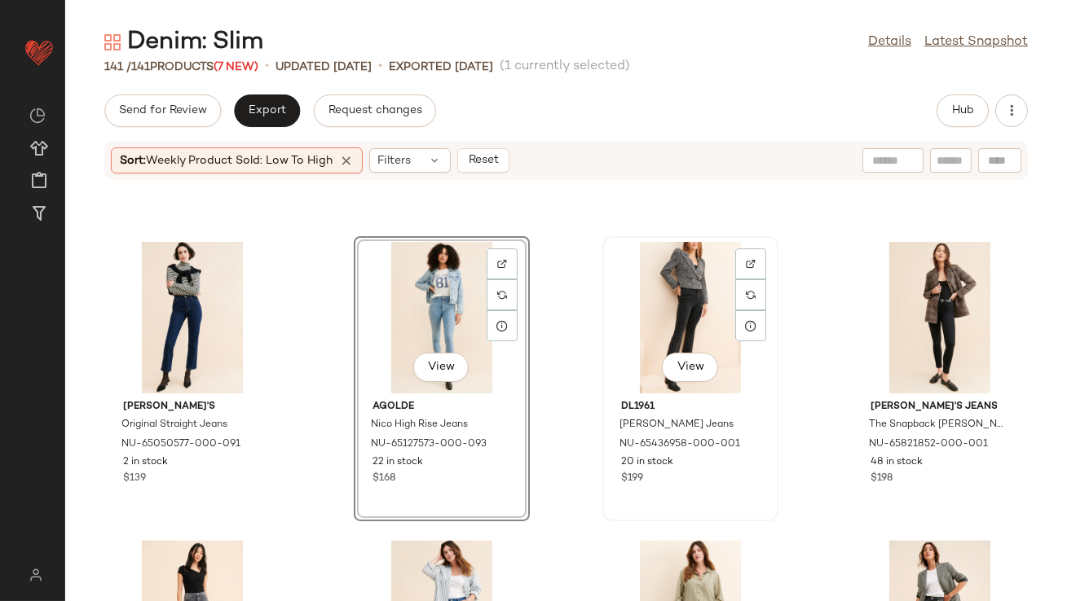
click at [668, 327] on div "View" at bounding box center [690, 318] width 165 height 152
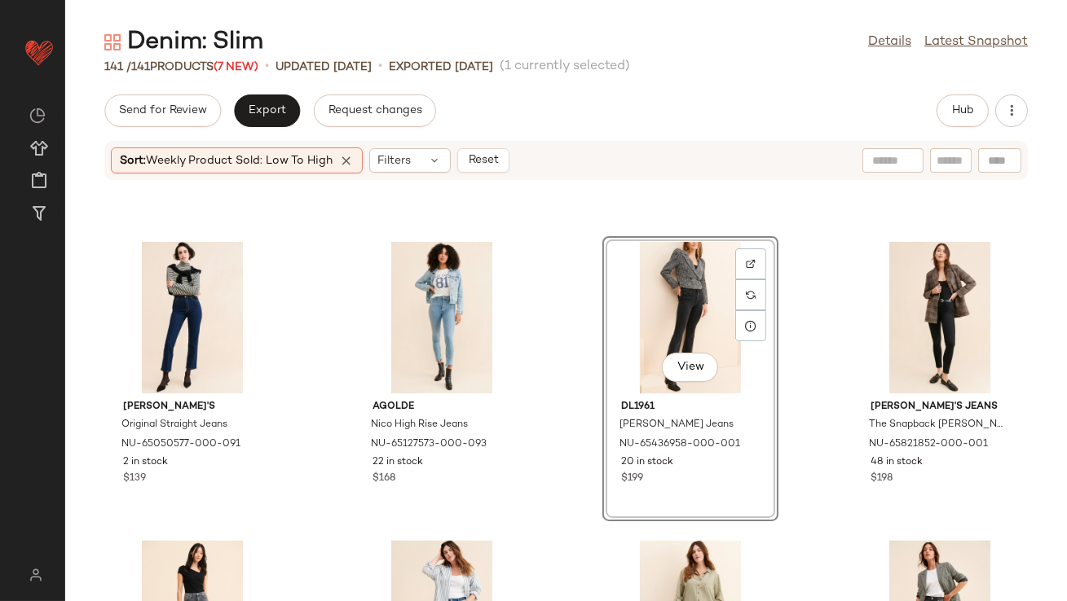
scroll to position [6471, 0]
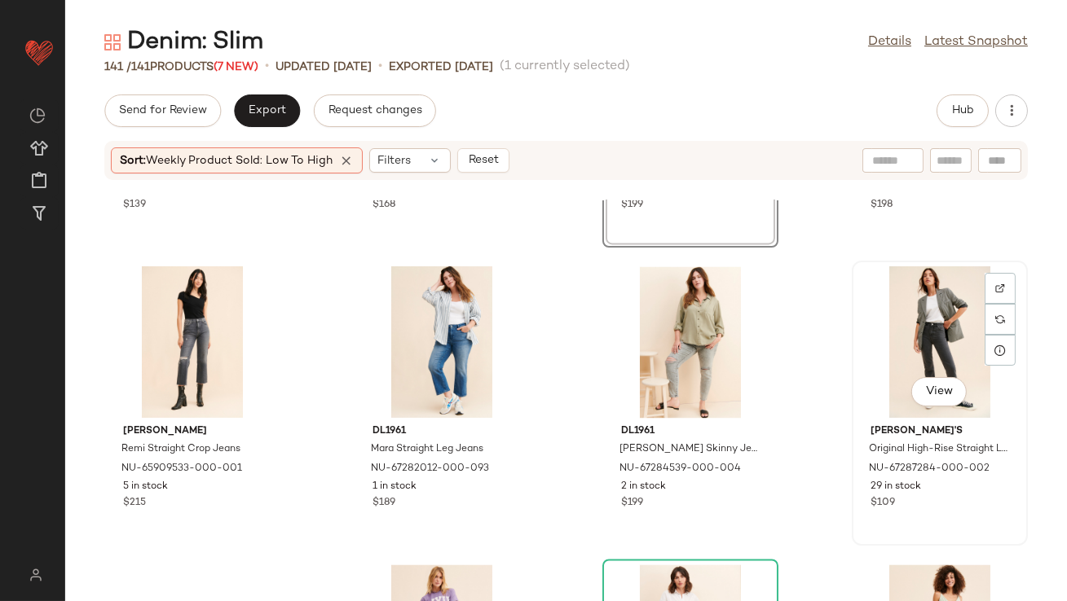
click at [879, 330] on div "View" at bounding box center [939, 342] width 165 height 152
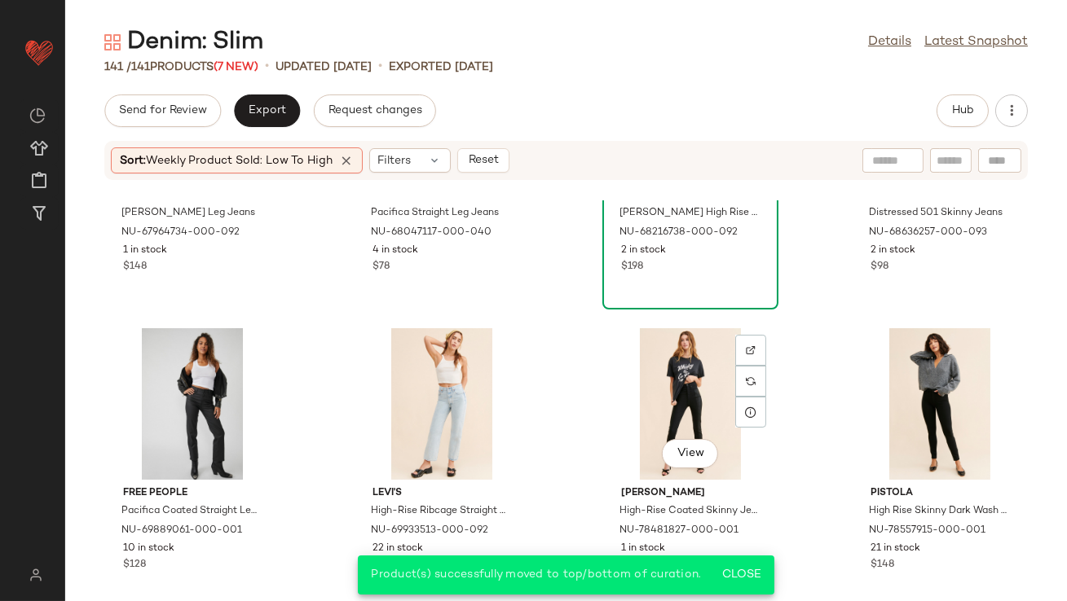
scroll to position [7071, 0]
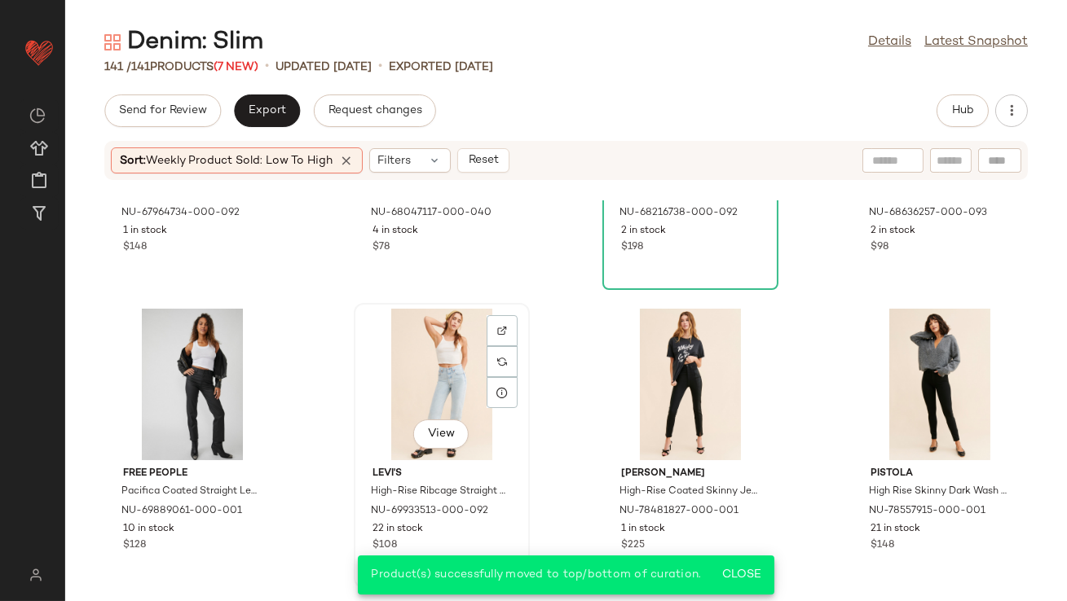
click at [421, 389] on div "View" at bounding box center [441, 385] width 165 height 152
click at [192, 363] on div "View" at bounding box center [192, 385] width 165 height 152
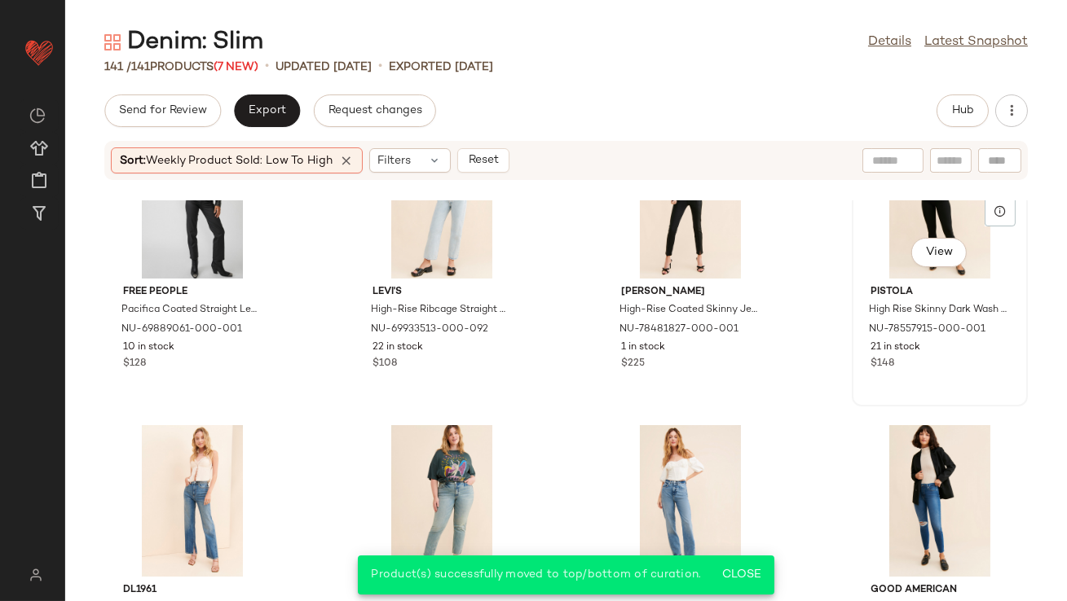
click at [891, 228] on div "View" at bounding box center [939, 203] width 165 height 152
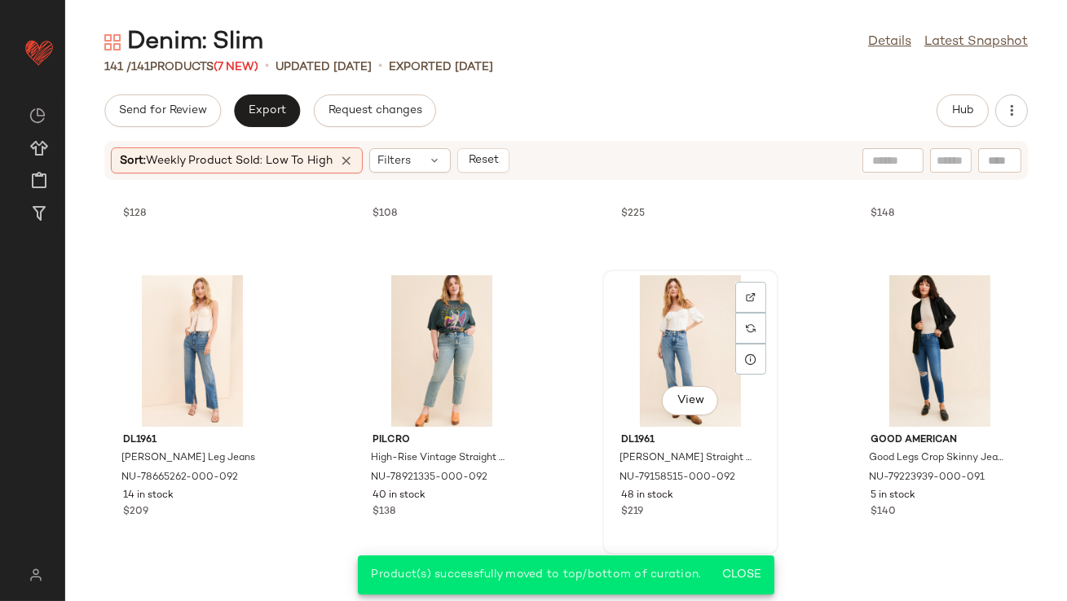
scroll to position [7439, 0]
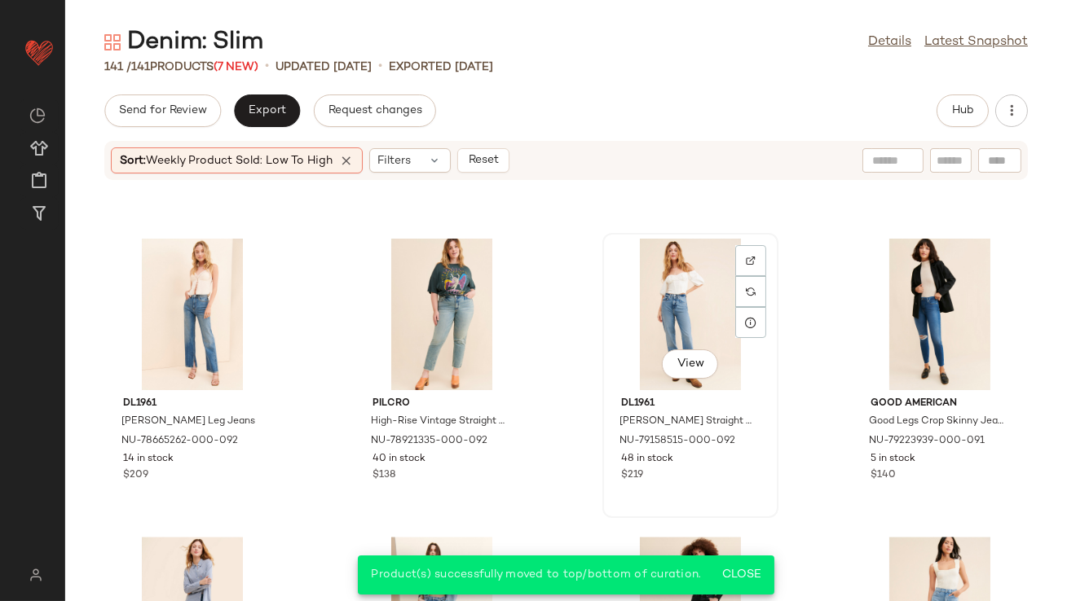
click at [651, 327] on div "View" at bounding box center [690, 315] width 165 height 152
click at [666, 326] on div "View" at bounding box center [690, 315] width 165 height 152
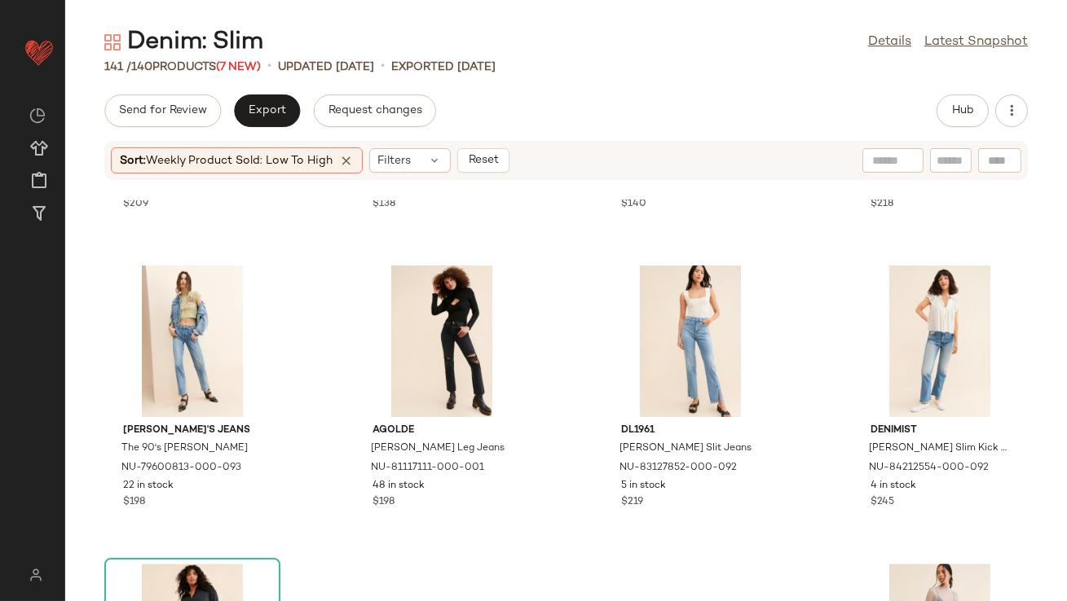
scroll to position [7701, 0]
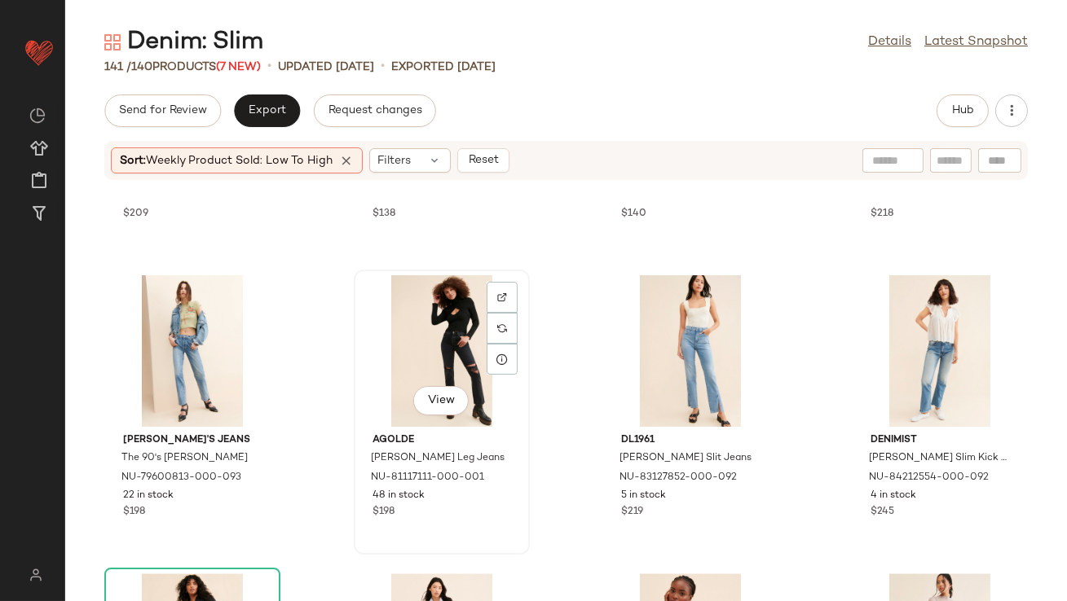
click at [452, 340] on div "View" at bounding box center [441, 351] width 165 height 152
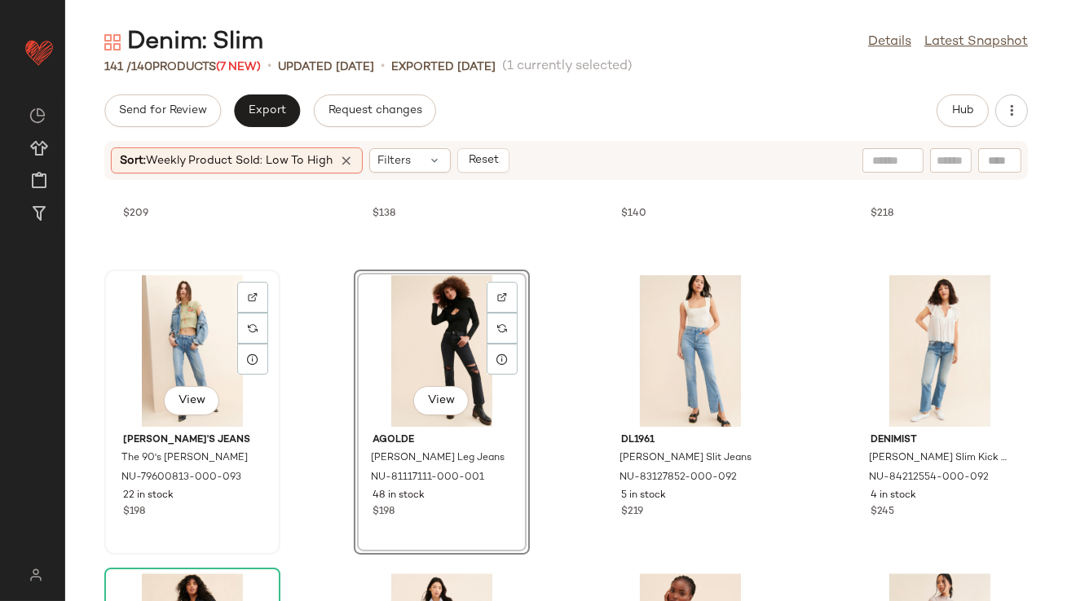
click at [183, 355] on div "View" at bounding box center [192, 351] width 165 height 152
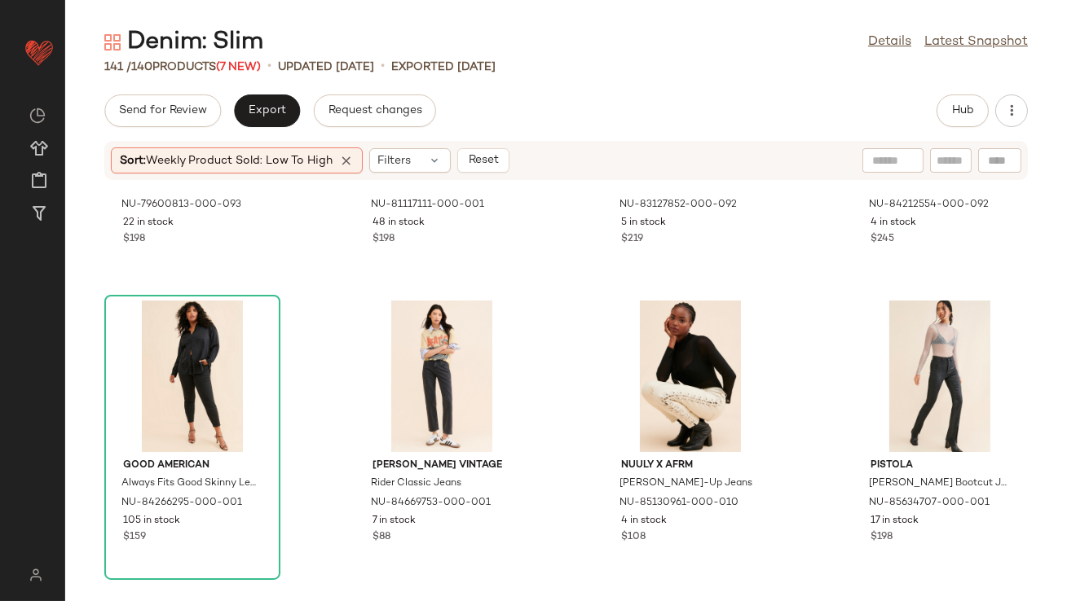
scroll to position [7995, 0]
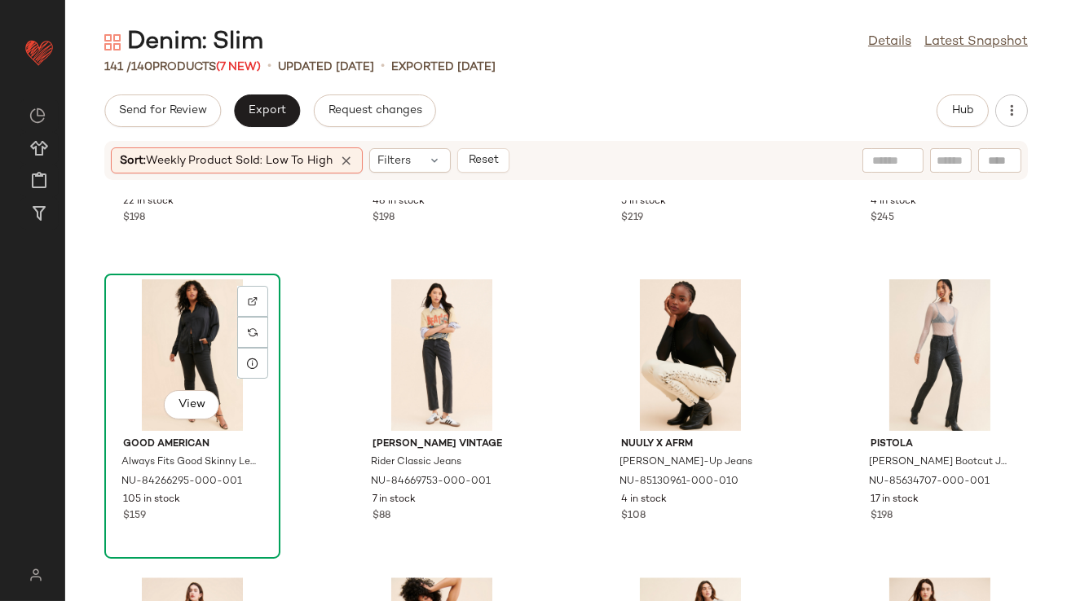
click at [200, 338] on div "View" at bounding box center [192, 355] width 165 height 152
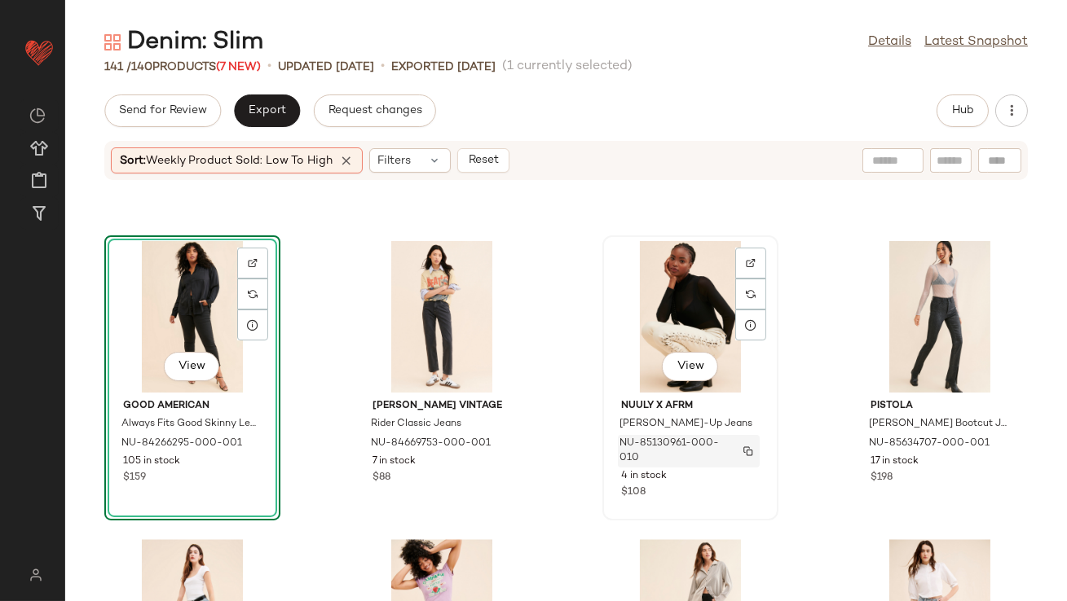
scroll to position [8048, 0]
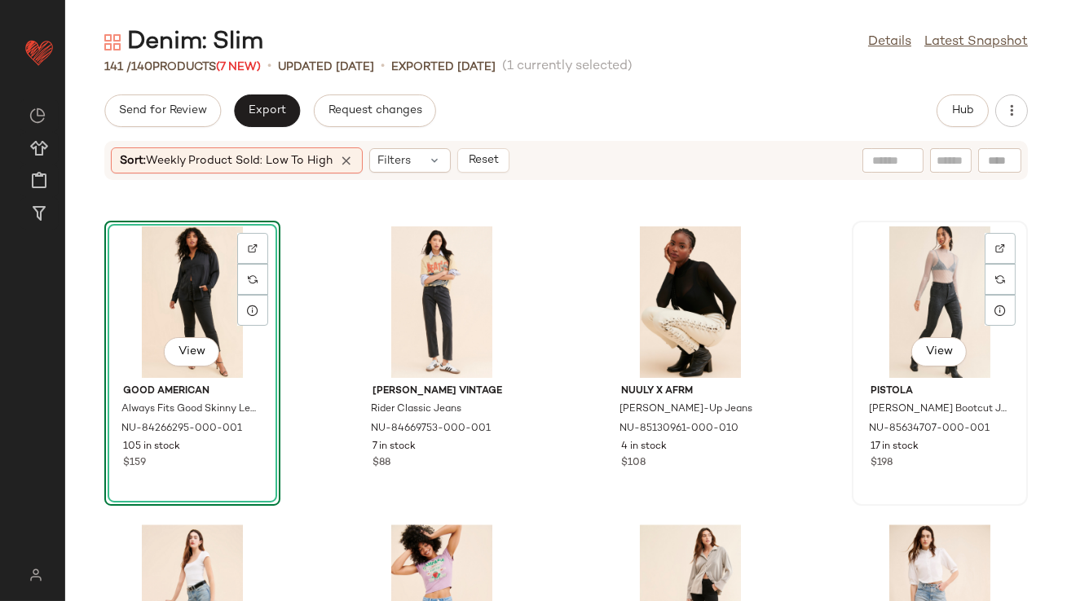
click at [873, 292] on div "View" at bounding box center [939, 303] width 165 height 152
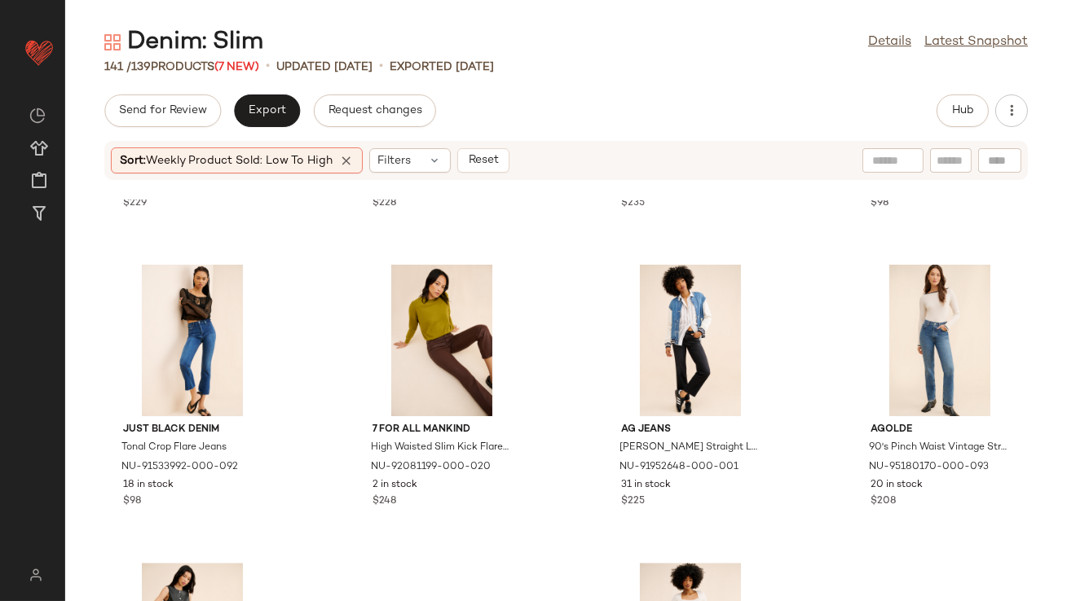
scroll to position [8654, 0]
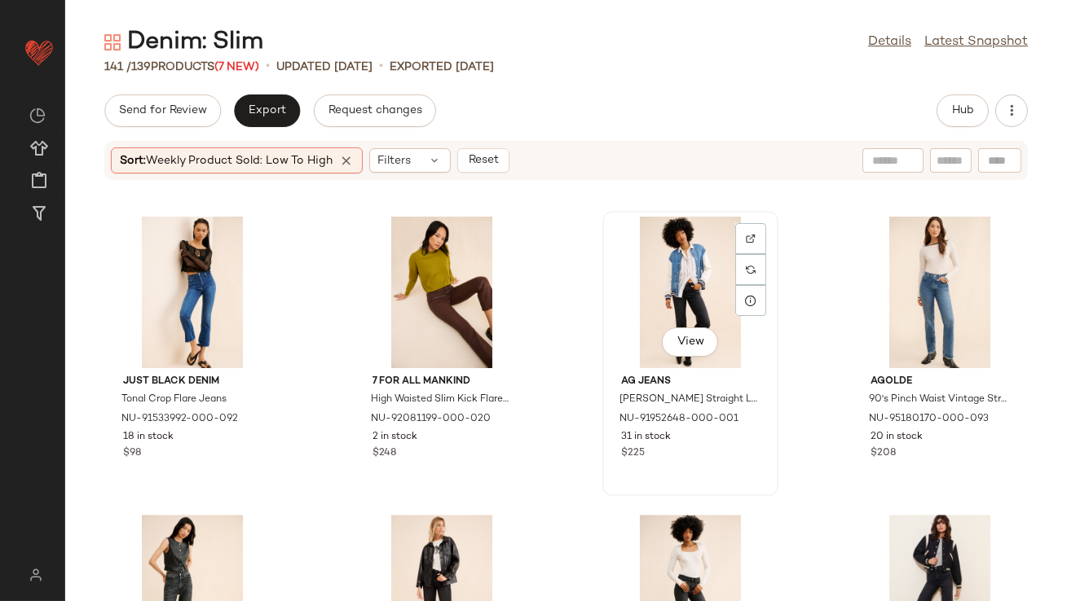
click at [674, 310] on div "View" at bounding box center [690, 293] width 165 height 152
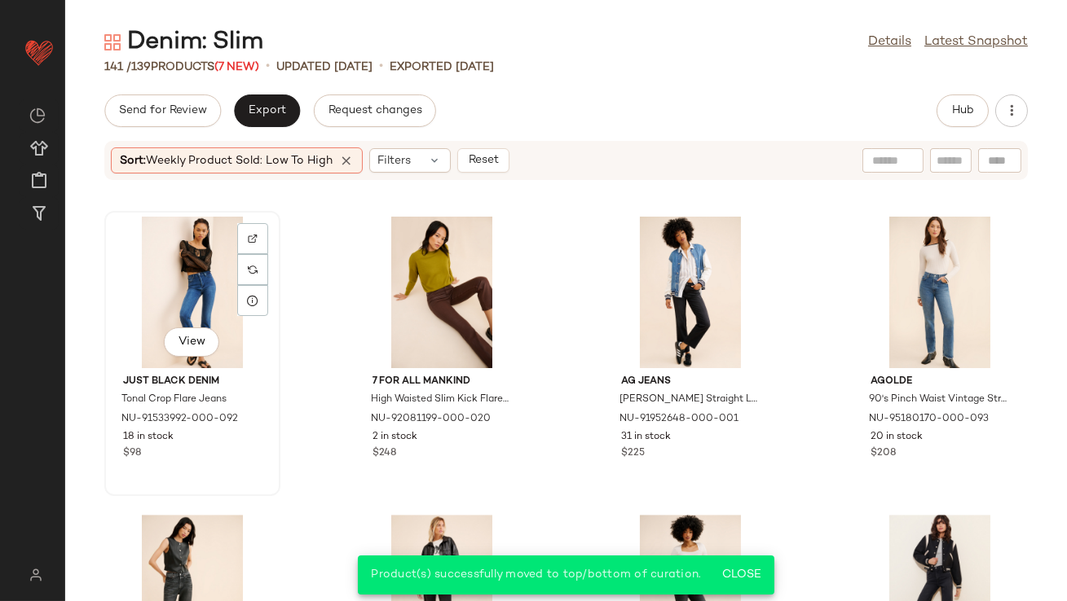
click at [172, 292] on div "View" at bounding box center [192, 293] width 165 height 152
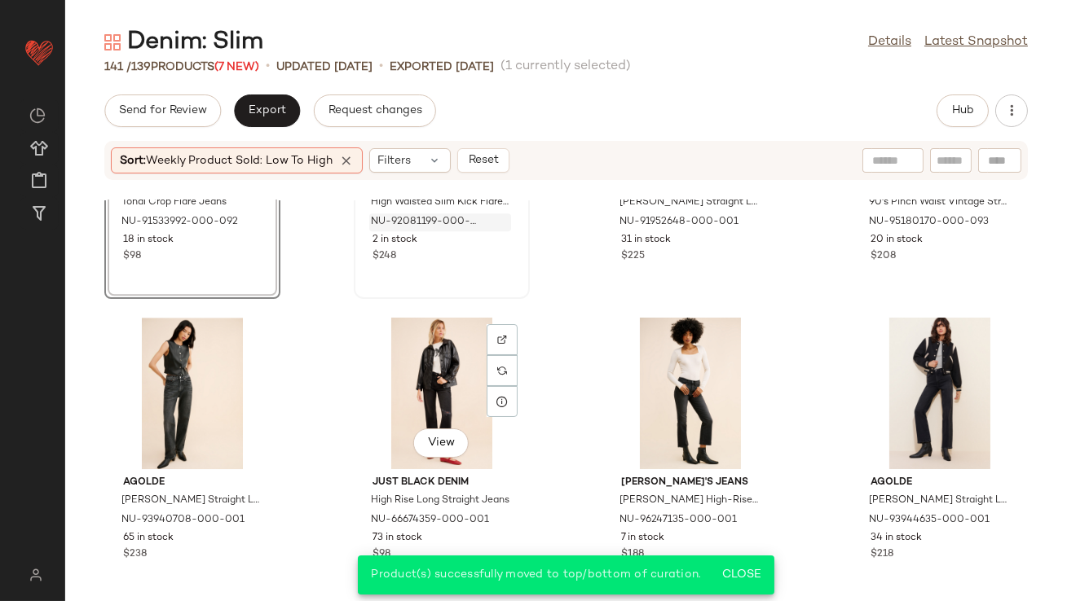
scroll to position [8857, 0]
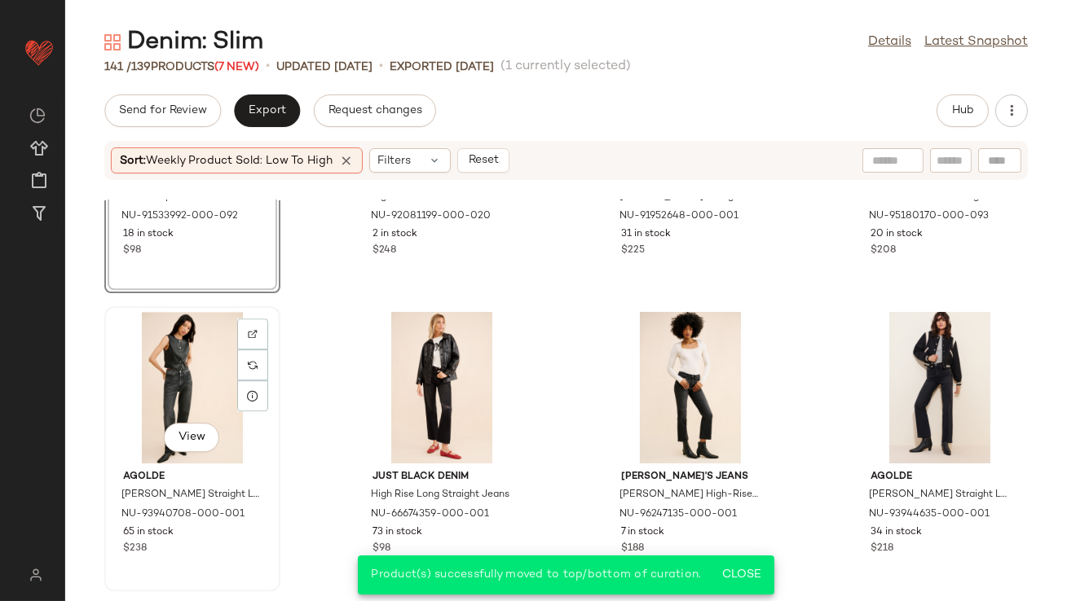
click at [180, 374] on div "View" at bounding box center [192, 388] width 165 height 152
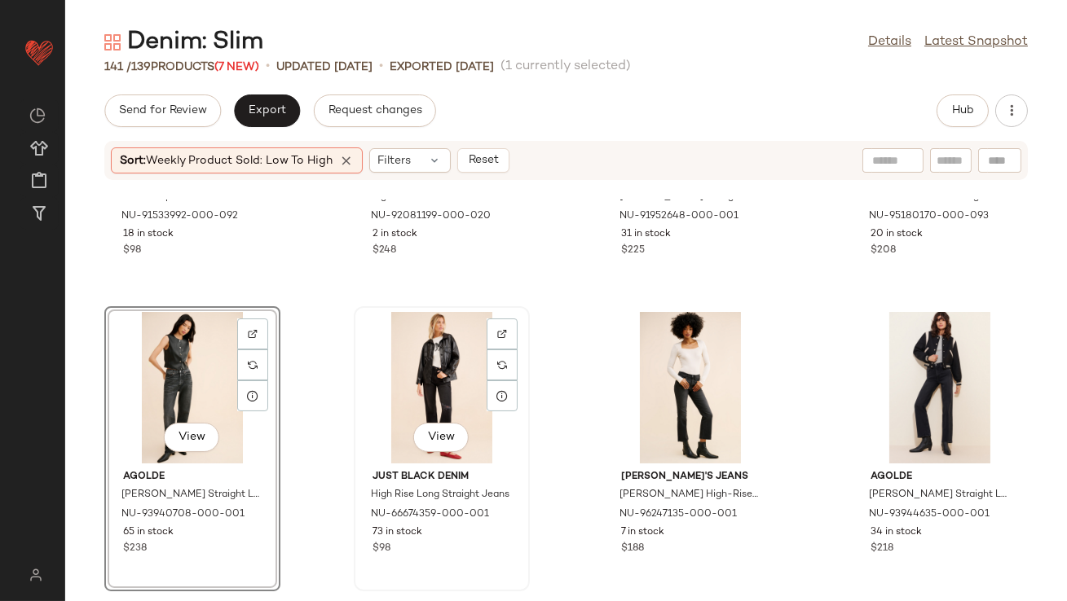
click at [425, 370] on div "View" at bounding box center [441, 388] width 165 height 152
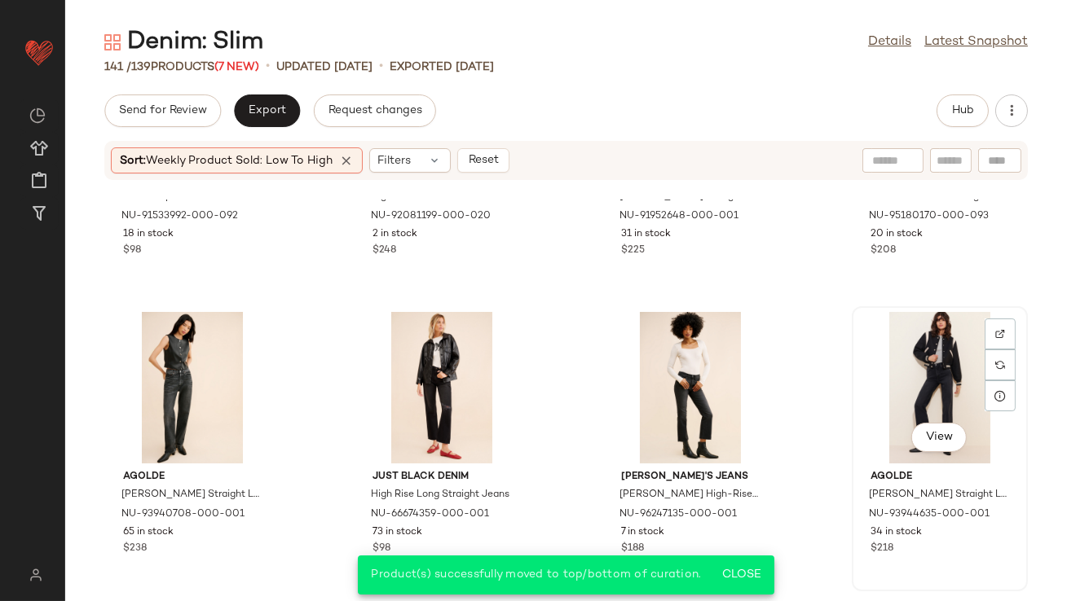
click at [915, 372] on div "View" at bounding box center [939, 388] width 165 height 152
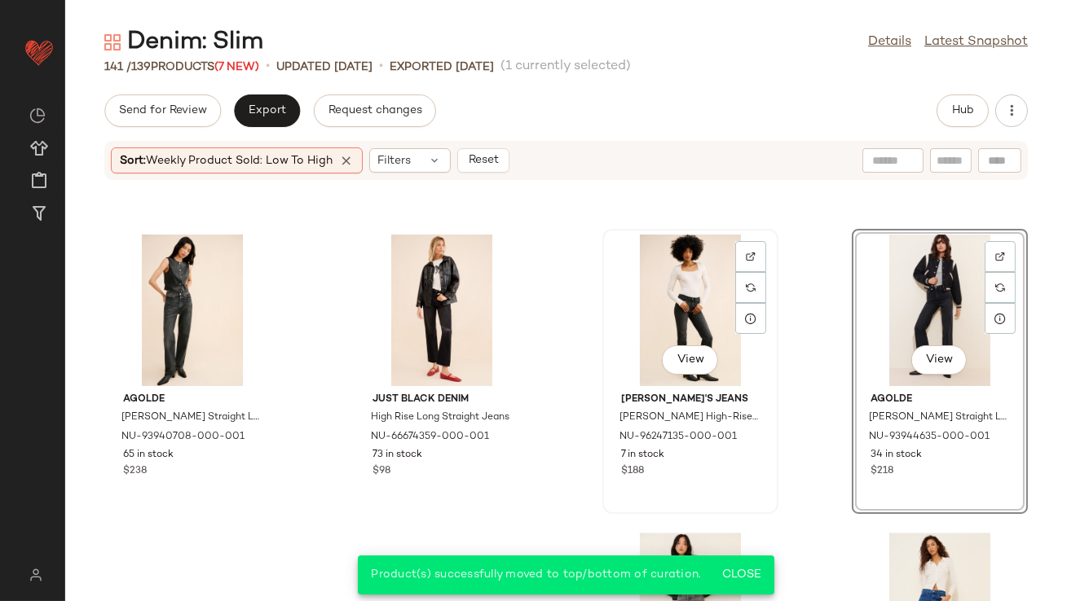
scroll to position [9151, 0]
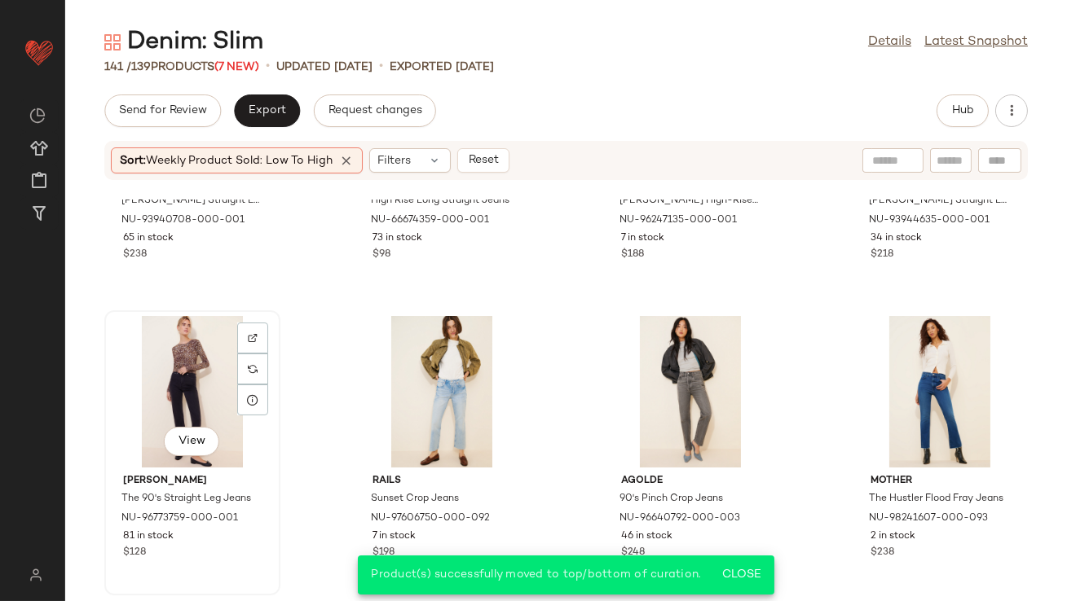
click at [196, 384] on div "View" at bounding box center [192, 392] width 165 height 152
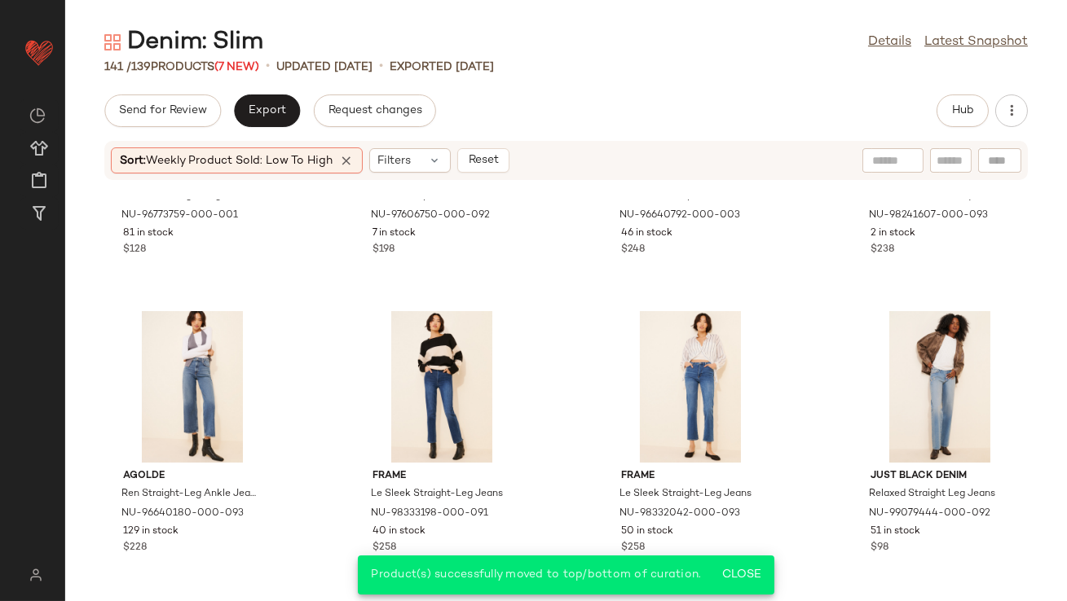
scroll to position [9485, 0]
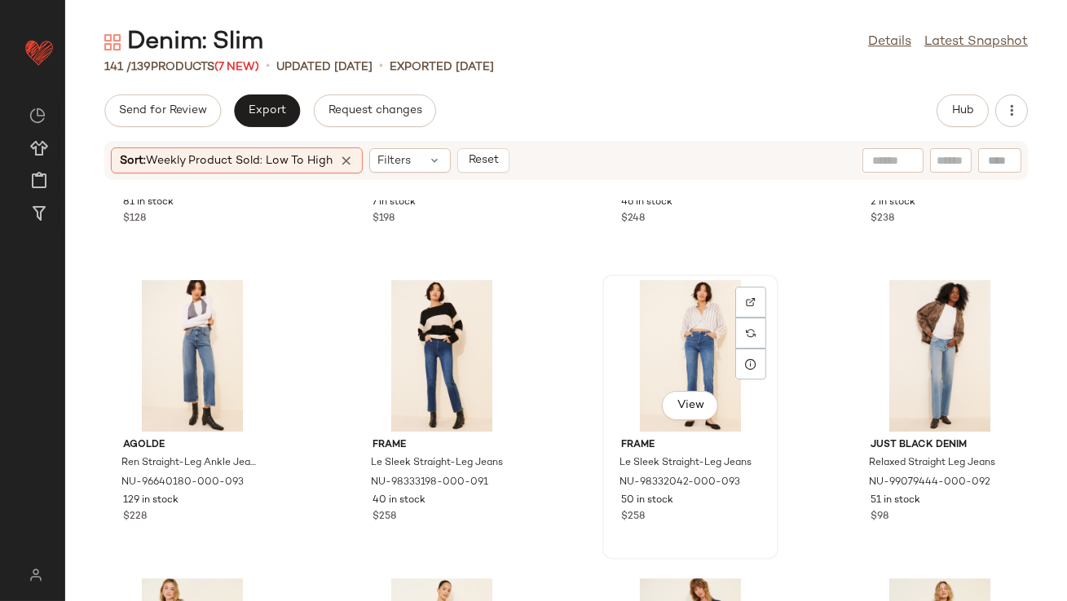
click at [693, 333] on div "View" at bounding box center [690, 356] width 165 height 152
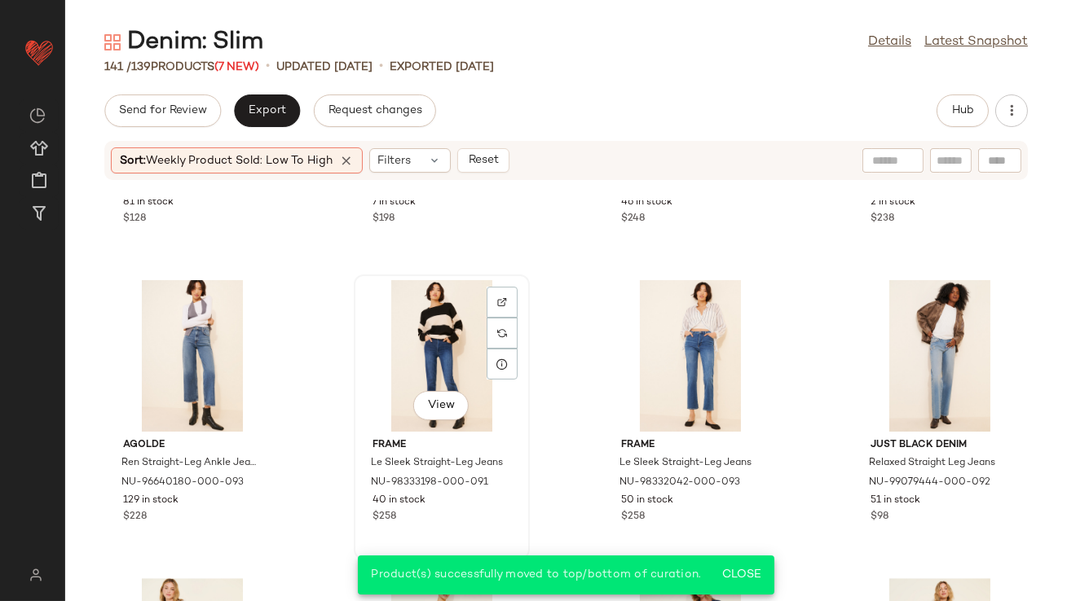
click at [437, 355] on div "View" at bounding box center [441, 356] width 165 height 152
click at [868, 370] on div "View" at bounding box center [939, 356] width 165 height 152
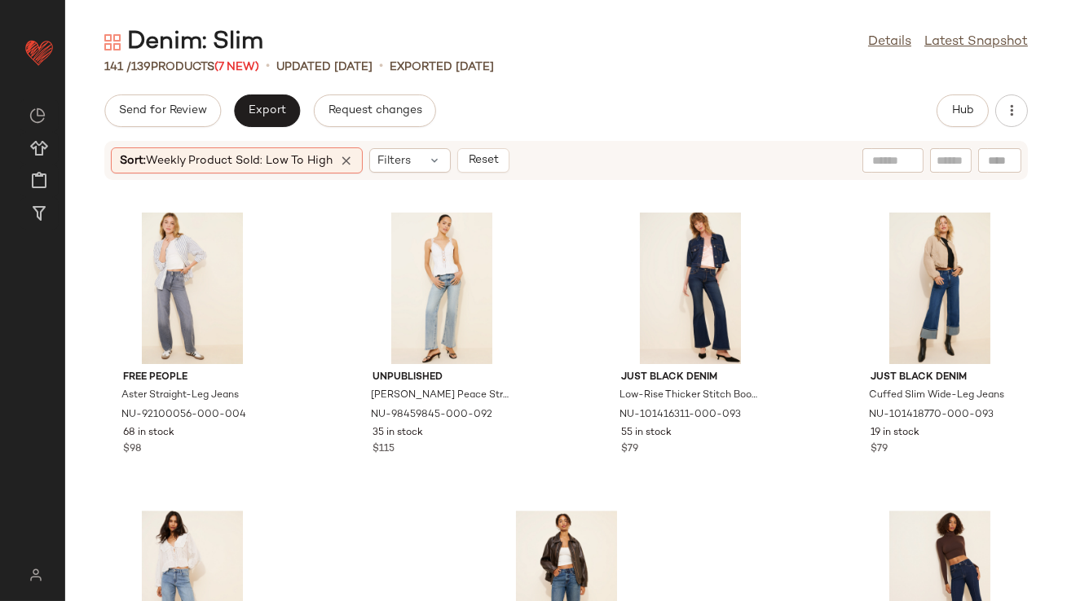
scroll to position [9843, 0]
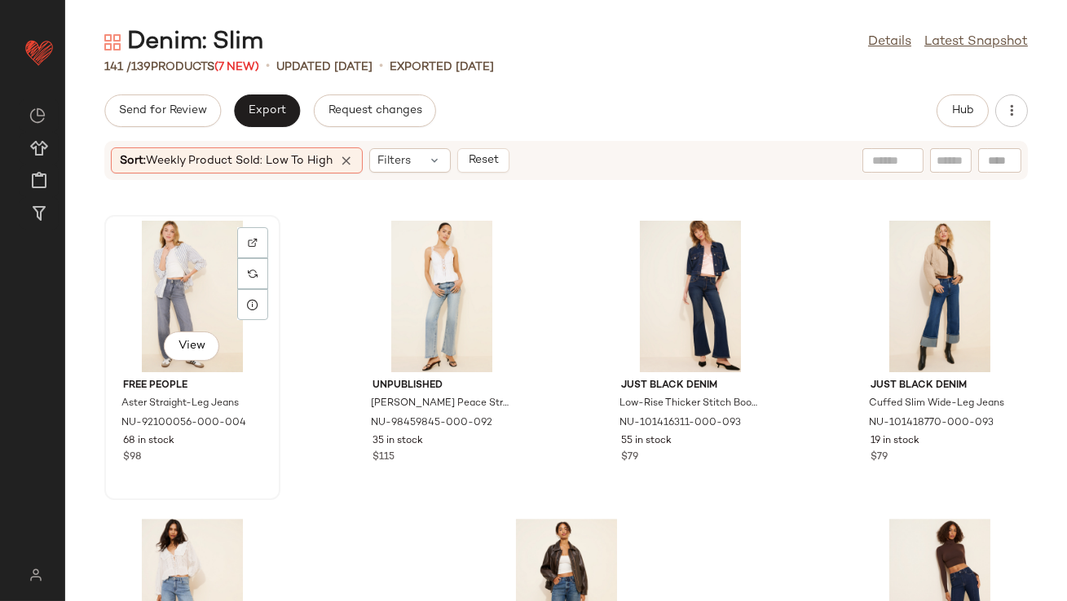
click at [167, 293] on div "View" at bounding box center [192, 297] width 165 height 152
click at [455, 289] on div "View" at bounding box center [441, 297] width 165 height 152
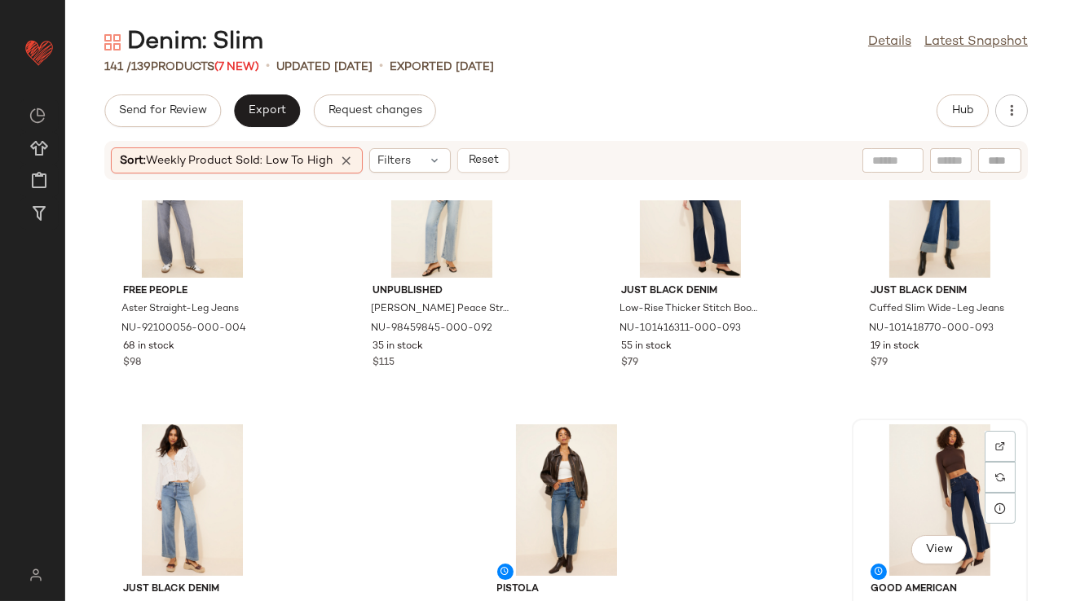
scroll to position [9750, 0]
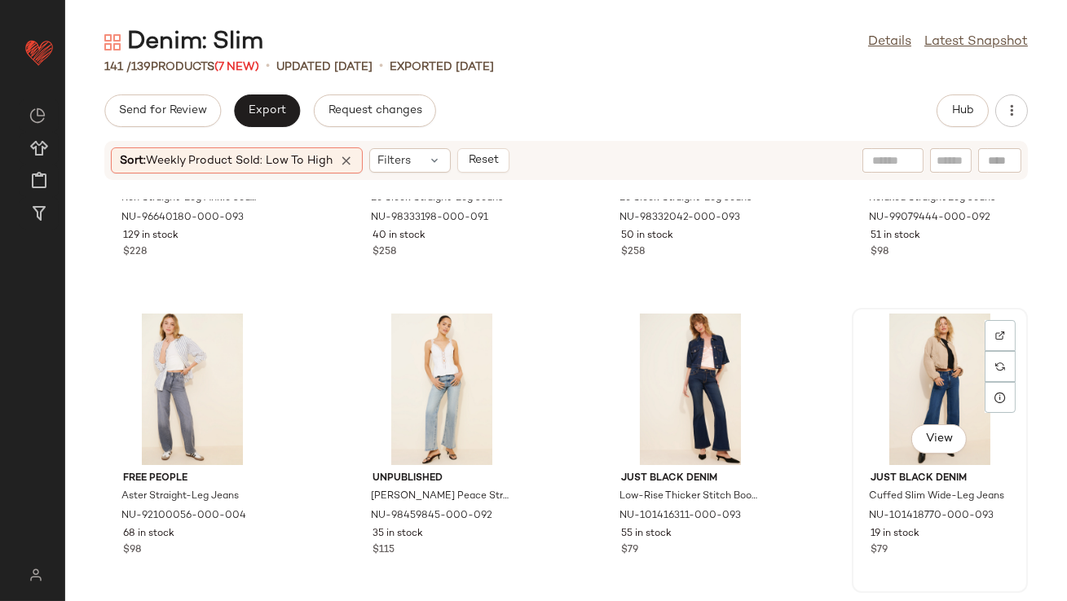
click at [914, 333] on div "View" at bounding box center [939, 390] width 165 height 152
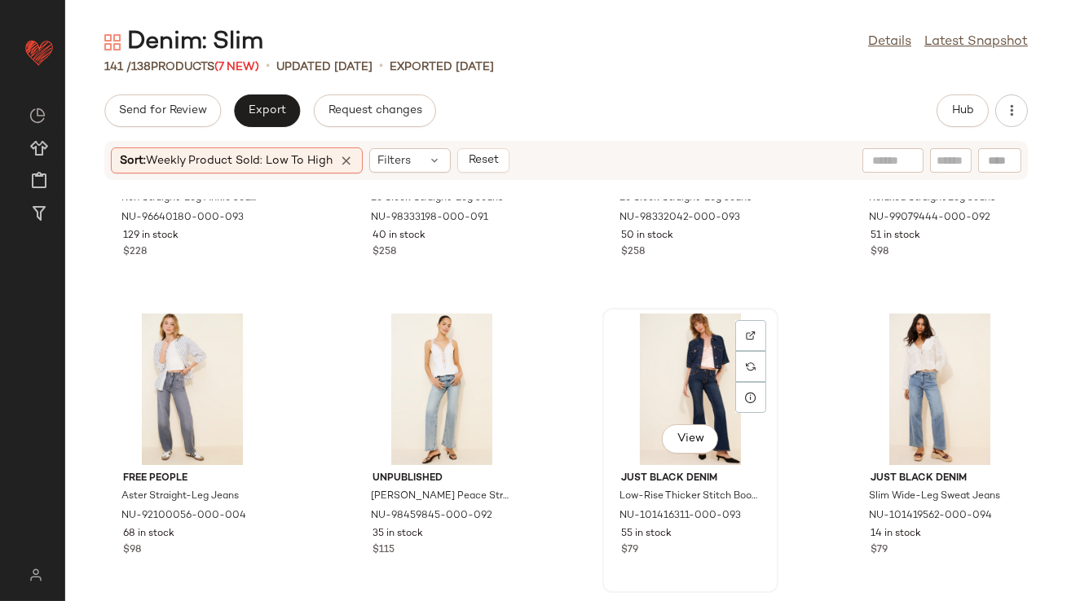
click at [685, 381] on div "View" at bounding box center [690, 390] width 165 height 152
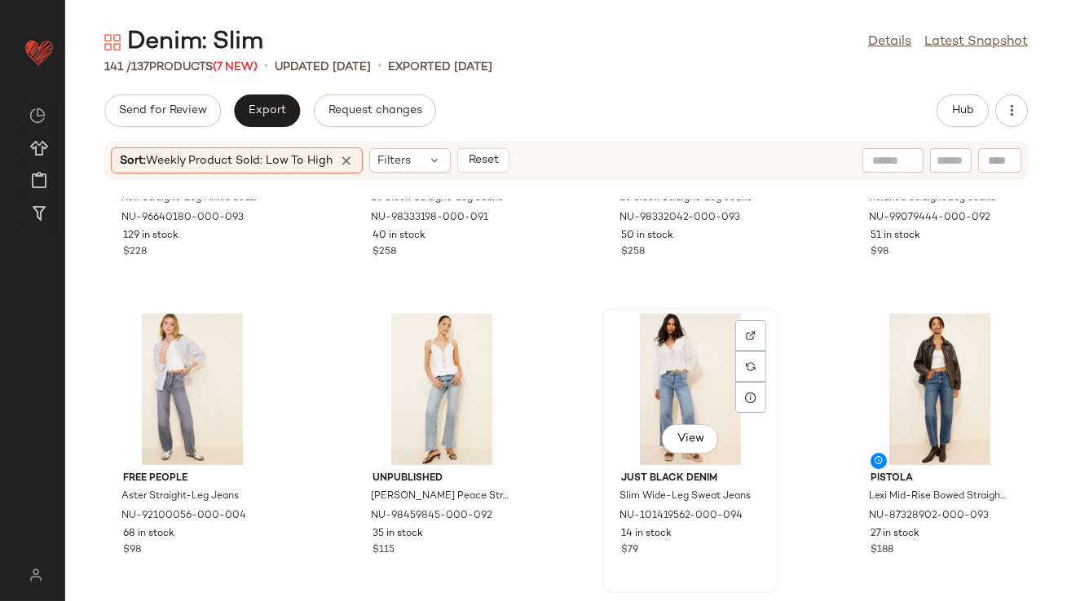
click at [669, 410] on div "View" at bounding box center [690, 390] width 165 height 152
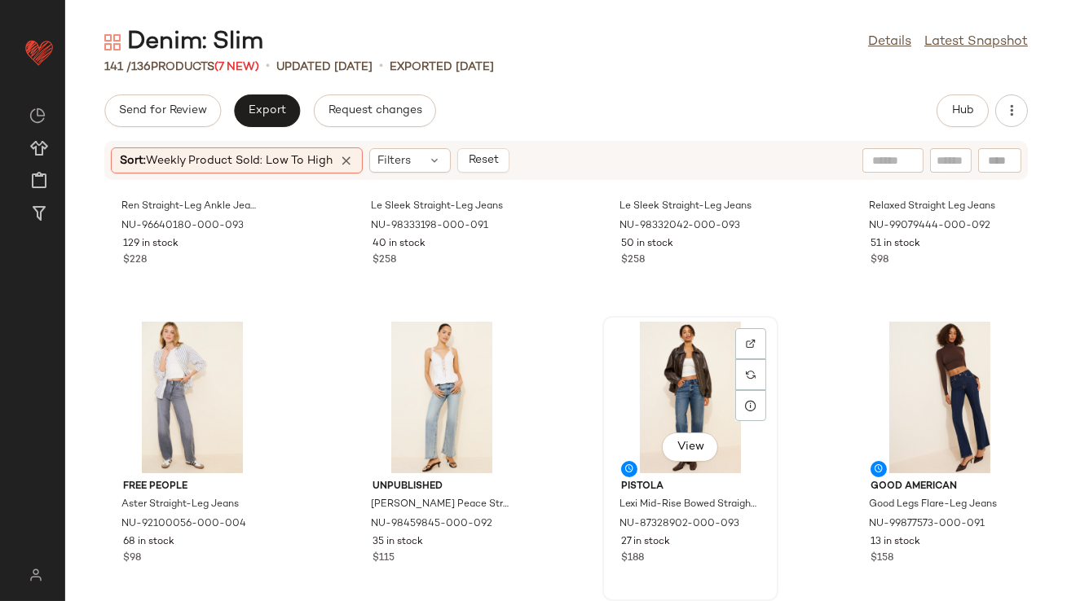
scroll to position [9741, 0]
click at [869, 354] on div "View" at bounding box center [939, 399] width 165 height 152
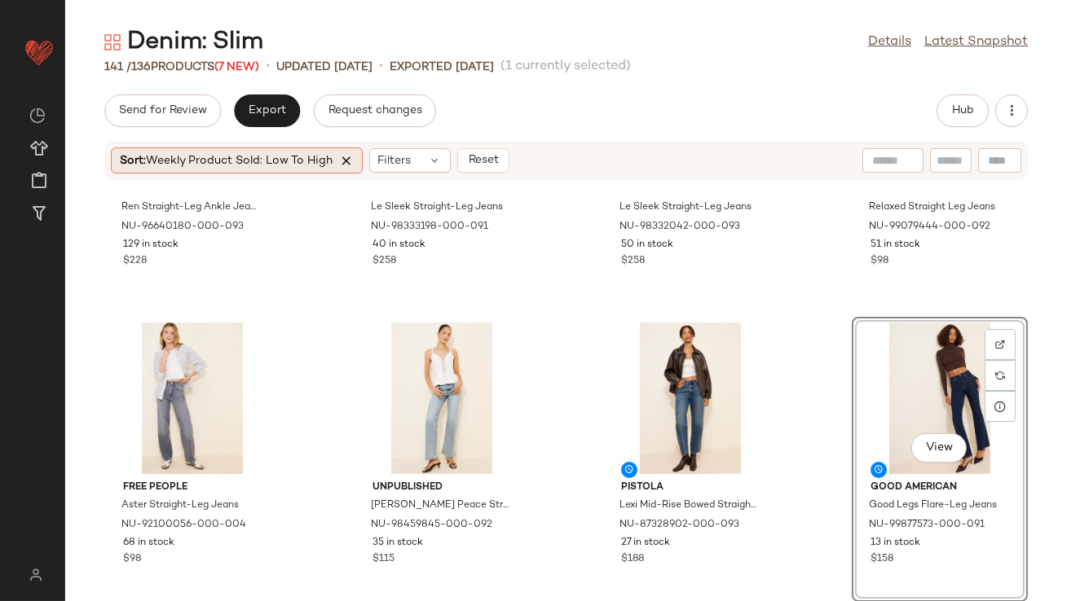
click at [341, 155] on icon at bounding box center [346, 160] width 15 height 15
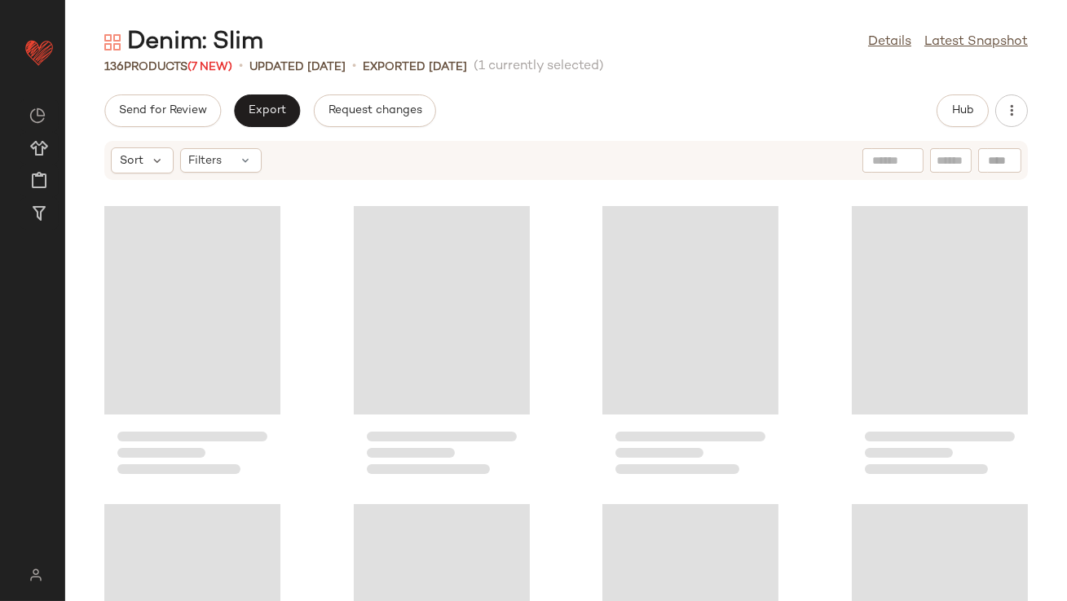
scroll to position [3280, 0]
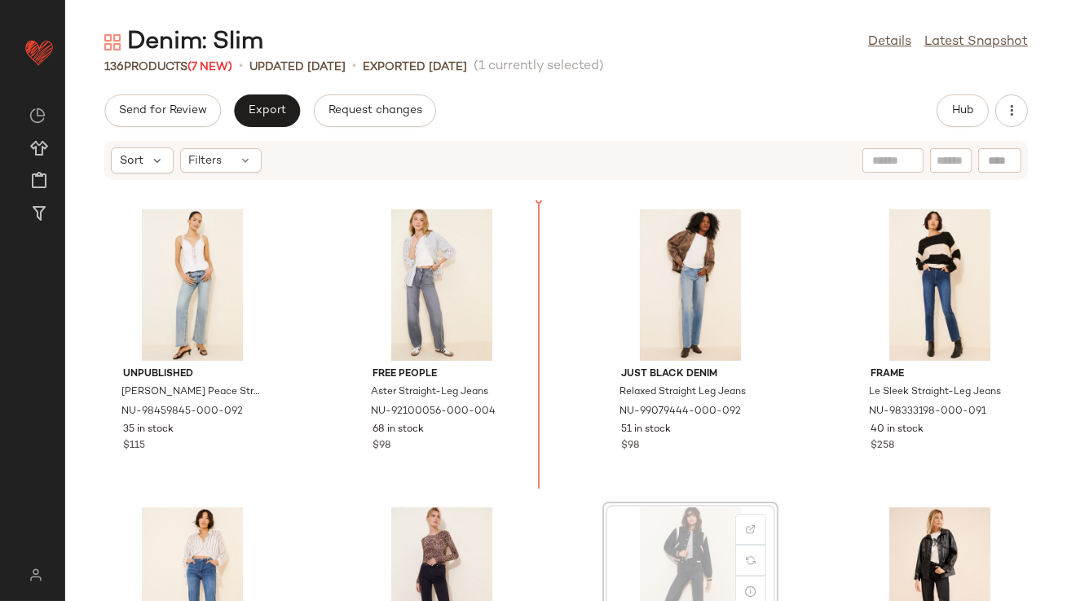
scroll to position [3, 0]
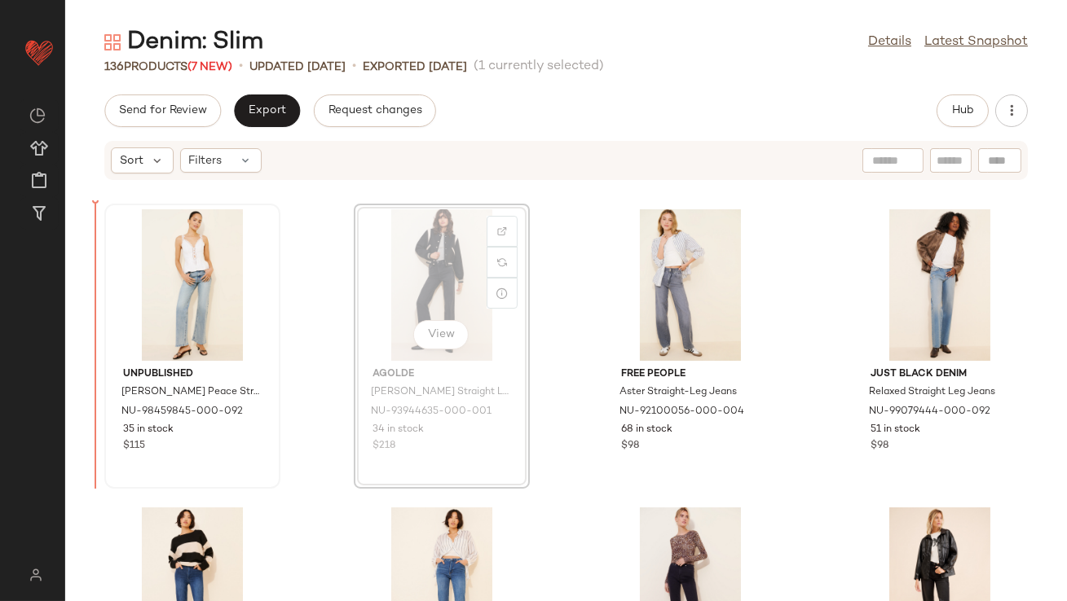
drag, startPoint x: 447, startPoint y: 230, endPoint x: 136, endPoint y: 253, distance: 311.3
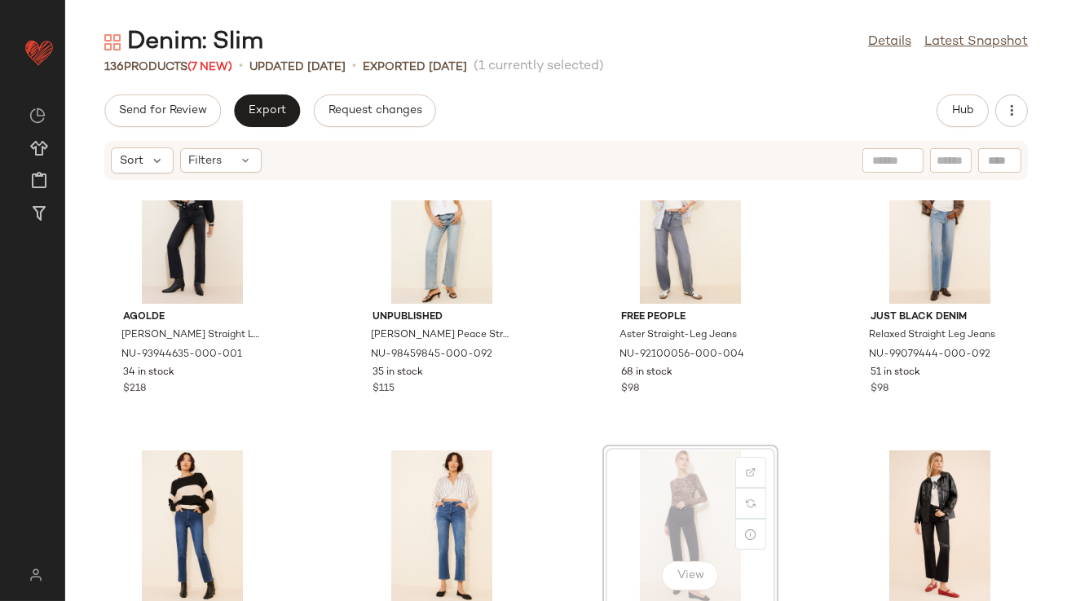
scroll to position [58, 0]
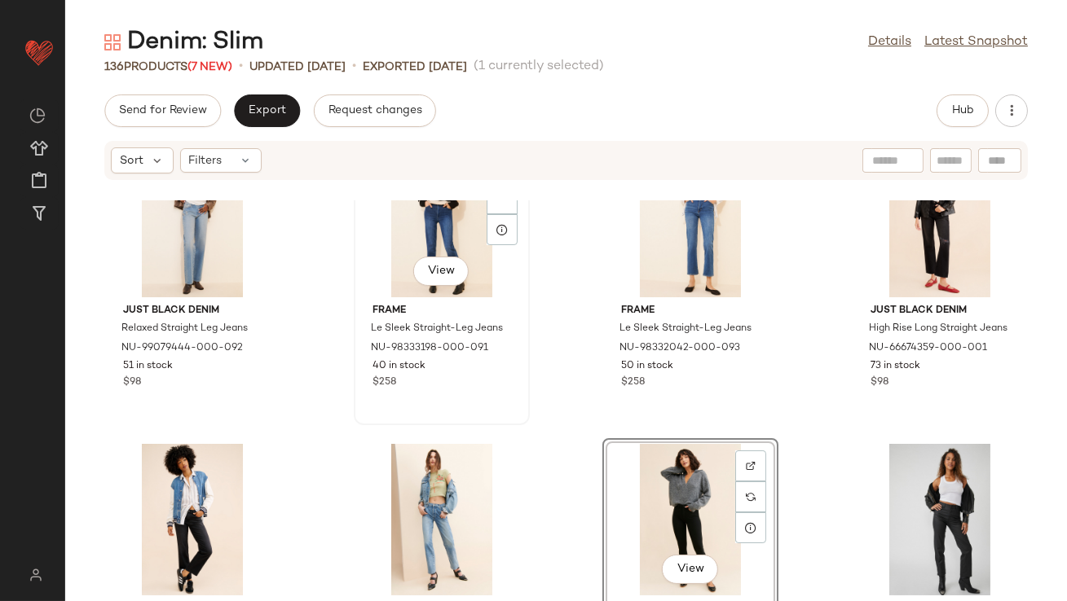
scroll to position [373, 0]
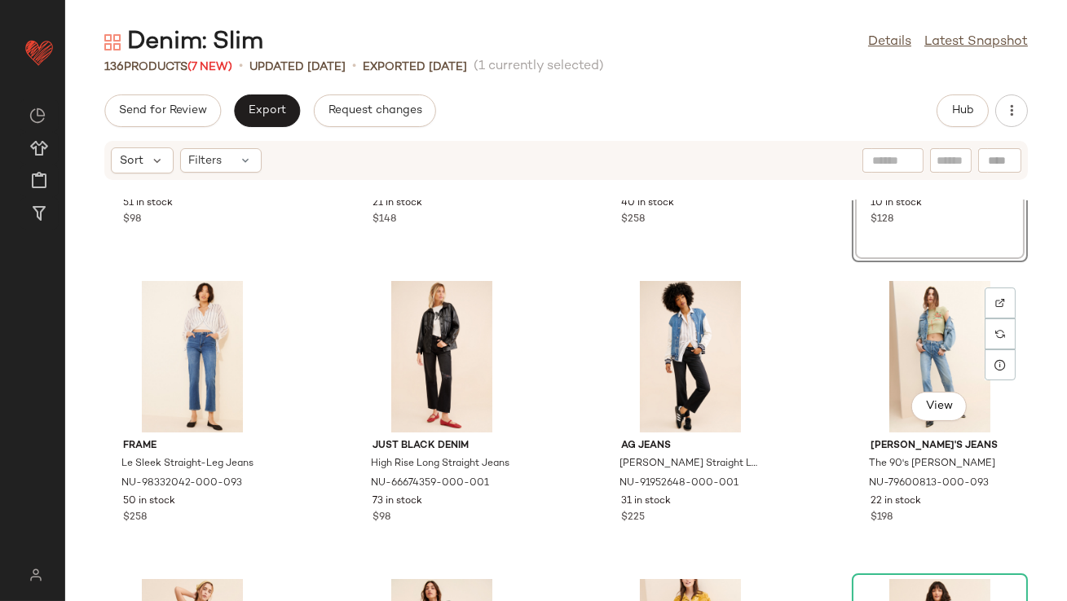
scroll to position [543, 0]
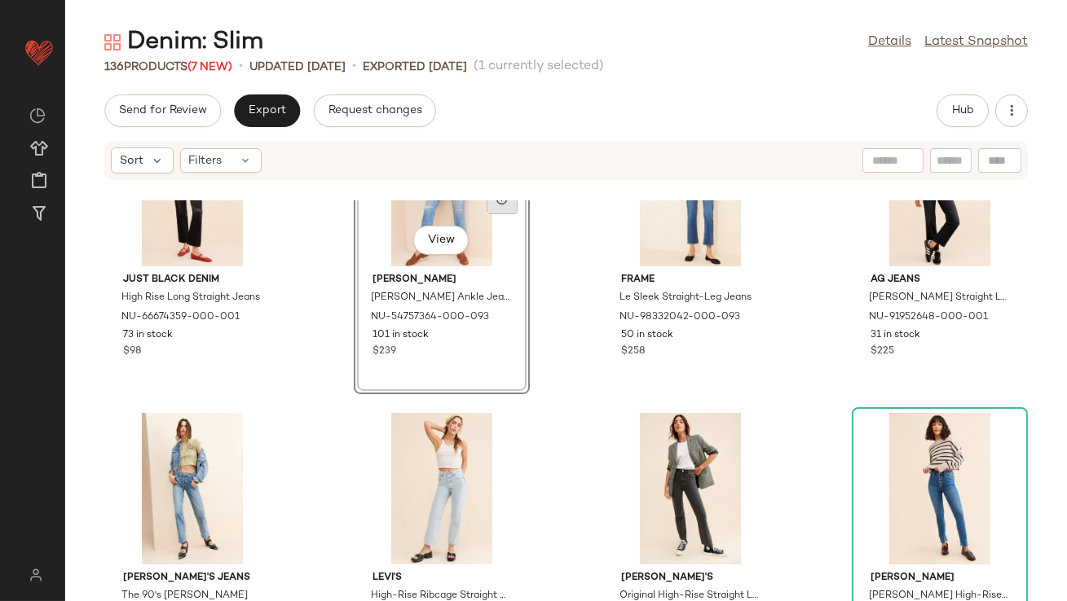
scroll to position [719, 0]
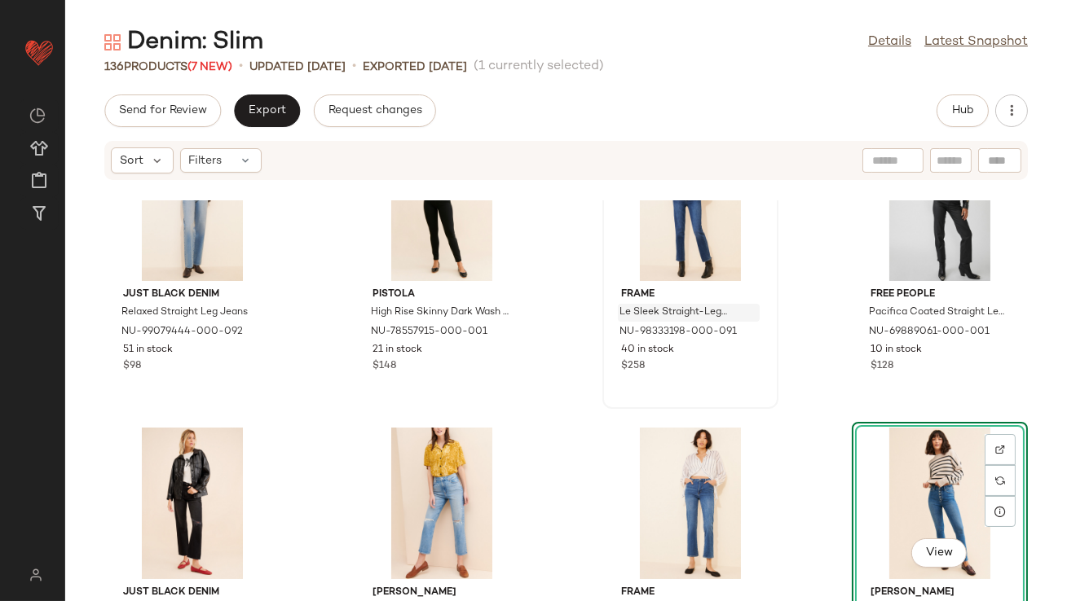
scroll to position [442, 0]
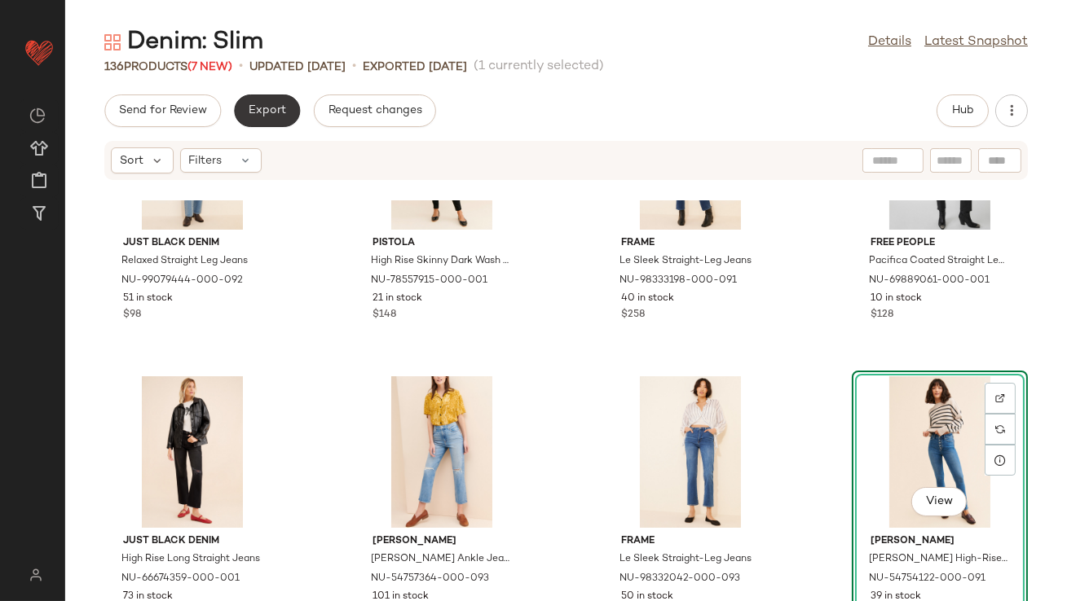
click at [258, 120] on button "Export" at bounding box center [267, 111] width 66 height 33
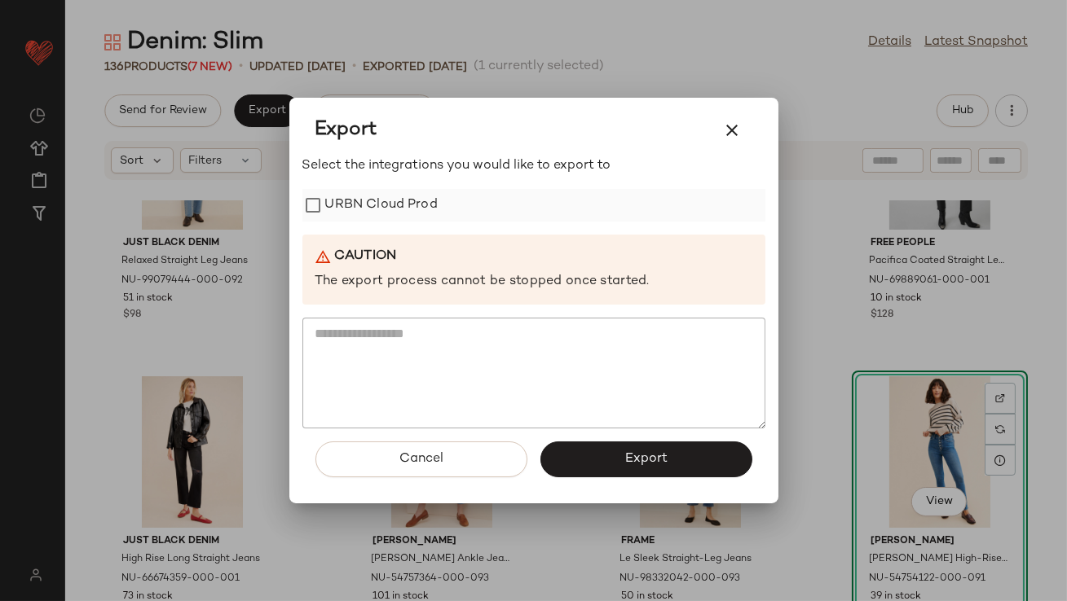
click at [343, 207] on label "URBN Cloud Prod" at bounding box center [381, 205] width 112 height 33
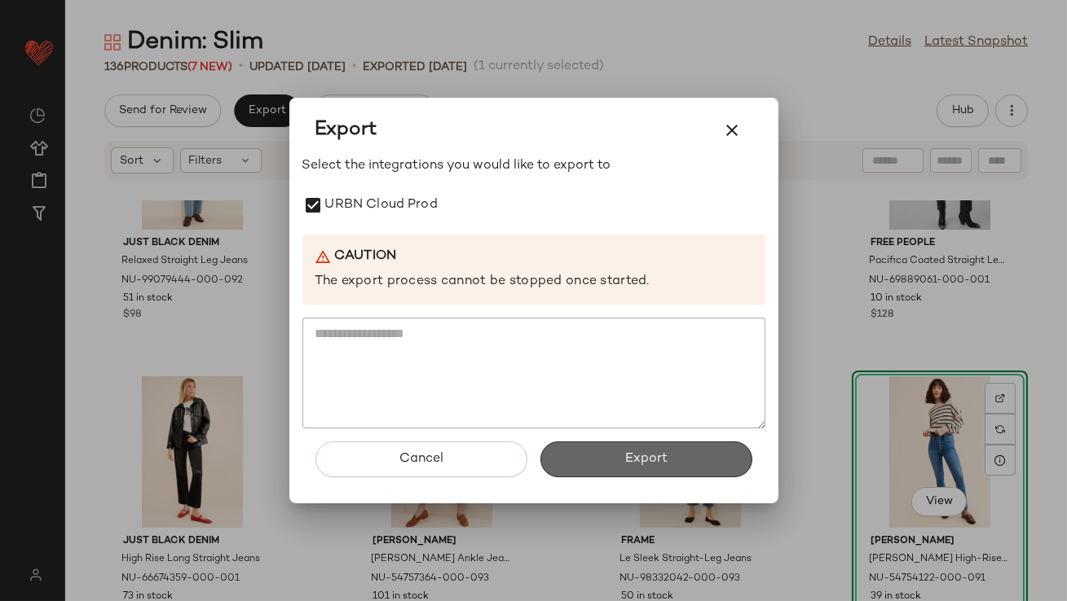
click at [592, 449] on button "Export" at bounding box center [646, 460] width 212 height 36
